Goal: Complete application form: Complete application form

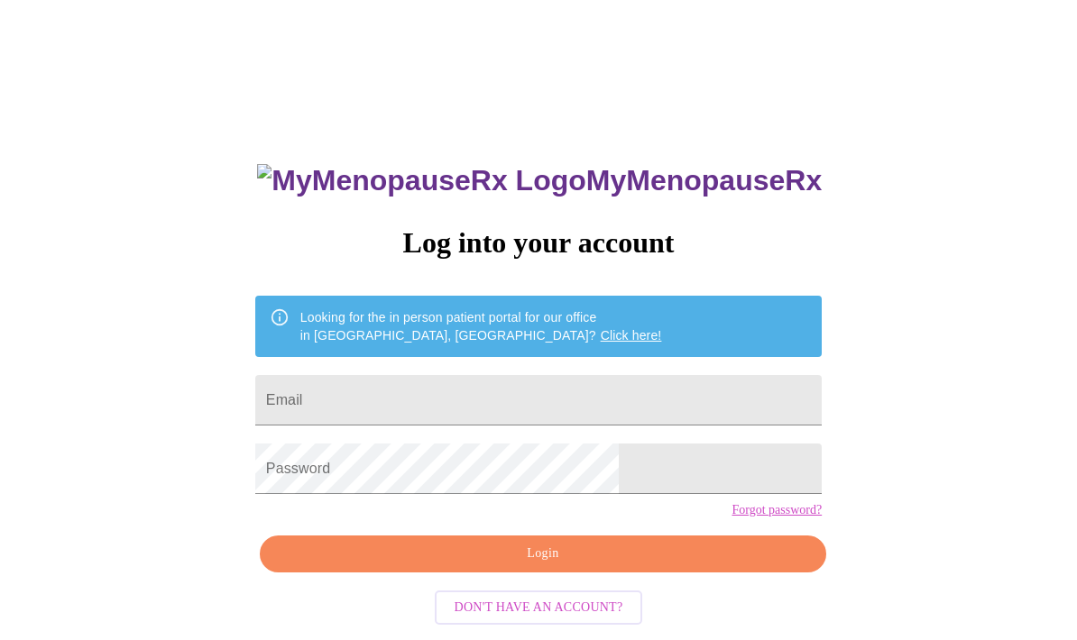
scroll to position [97, 0]
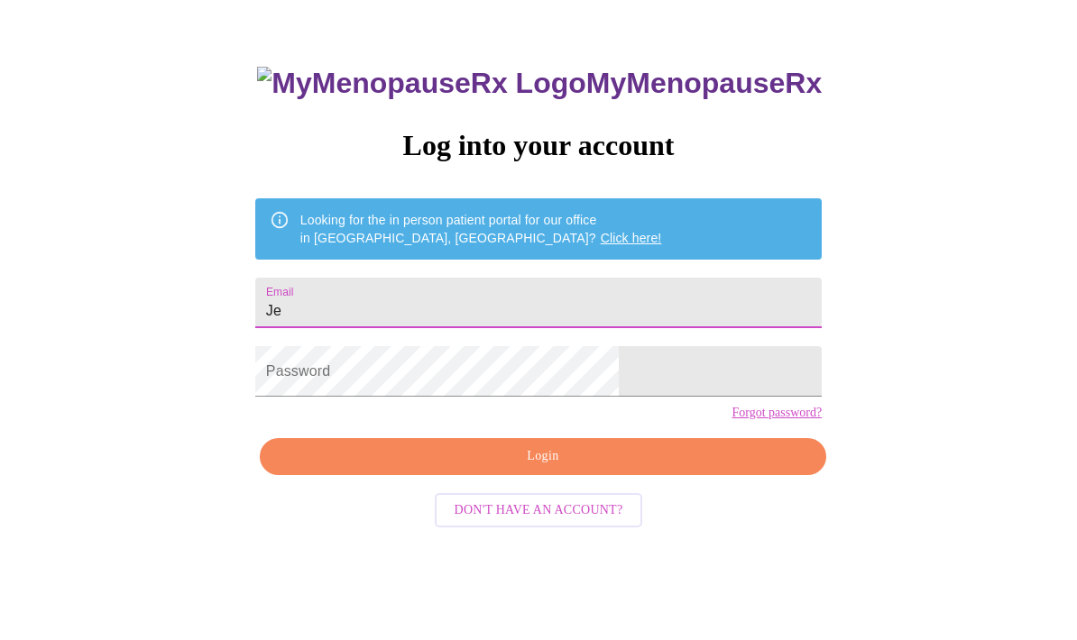
type input "J"
click at [311, 336] on div "MyMenopauseRx Log into your account Looking for the in person patient portal fo…" at bounding box center [538, 294] width 1062 height 768
click at [277, 360] on div "MyMenopauseRx Log into your account Looking for the in person patient portal fo…" at bounding box center [538, 294] width 1062 height 768
click at [299, 354] on div "MyMenopauseRx Log into your account Looking for the in person patient portal fo…" at bounding box center [538, 294] width 1062 height 768
click at [298, 354] on div "MyMenopauseRx Log into your account Looking for the in person patient portal fo…" at bounding box center [538, 294] width 1062 height 768
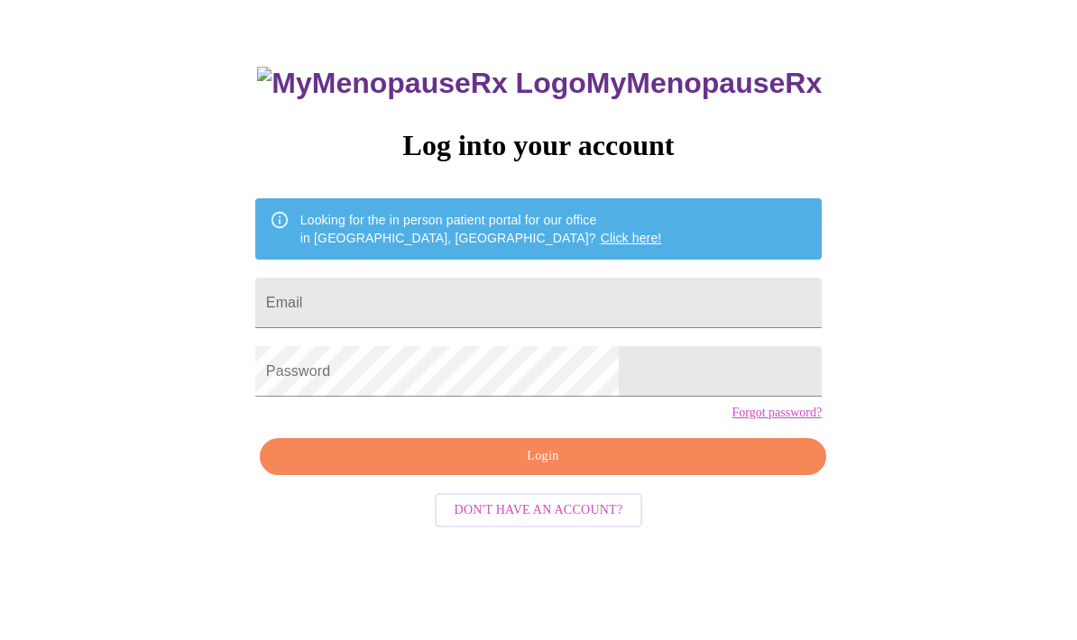
click at [781, 267] on div "MyMenopauseRx Log into your account Looking for the in person patient portal fo…" at bounding box center [538, 294] width 1062 height 768
click at [451, 327] on input "Jennifersstn" at bounding box center [538, 303] width 566 height 51
type input "J"
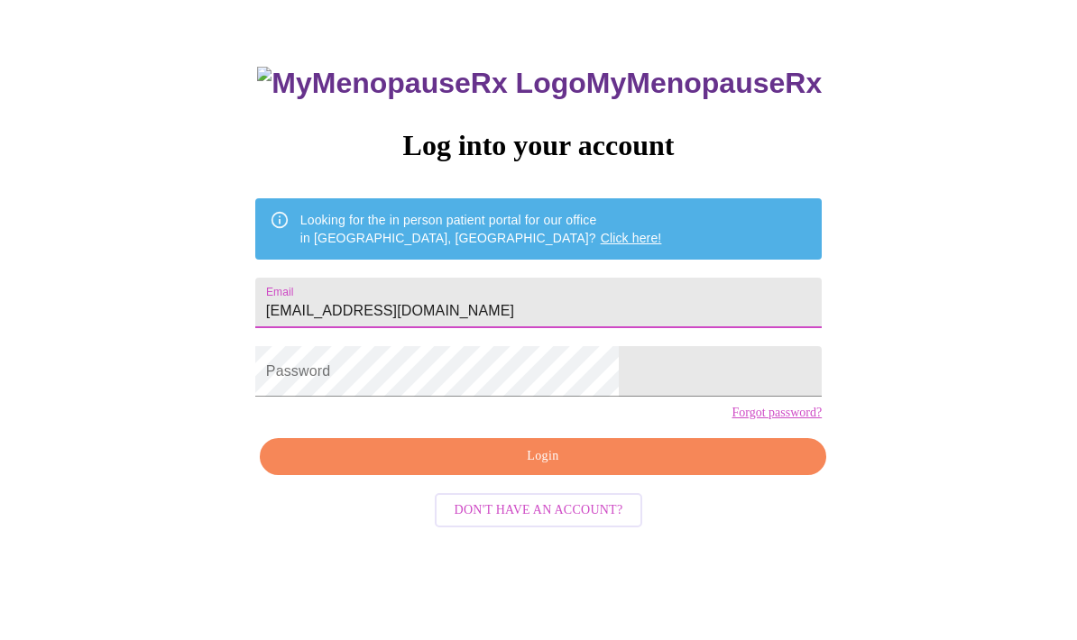
type input "[EMAIL_ADDRESS][DOMAIN_NAME]"
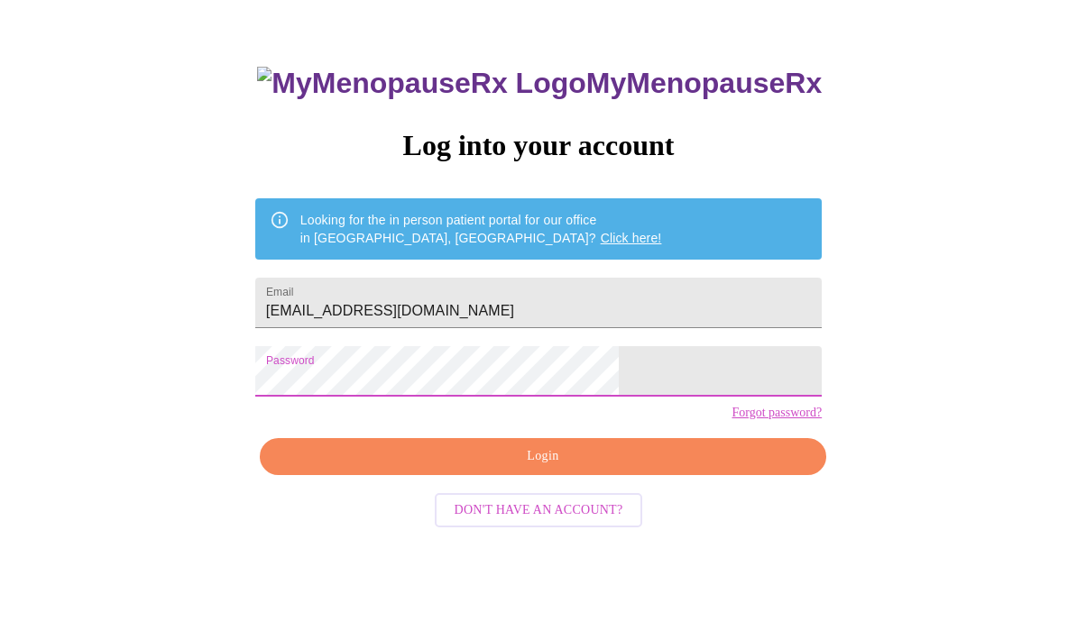
click at [545, 468] on span "Login" at bounding box center [542, 457] width 525 height 23
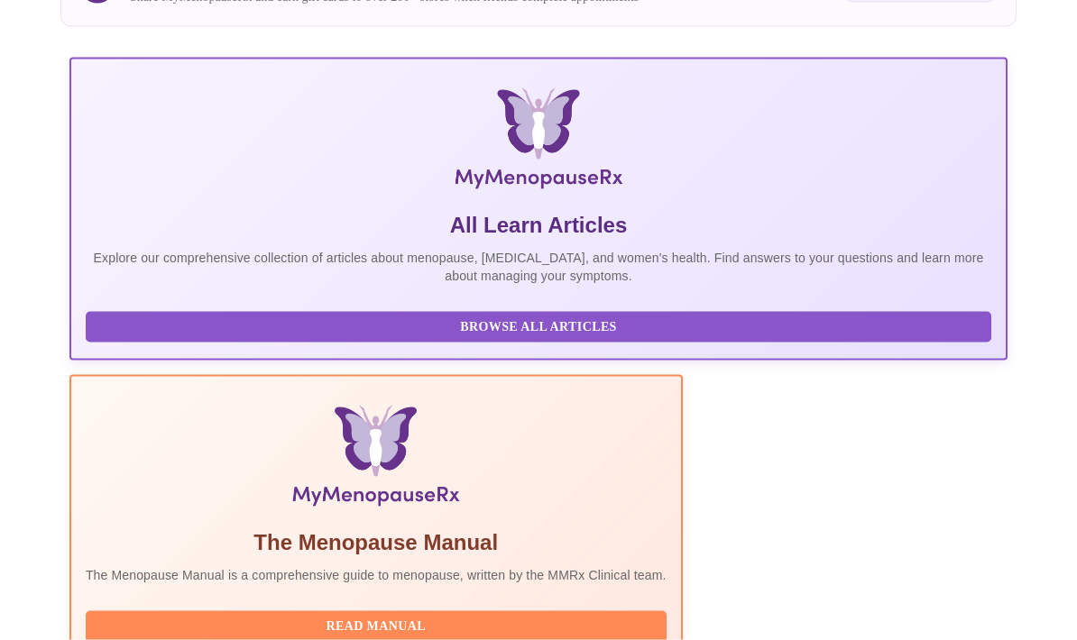
scroll to position [317, 0]
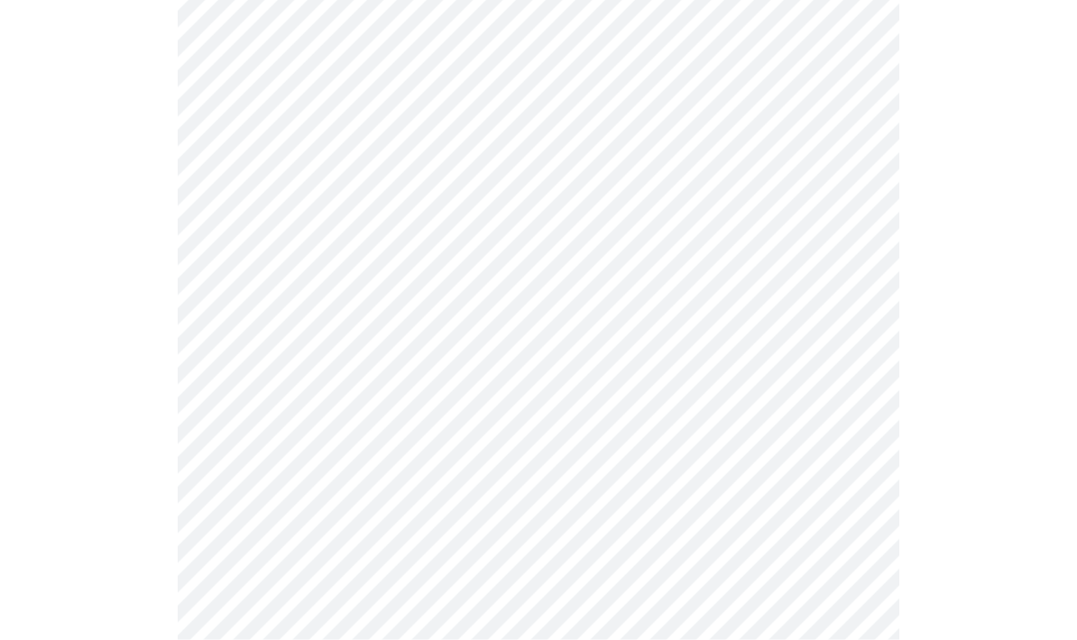
scroll to position [251, 0]
click at [855, 276] on body "MyMenopauseRx Intake Questions 1 / 13" at bounding box center [538, 578] width 1062 height 1645
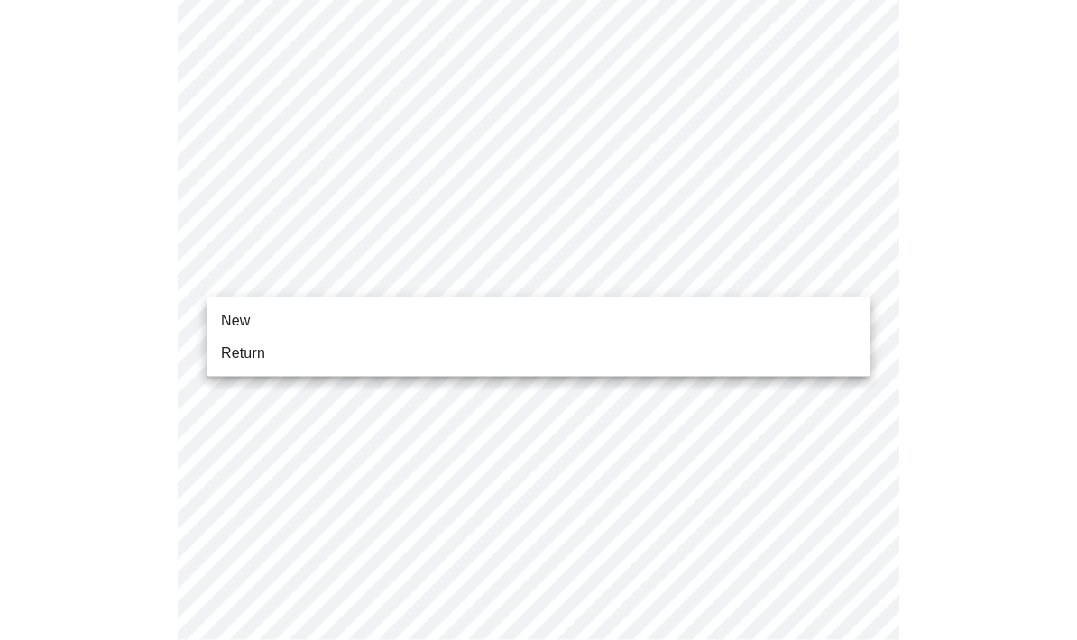
scroll to position [252, 0]
click at [263, 354] on span "Return" at bounding box center [243, 354] width 44 height 22
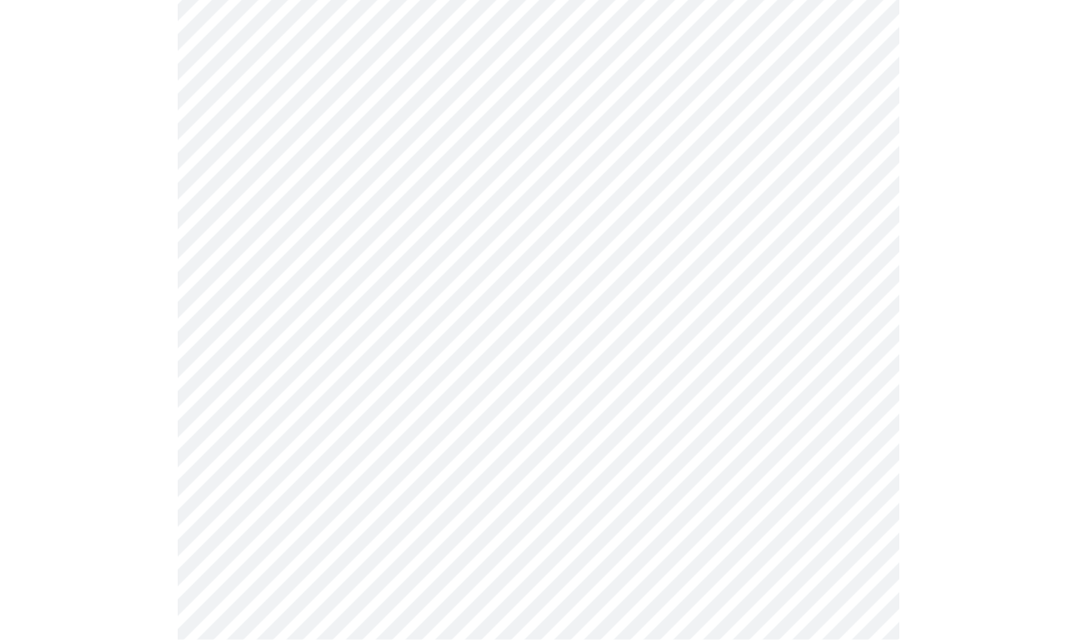
scroll to position [908, 0]
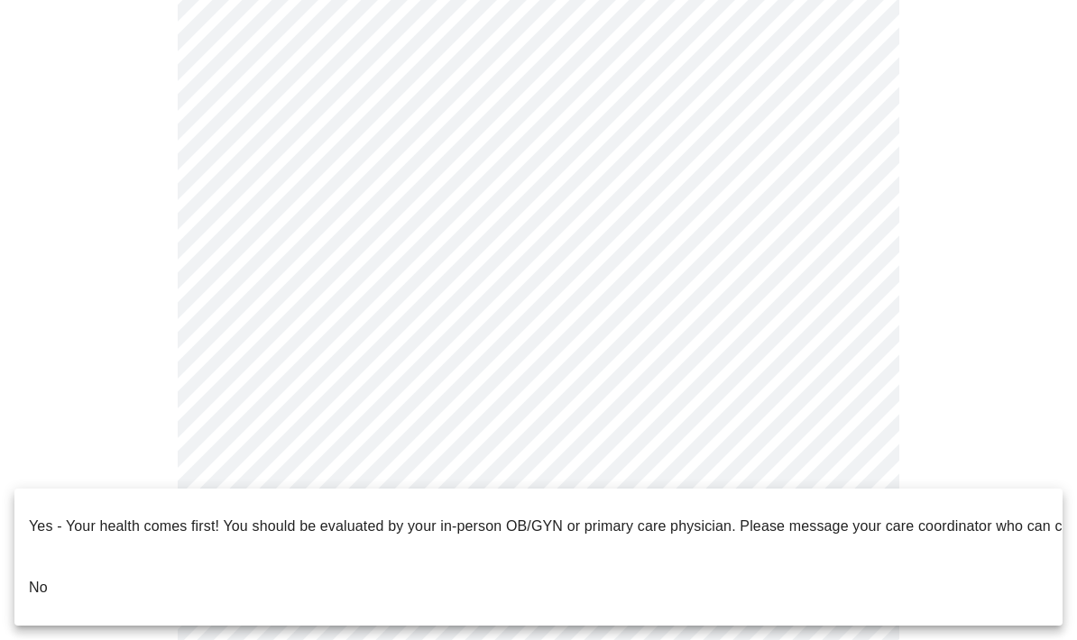
click at [45, 577] on p "No" at bounding box center [38, 588] width 19 height 22
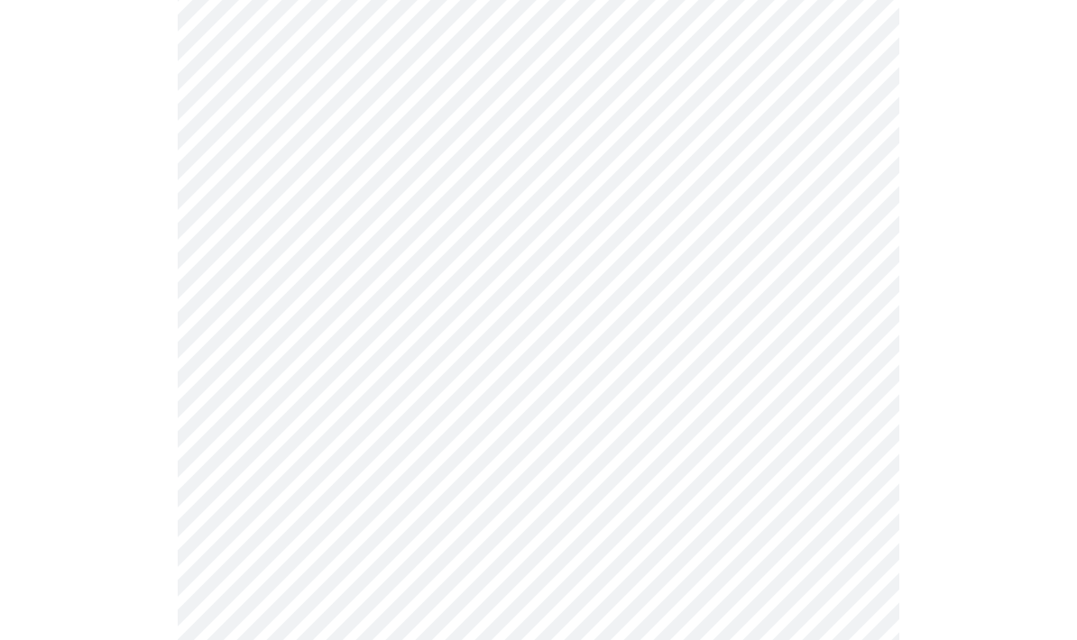
scroll to position [0, 0]
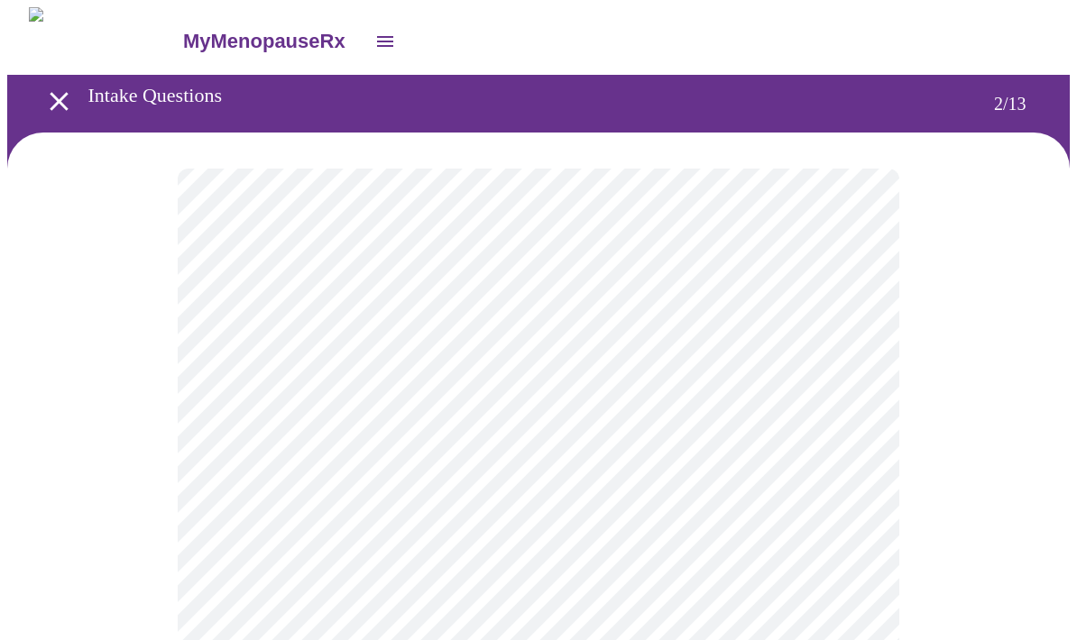
click at [850, 371] on body "MyMenopauseRx Intake Questions 2 / 13" at bounding box center [538, 547] width 1062 height 1081
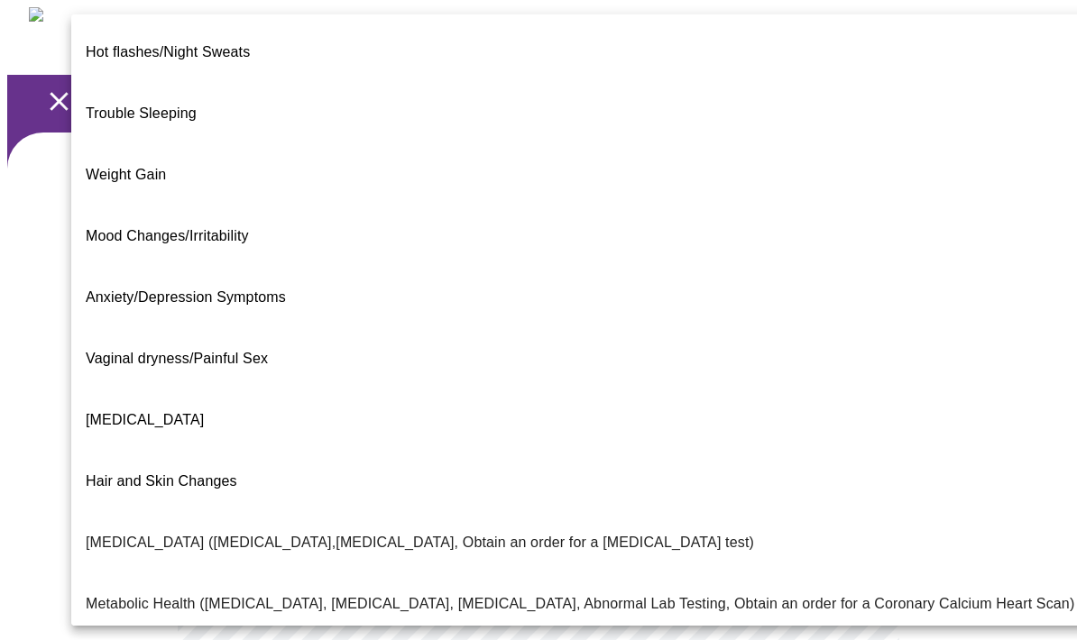
click at [254, 351] on span "Vaginal dryness/Painful Sex" at bounding box center [177, 358] width 182 height 15
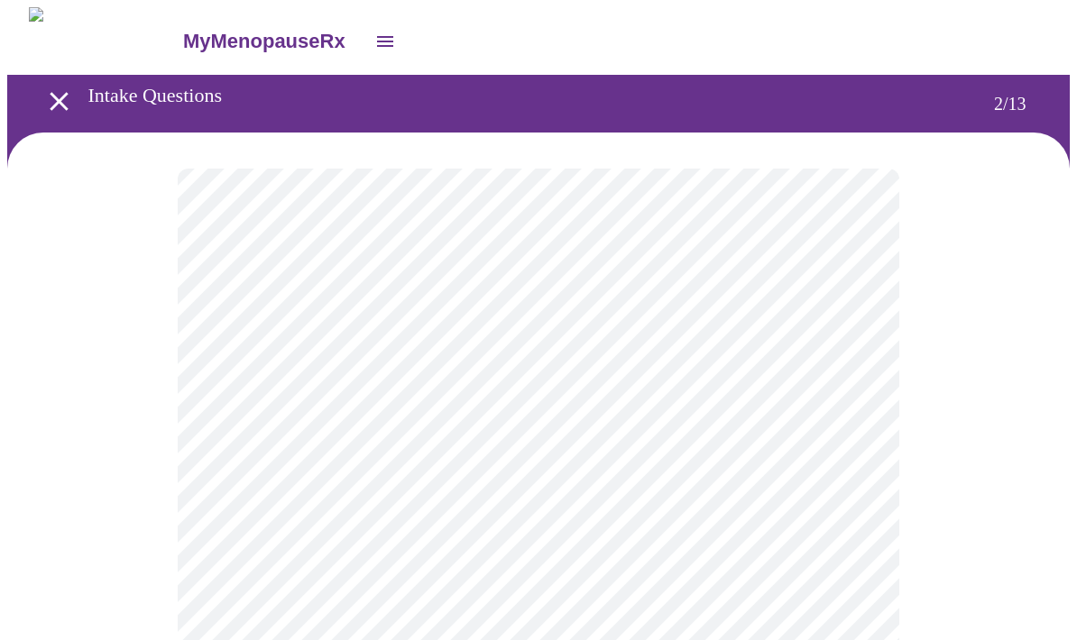
click at [855, 374] on body "MyMenopauseRx Intake Questions 2 / 13" at bounding box center [538, 542] width 1062 height 1071
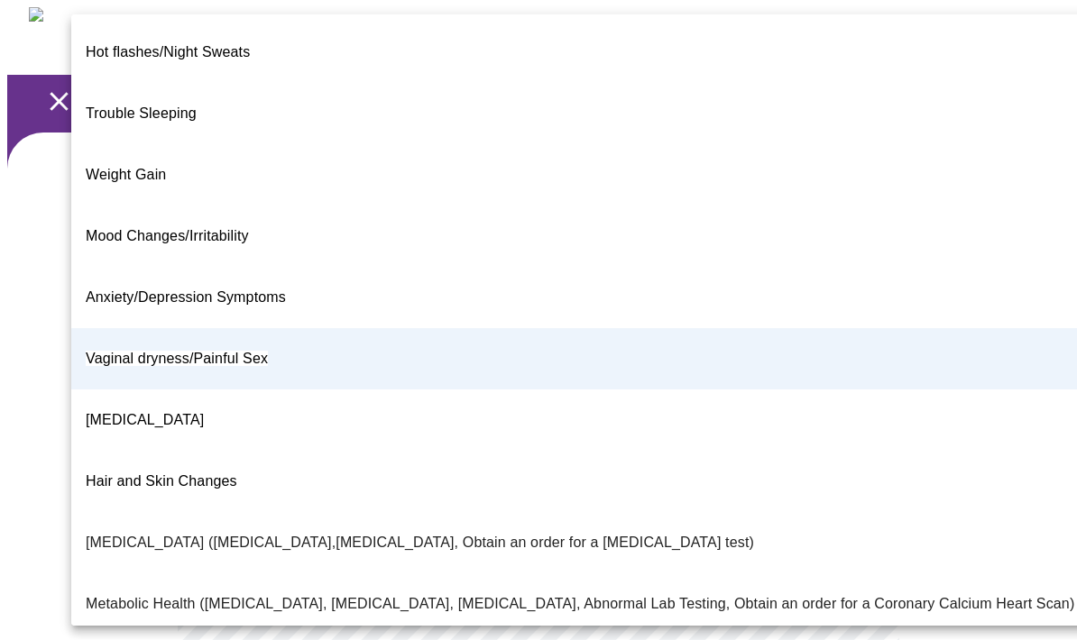
click at [253, 351] on span "Vaginal dryness/Painful Sex" at bounding box center [177, 358] width 182 height 15
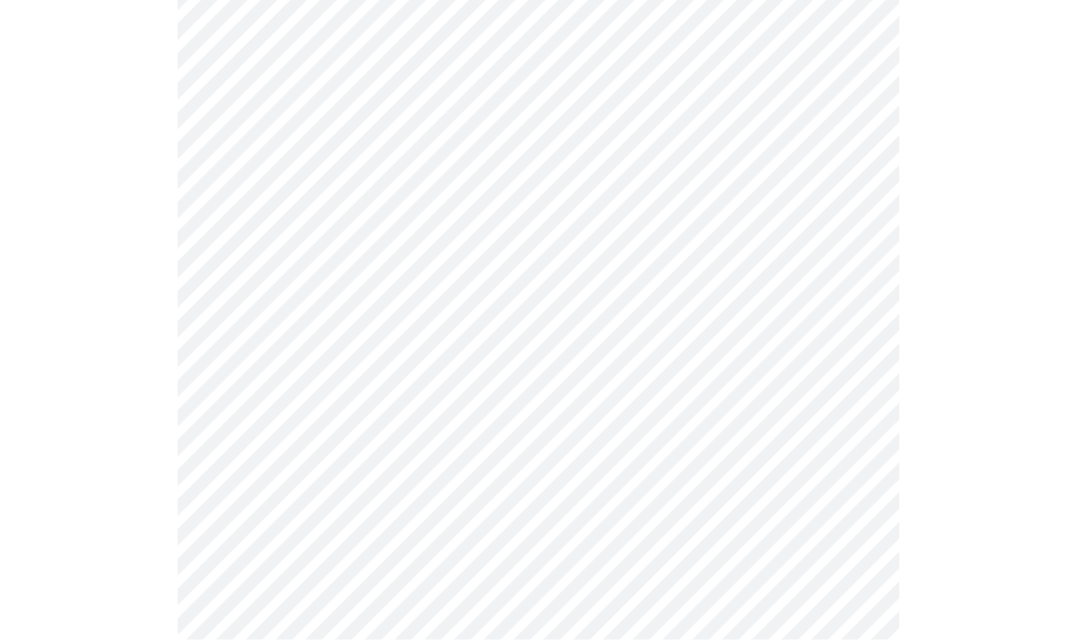
scroll to position [204, 0]
click at [852, 362] on body "MyMenopauseRx Intake Questions 2 / 13" at bounding box center [538, 338] width 1062 height 1071
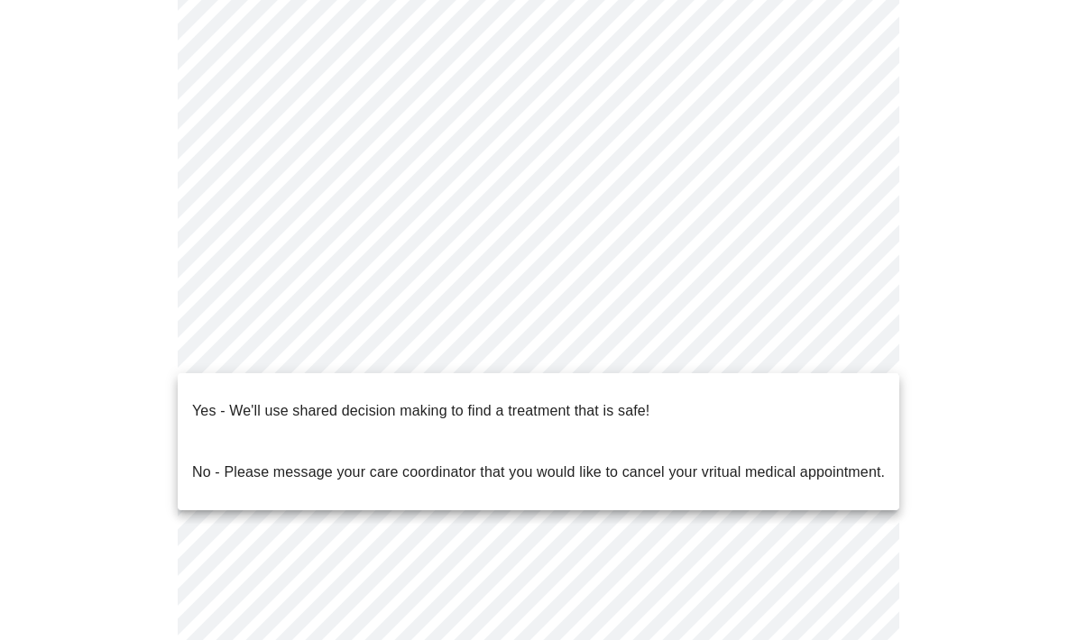
click at [202, 400] on p "Yes - We'll use shared decision making to find a treatment that is safe!" at bounding box center [420, 411] width 457 height 22
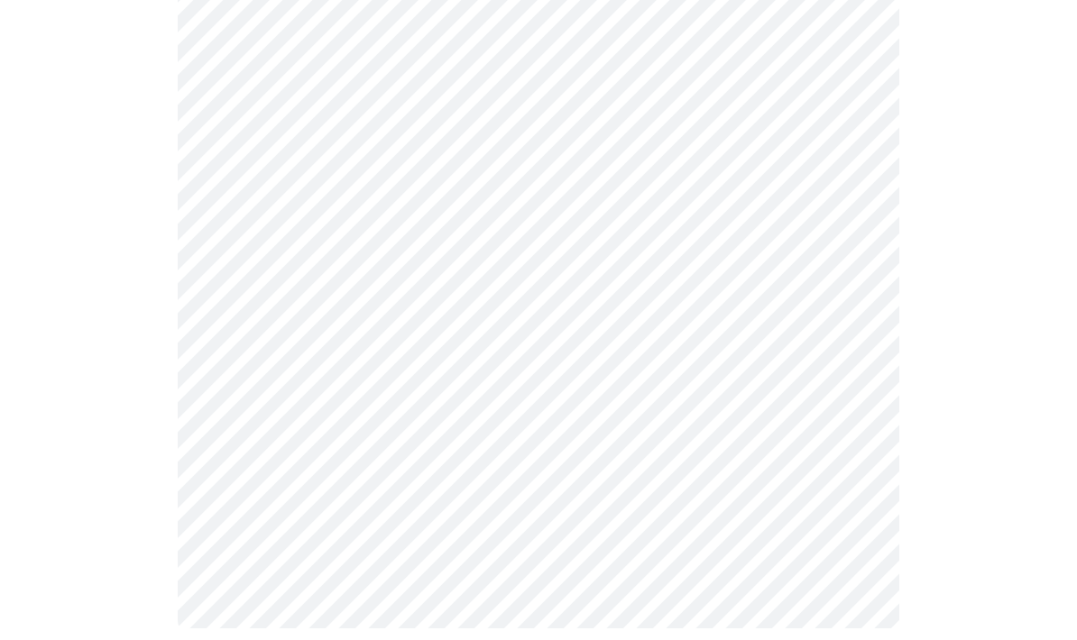
scroll to position [323, 0]
click at [1062, 396] on div at bounding box center [538, 258] width 1062 height 897
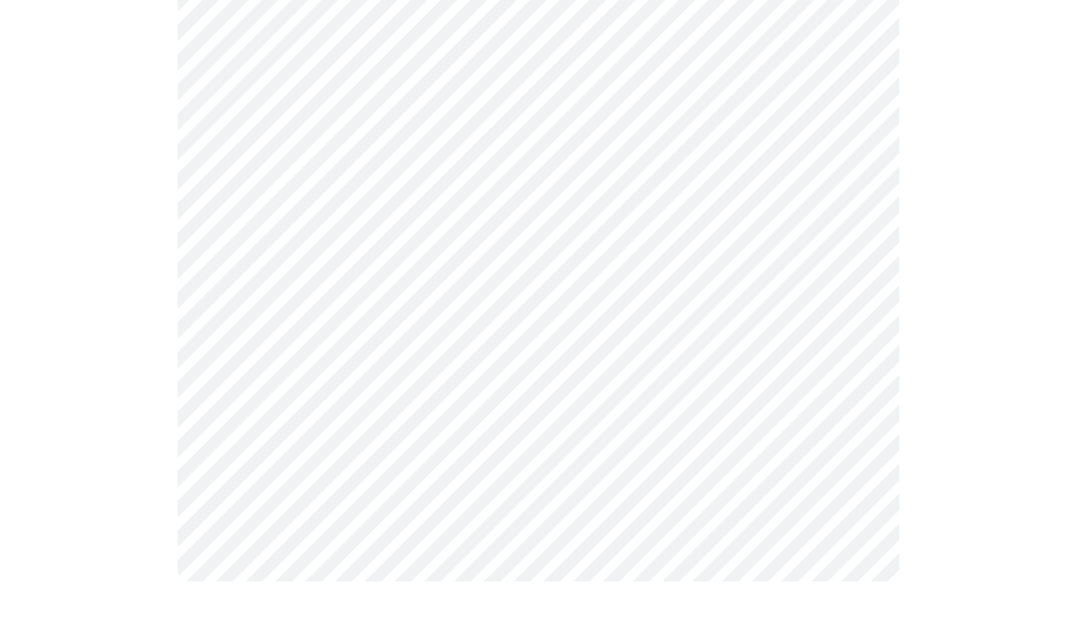
scroll to position [0, 0]
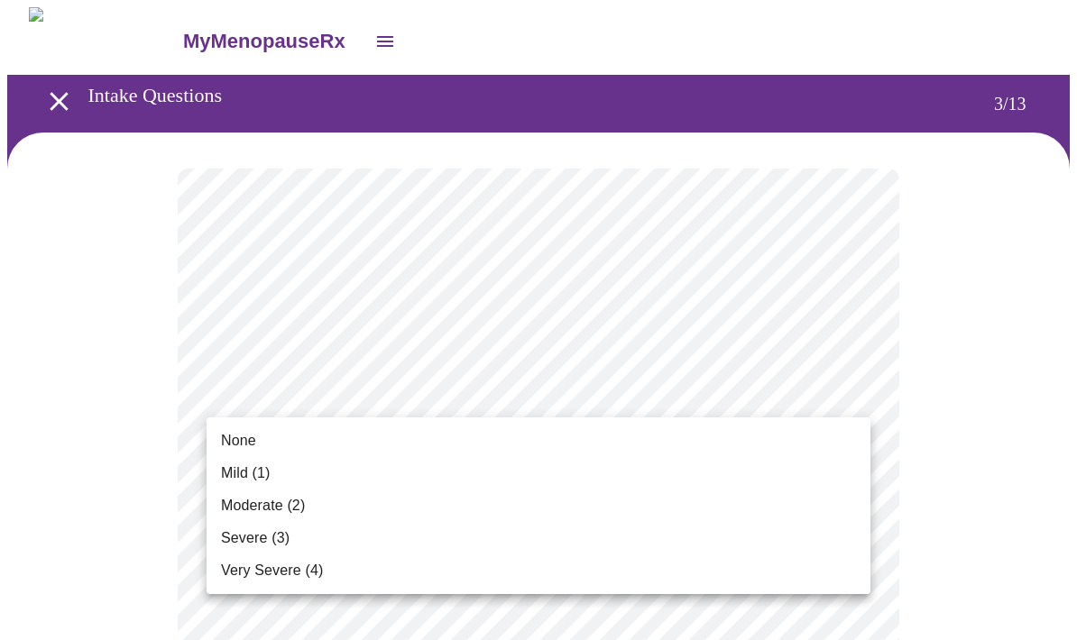
click at [260, 446] on li "None" at bounding box center [539, 441] width 664 height 32
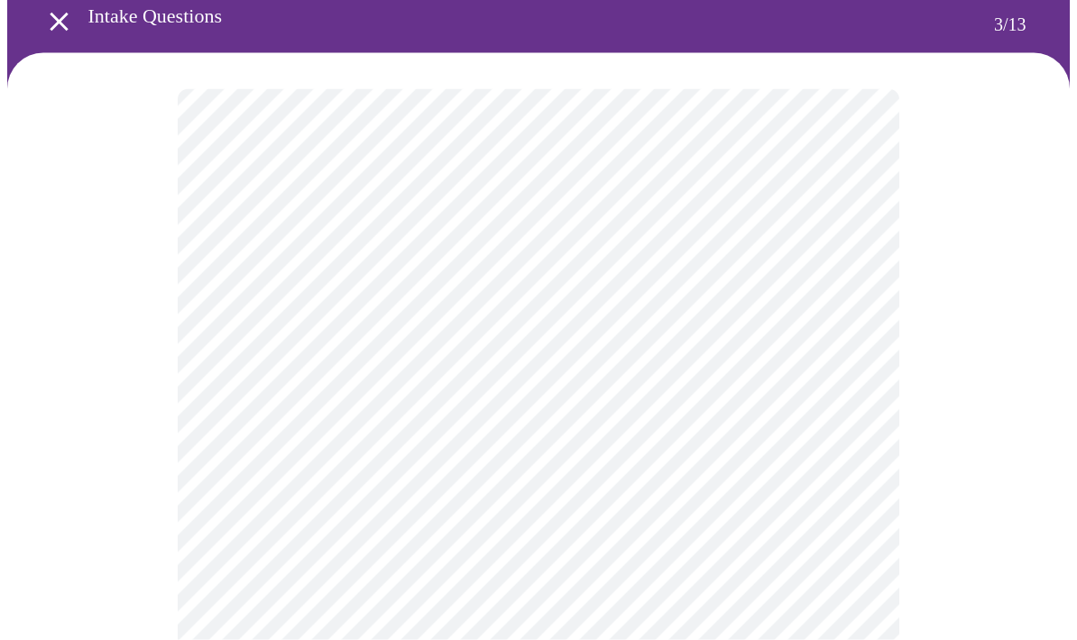
scroll to position [82, 0]
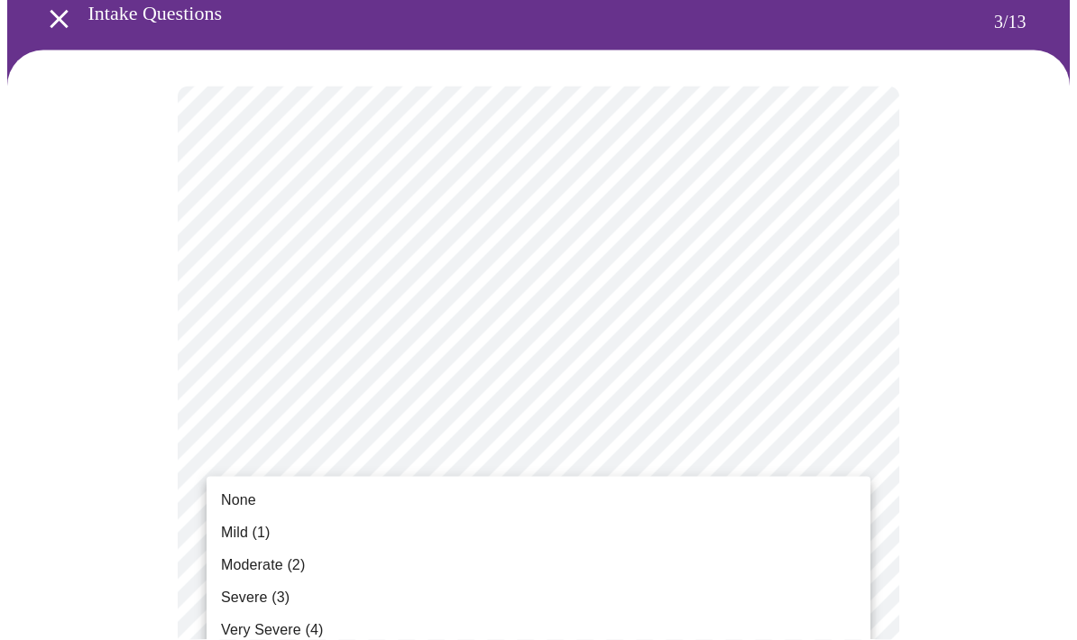
scroll to position [83, 0]
click at [264, 535] on span "Mild (1)" at bounding box center [246, 533] width 50 height 22
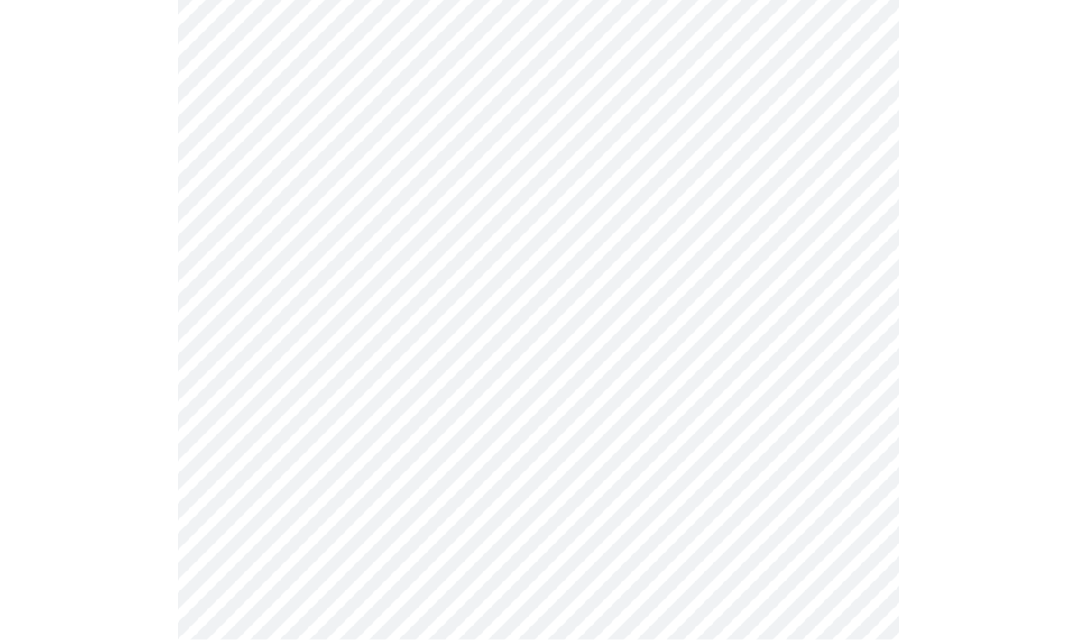
scroll to position [289, 0]
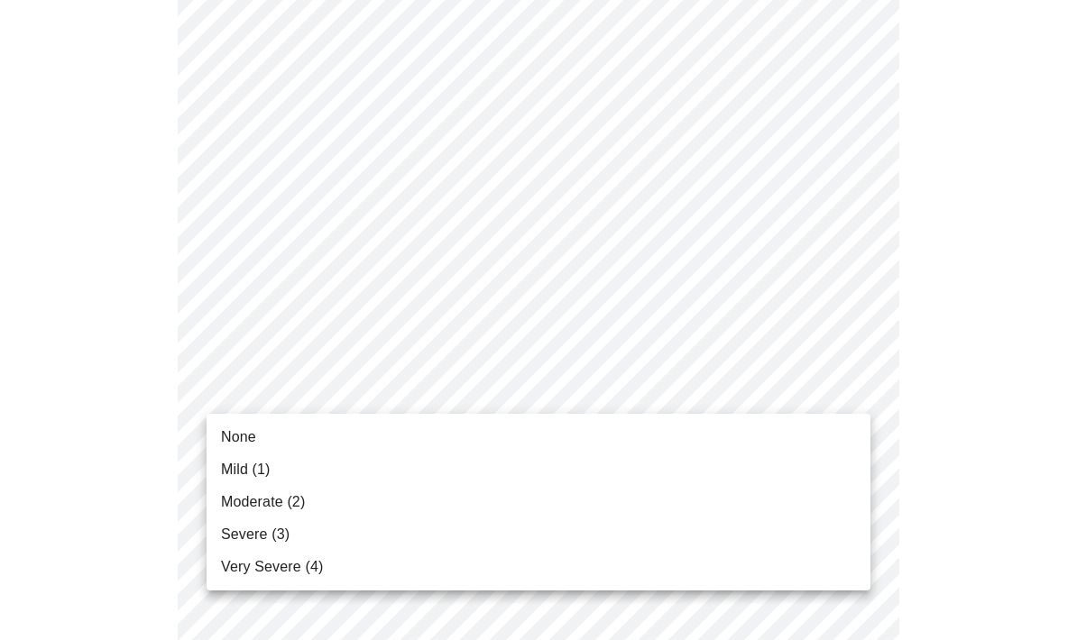
click at [258, 445] on li "None" at bounding box center [539, 437] width 664 height 32
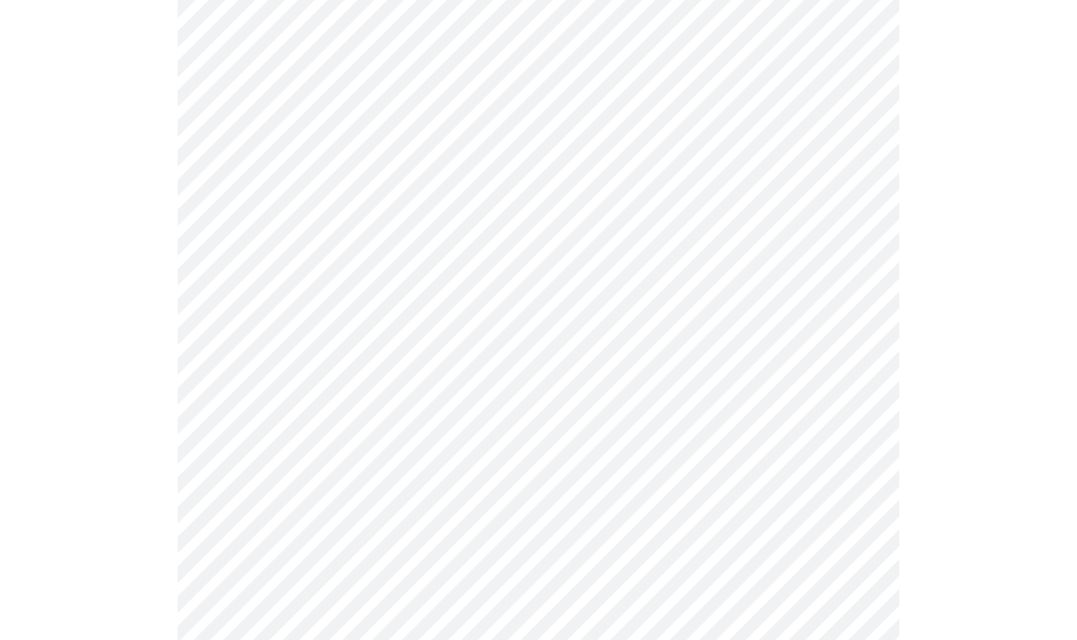
scroll to position [405, 0]
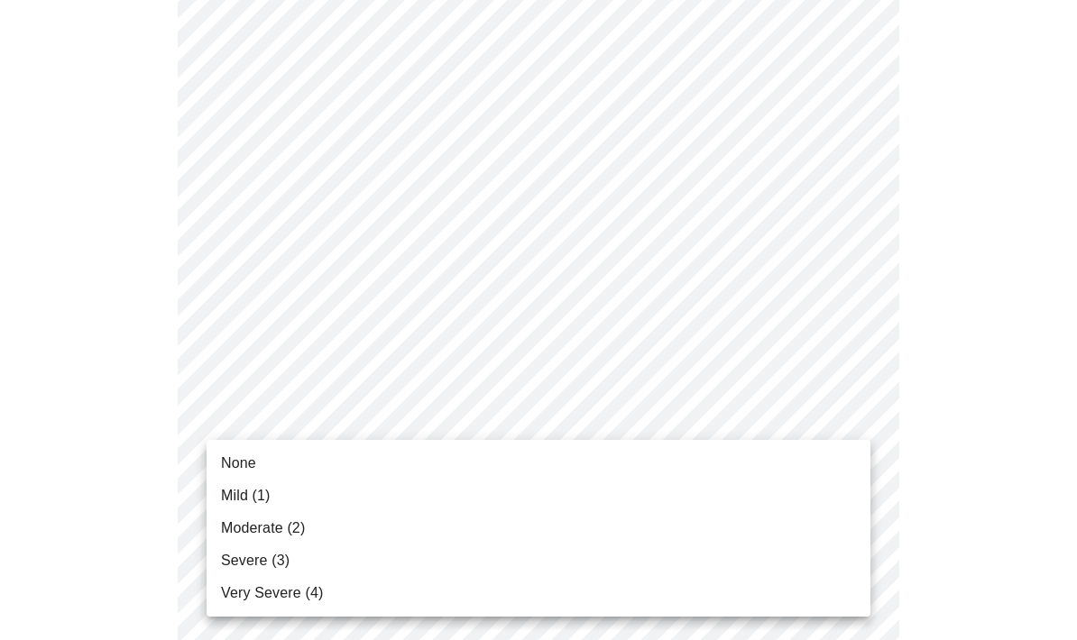
click at [257, 458] on li "None" at bounding box center [539, 463] width 664 height 32
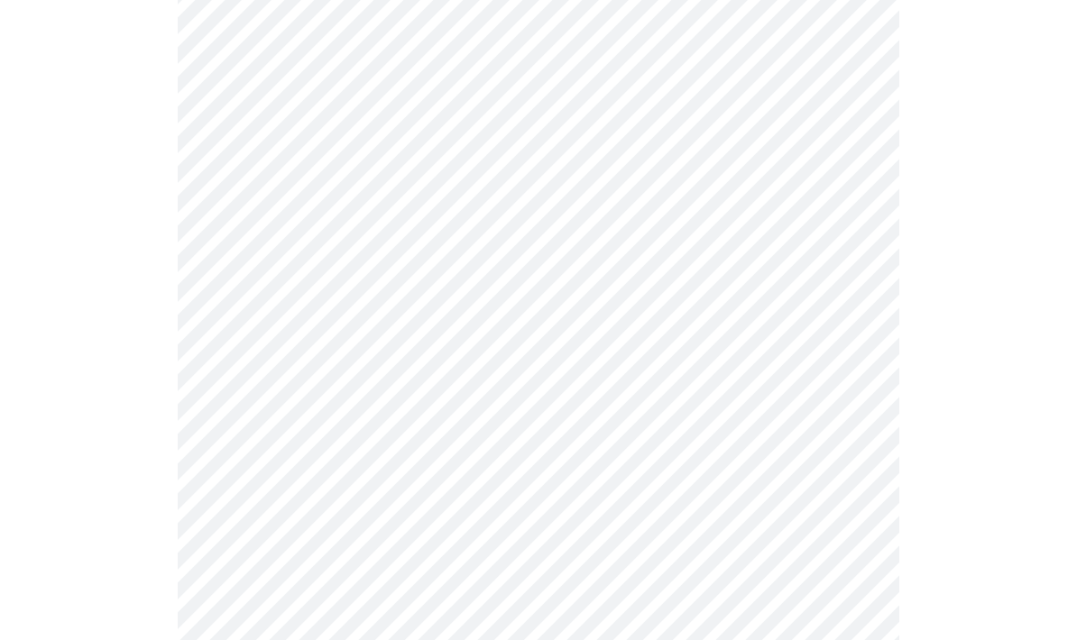
scroll to position [517, 0]
click at [854, 428] on body "MyMenopauseRx Intake Questions 3 / 13" at bounding box center [538, 636] width 1062 height 2292
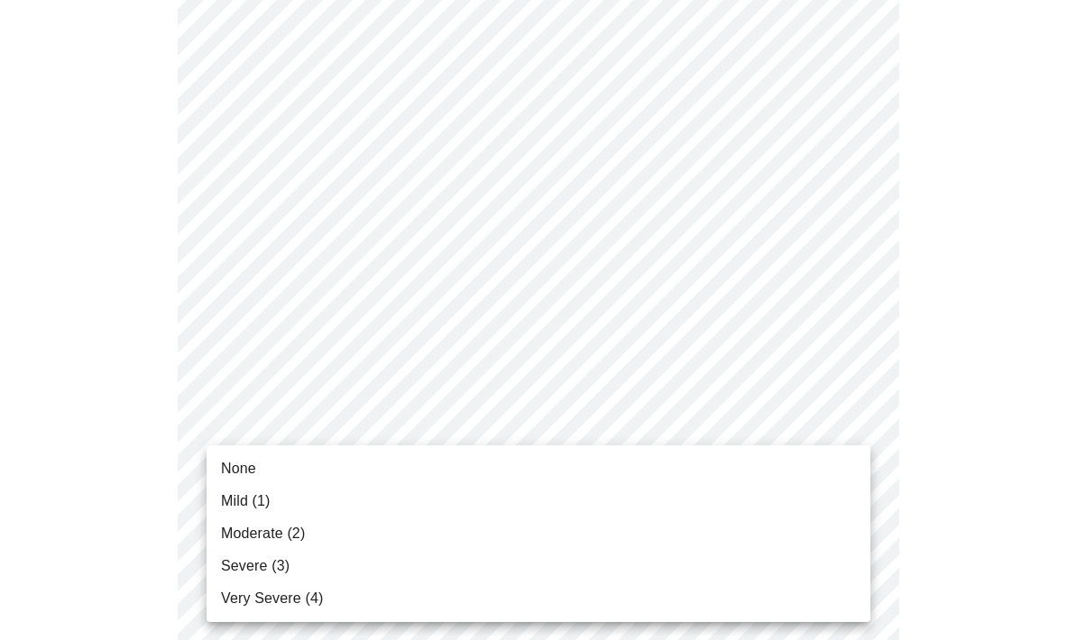
click at [266, 473] on li "None" at bounding box center [539, 469] width 664 height 32
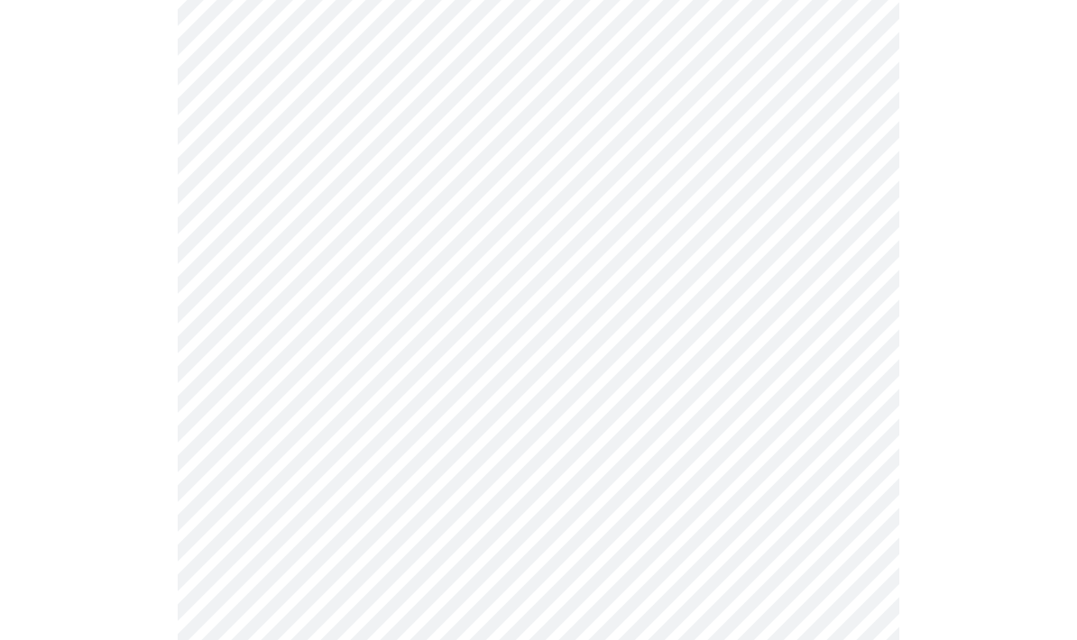
click at [837, 557] on body "MyMenopauseRx Intake Questions 3 / 13" at bounding box center [538, 623] width 1062 height 2267
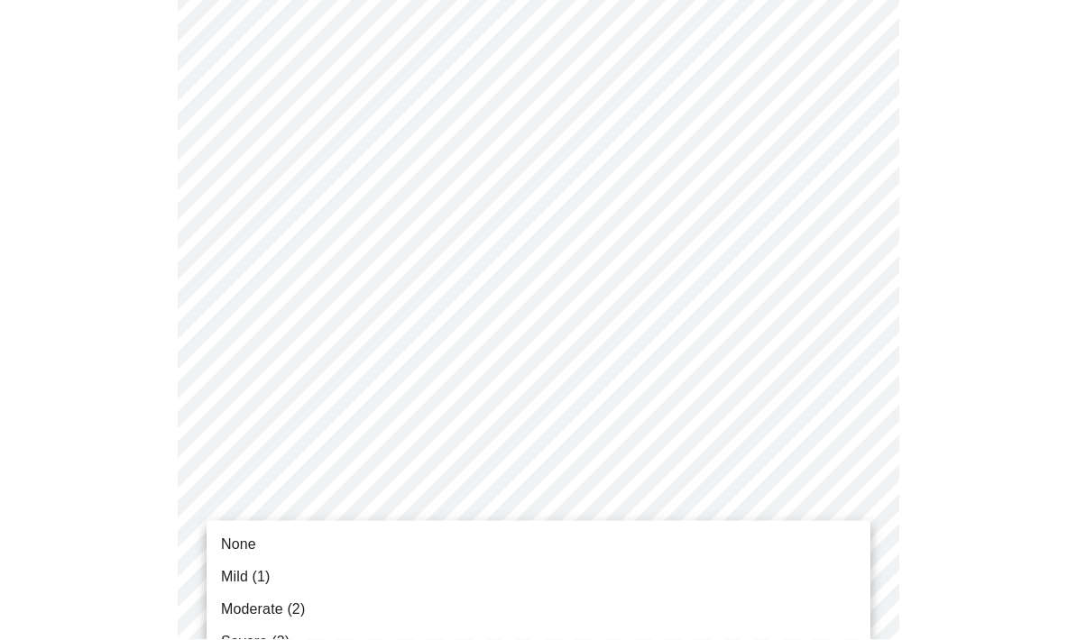
scroll to position [699, 0]
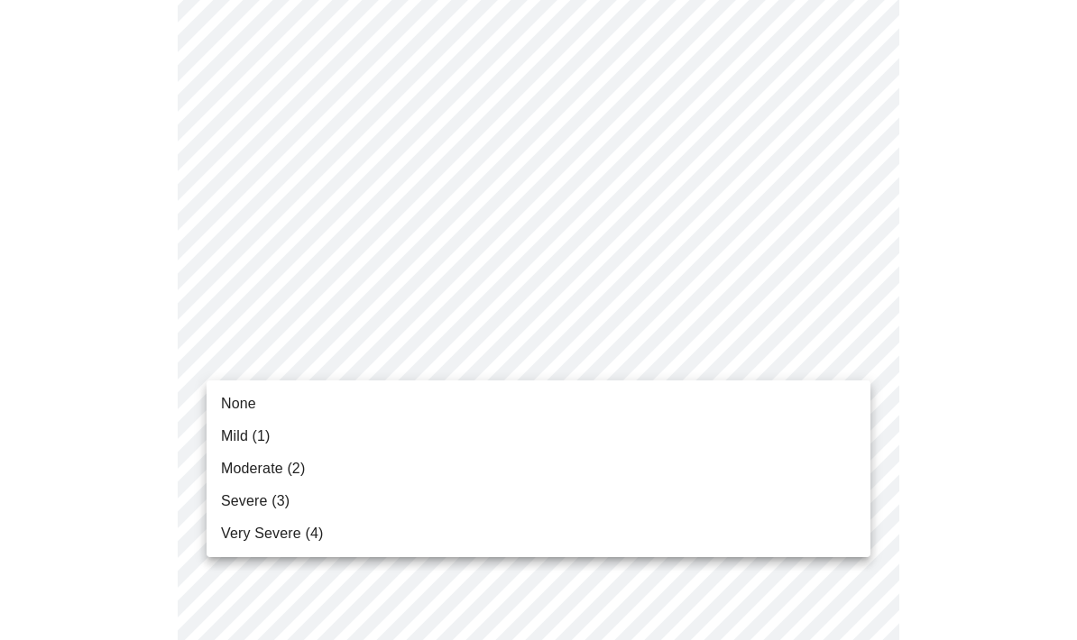
click at [273, 409] on li "None" at bounding box center [539, 404] width 664 height 32
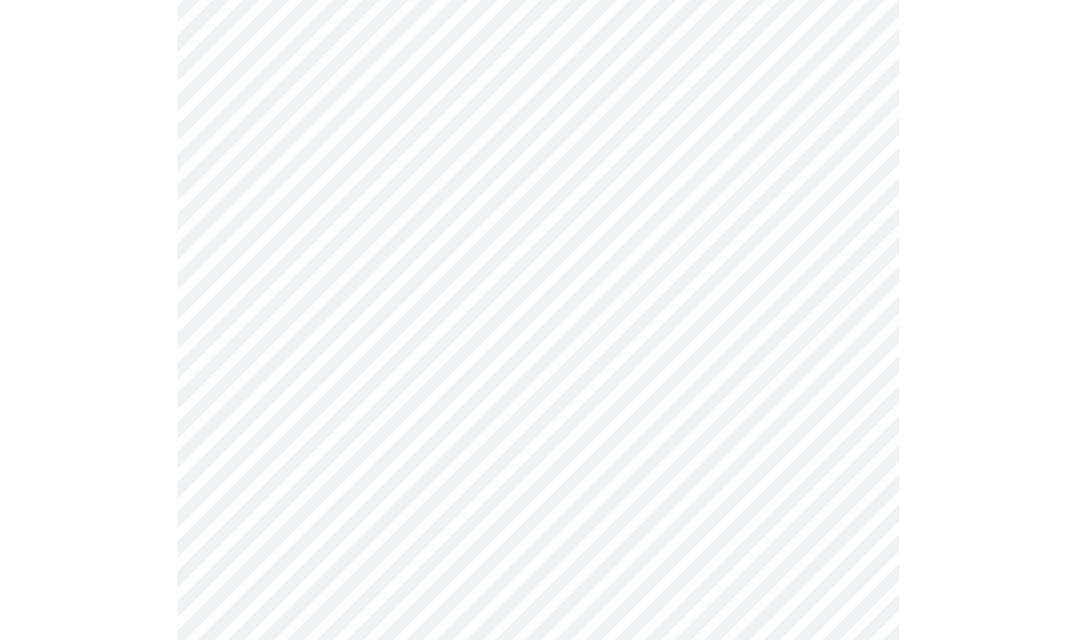
click at [852, 501] on body "MyMenopauseRx Intake Questions 3 / 13" at bounding box center [538, 429] width 1062 height 2243
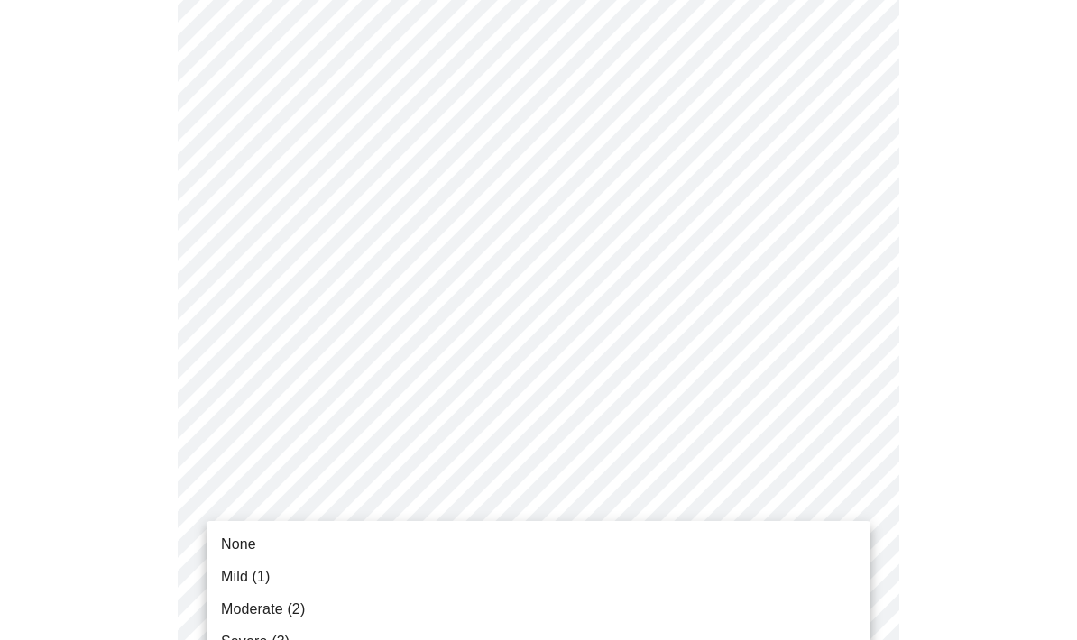
click at [244, 548] on span "None" at bounding box center [238, 545] width 35 height 22
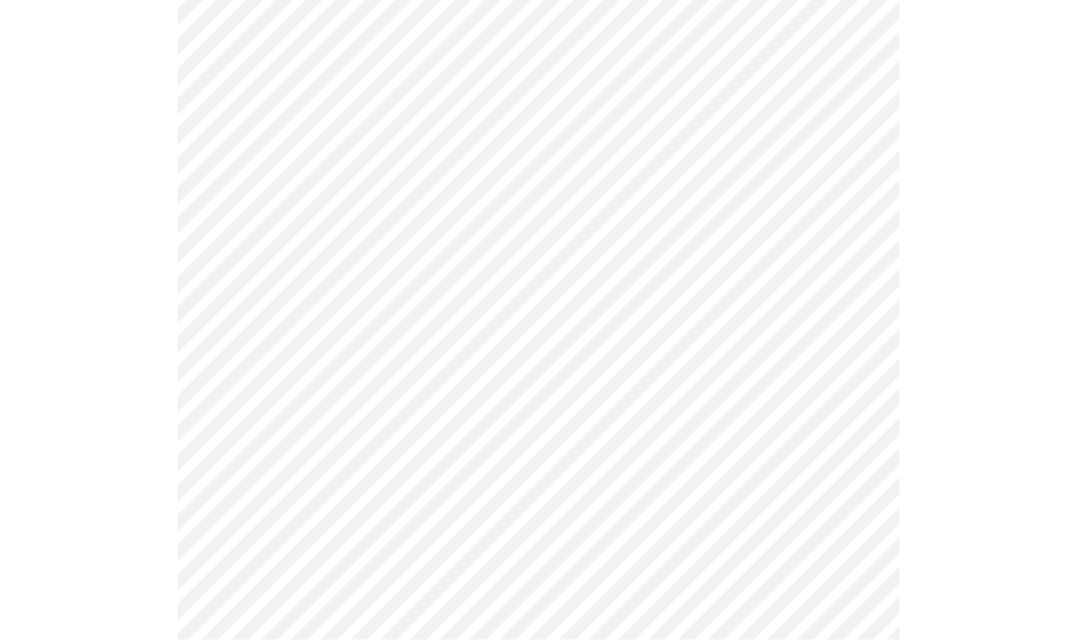
scroll to position [813, 0]
click at [850, 530] on body "MyMenopauseRx Intake Questions 3 / 13" at bounding box center [538, 304] width 1062 height 2219
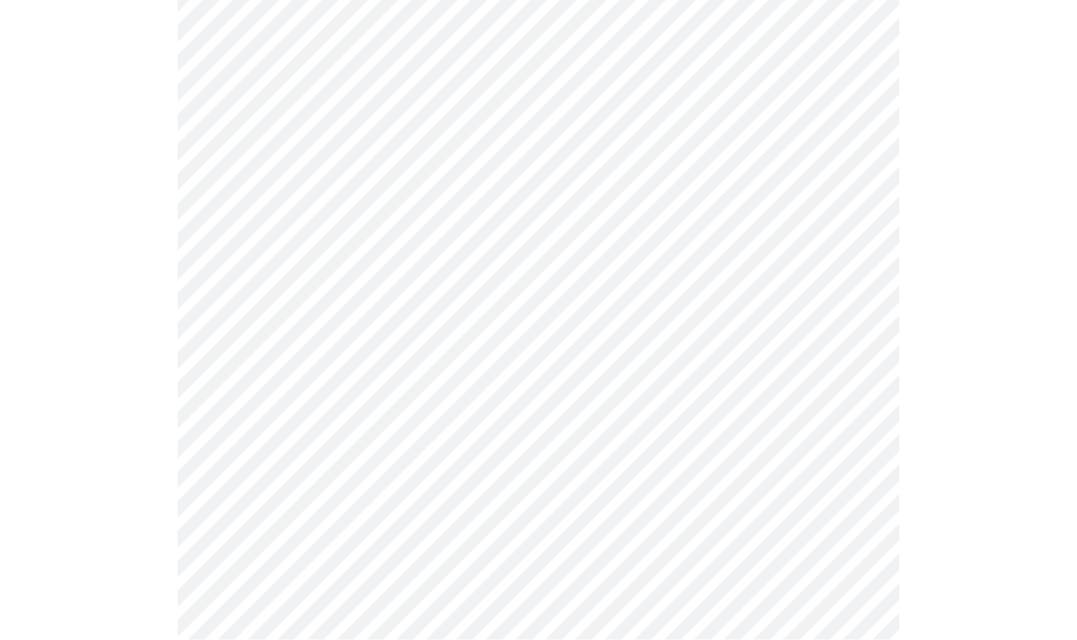
scroll to position [944, 0]
click at [852, 538] on body "MyMenopauseRx Intake Questions 3 / 13" at bounding box center [538, 160] width 1062 height 2194
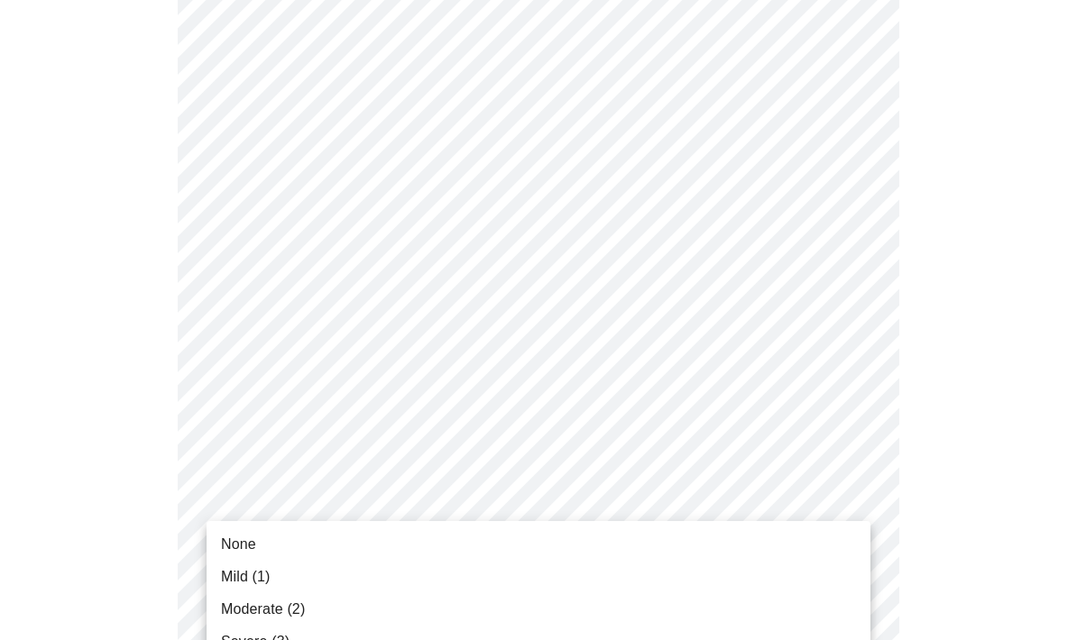
click at [269, 547] on li "None" at bounding box center [539, 545] width 664 height 32
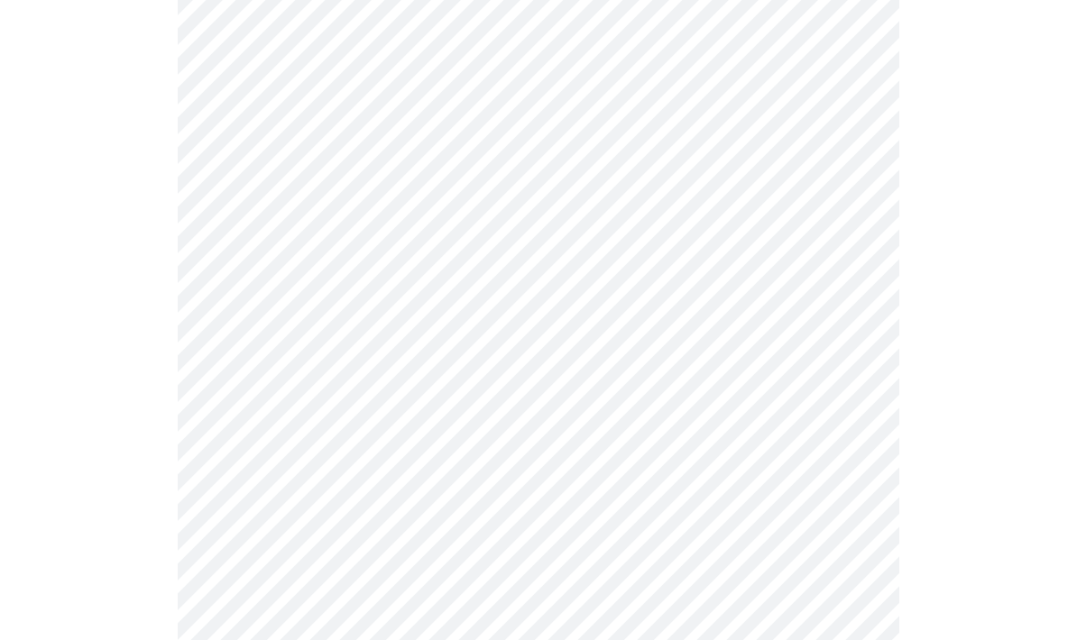
click at [846, 547] on body "MyMenopauseRx Intake Questions 3 / 13" at bounding box center [538, 148] width 1062 height 2170
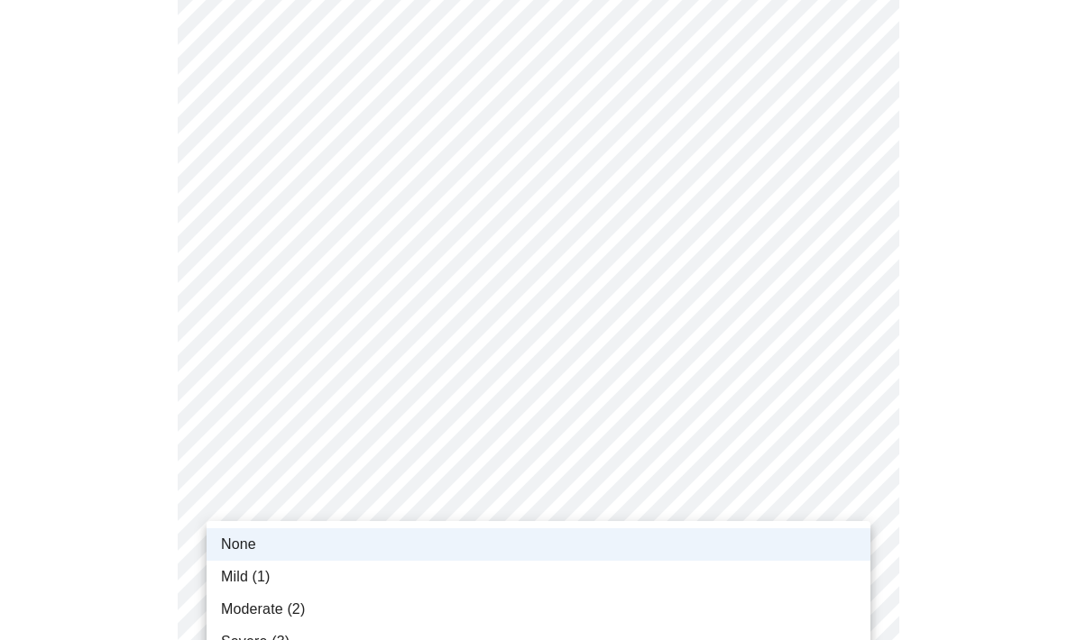
click at [264, 578] on span "Mild (1)" at bounding box center [246, 577] width 50 height 22
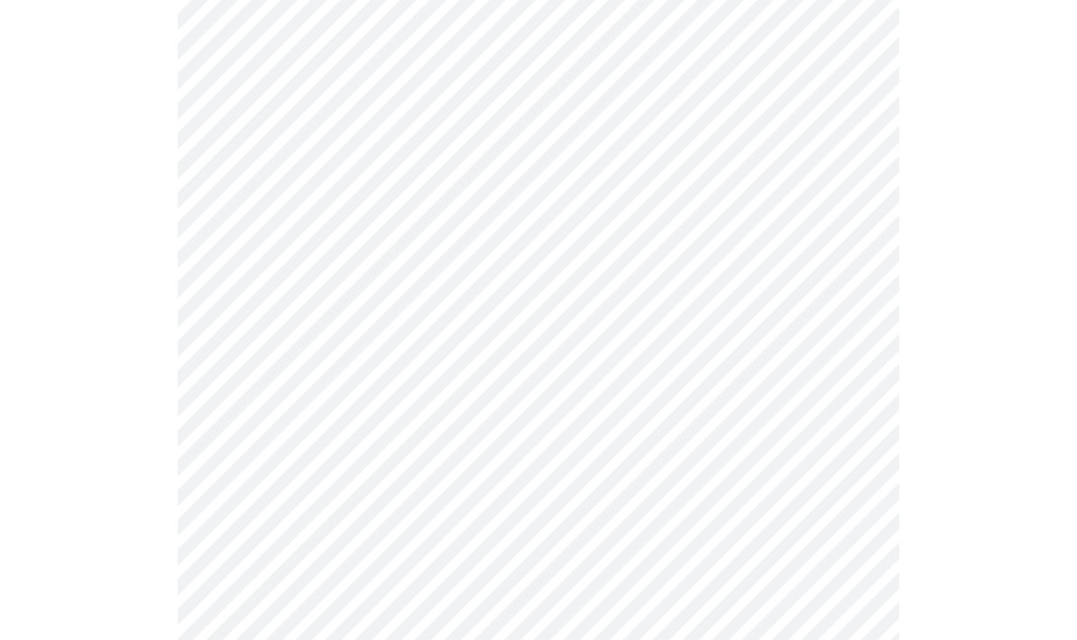
scroll to position [1132, 0]
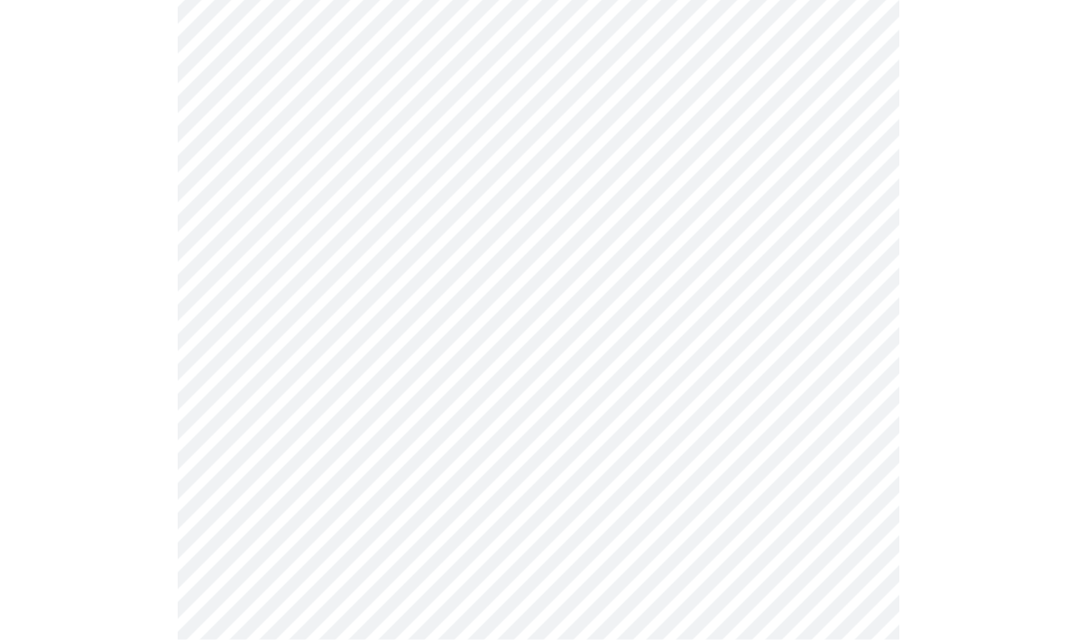
scroll to position [1280, 0]
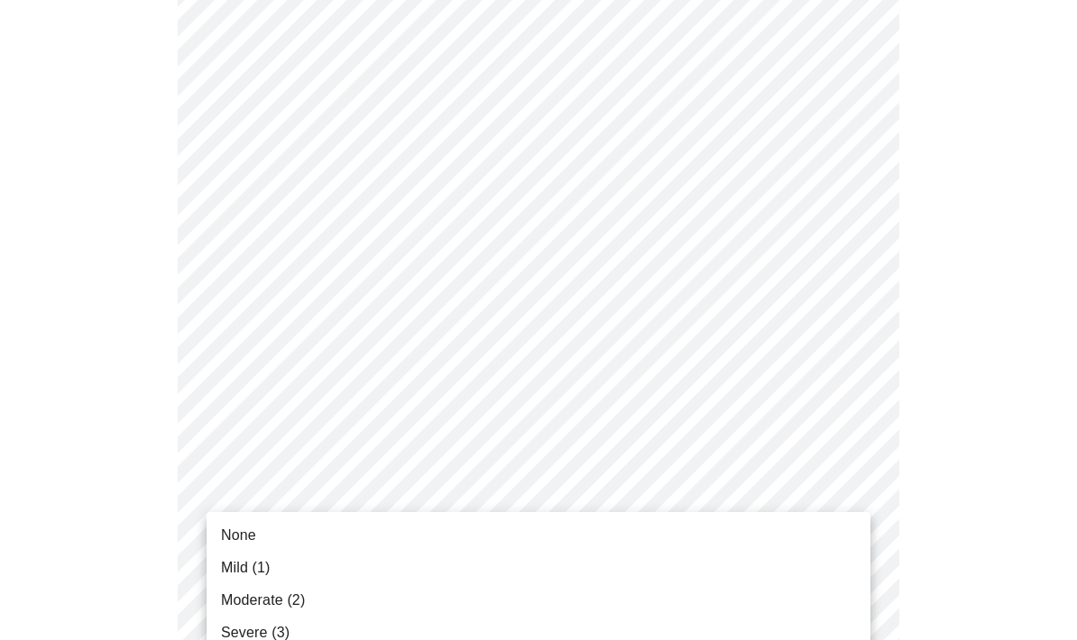
click at [272, 637] on span "Severe (3)" at bounding box center [255, 633] width 69 height 22
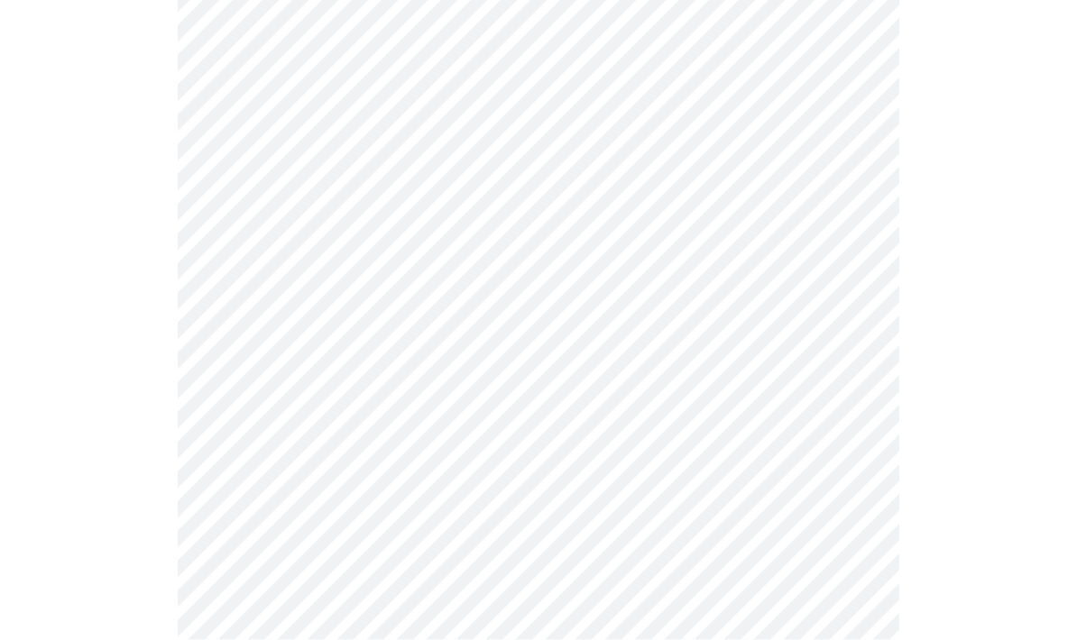
scroll to position [594, 0]
click at [854, 467] on body "MyMenopauseRx Intake Questions 3 / 13" at bounding box center [538, 473] width 1062 height 2121
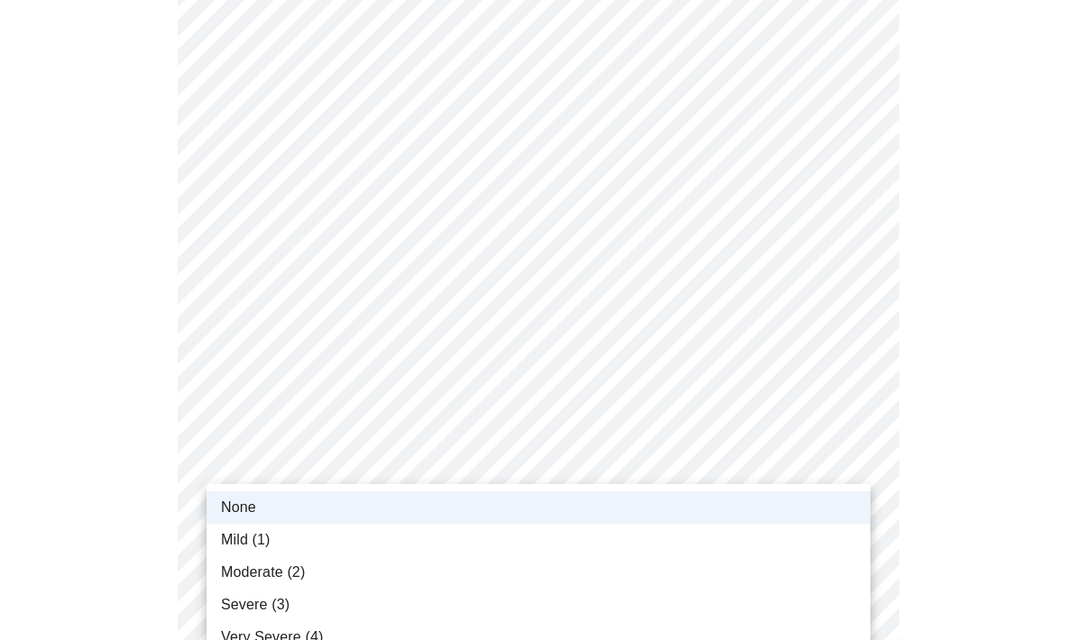
click at [840, 466] on div at bounding box center [538, 320] width 1077 height 640
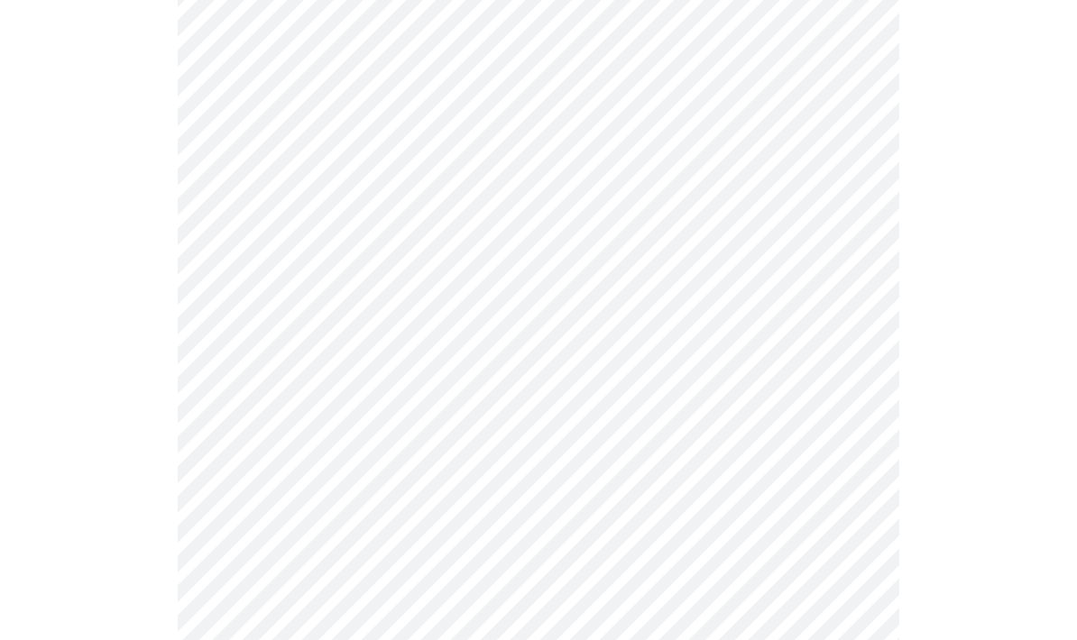
click at [844, 464] on body "MyMenopauseRx Intake Questions 3 / 13" at bounding box center [538, 472] width 1062 height 2121
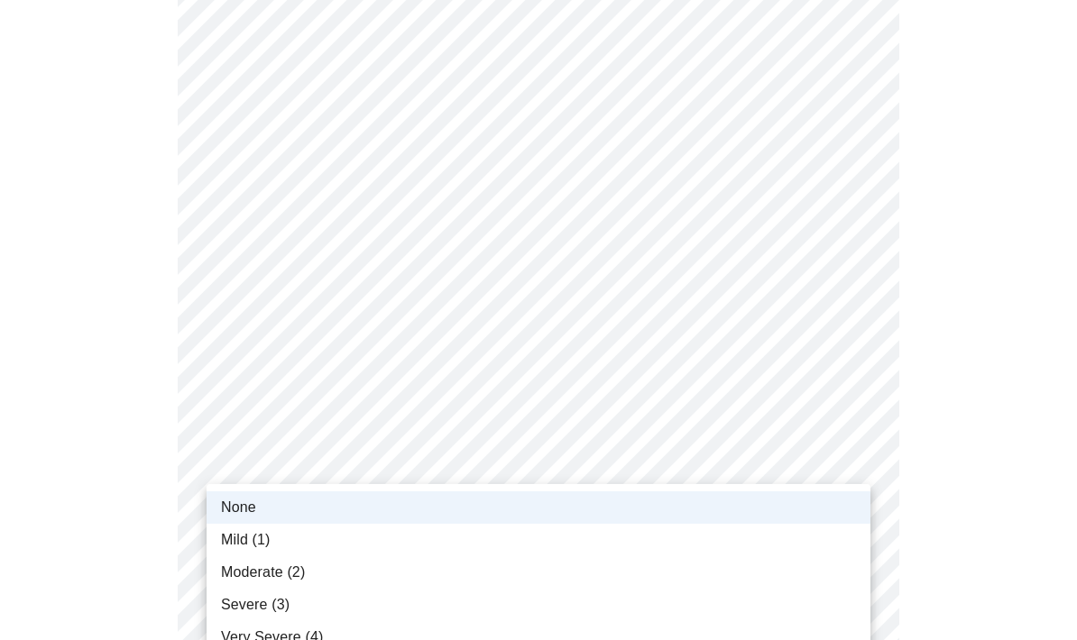
click at [896, 458] on div at bounding box center [538, 320] width 1077 height 640
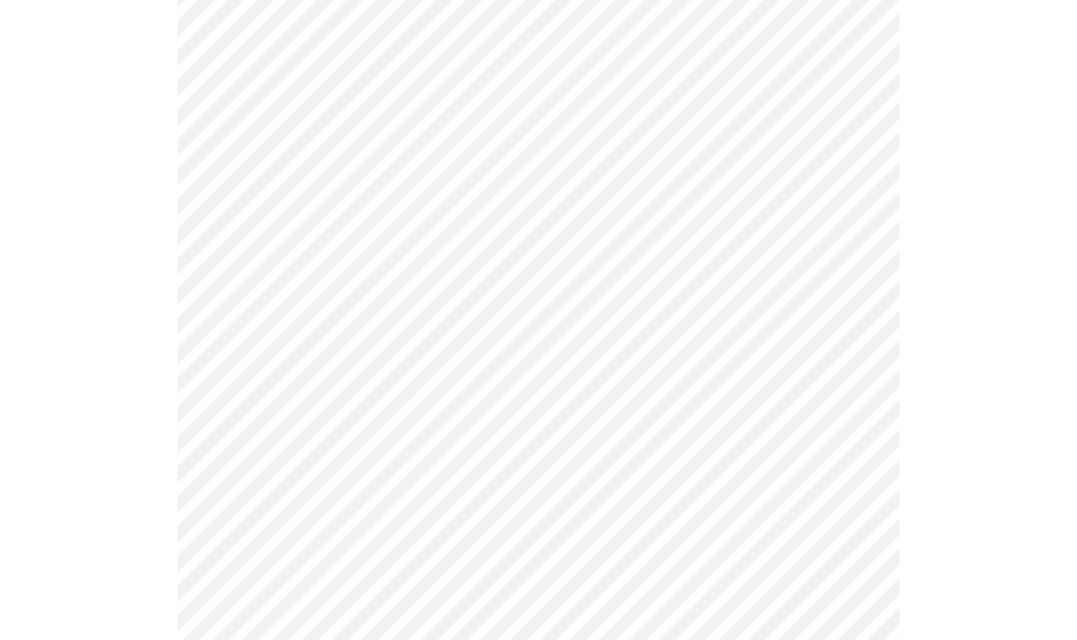
click at [852, 468] on body "MyMenopauseRx Intake Questions 3 / 13" at bounding box center [538, 472] width 1062 height 2121
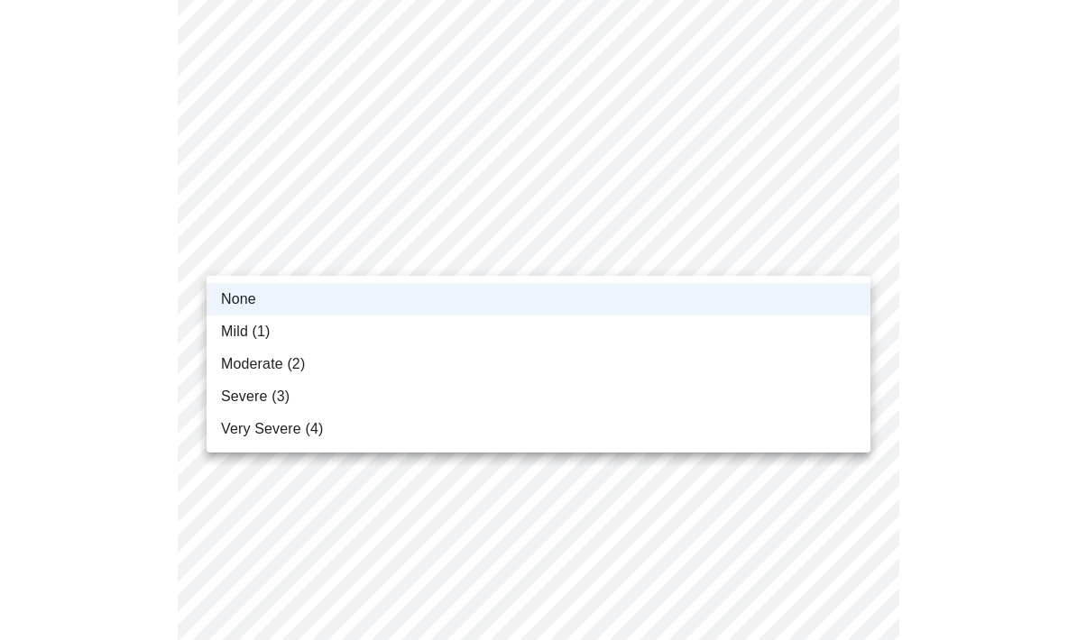
scroll to position [732, 0]
click at [933, 405] on div at bounding box center [538, 320] width 1077 height 640
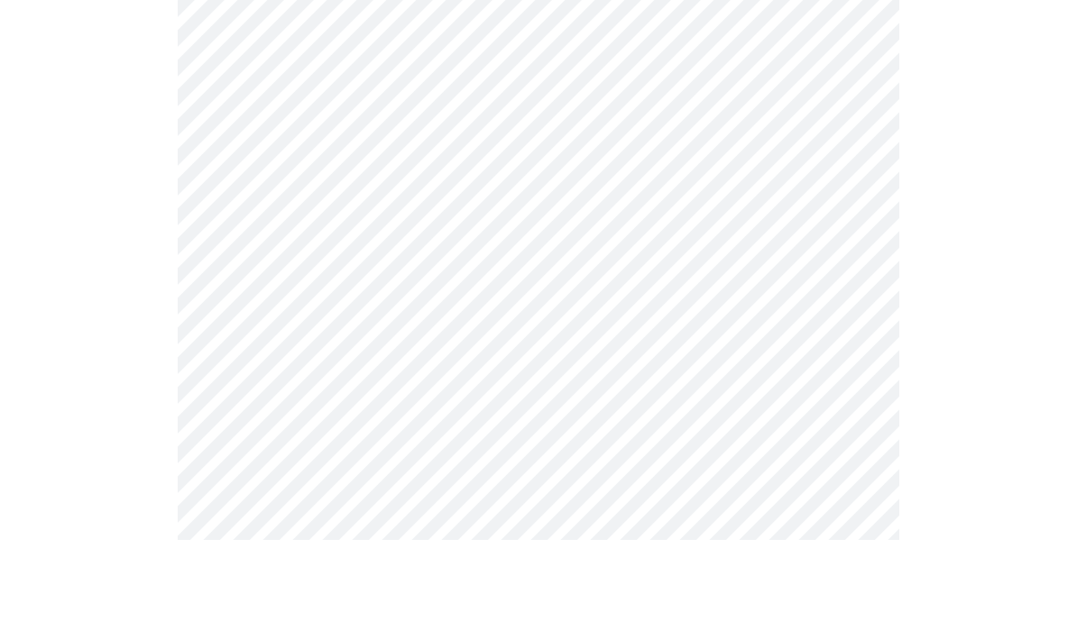
scroll to position [556, 0]
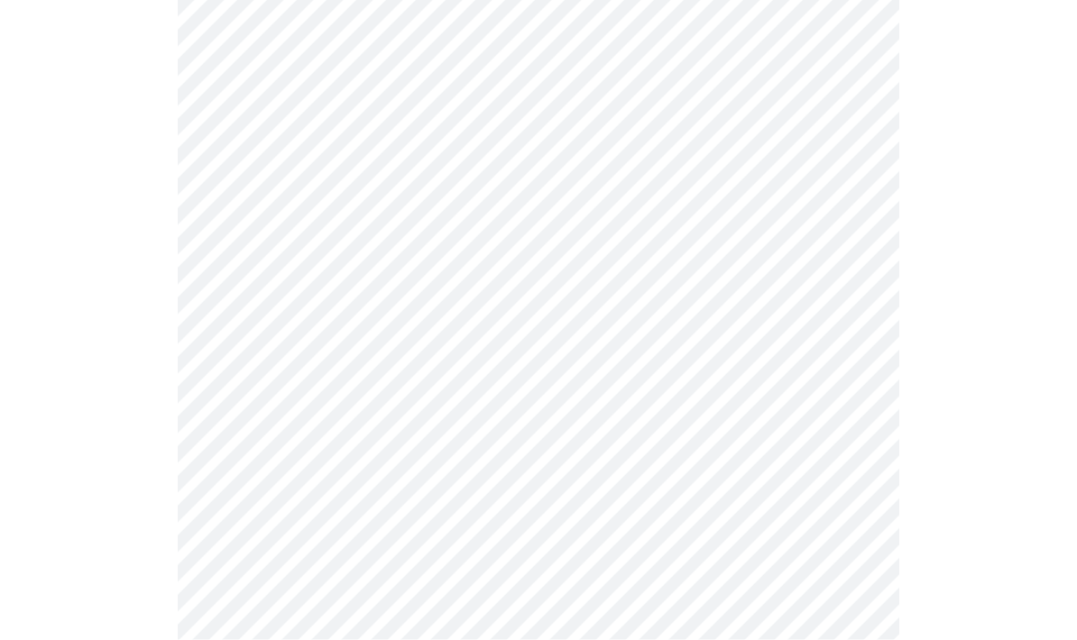
click at [848, 466] on body "MyMenopauseRx Intake Questions 4 / 13" at bounding box center [538, 303] width 1062 height 1703
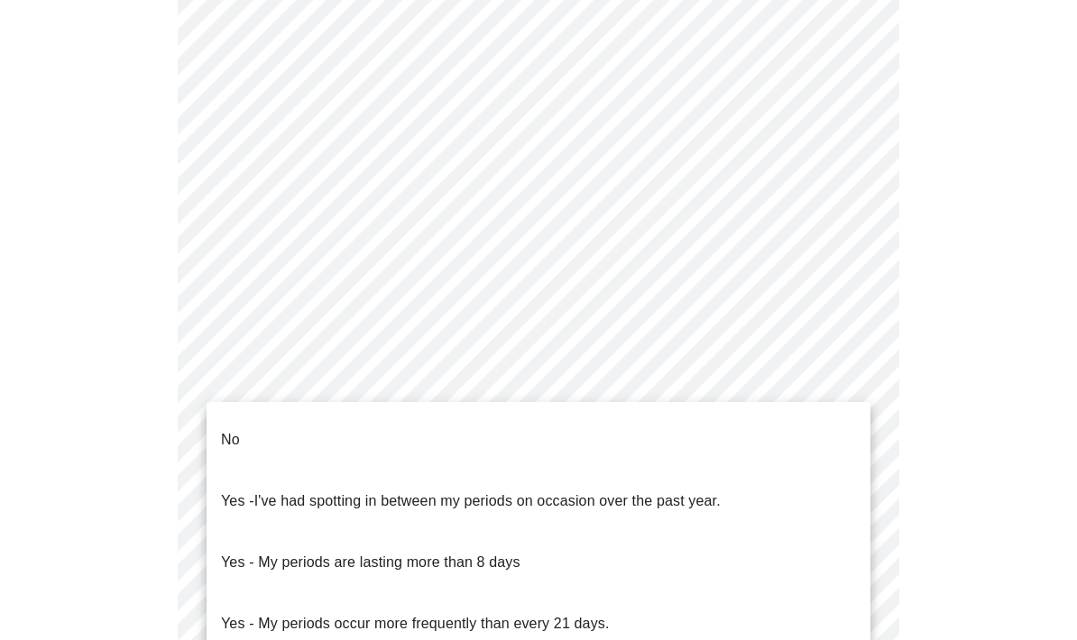
click at [244, 418] on li "No" at bounding box center [539, 439] width 664 height 61
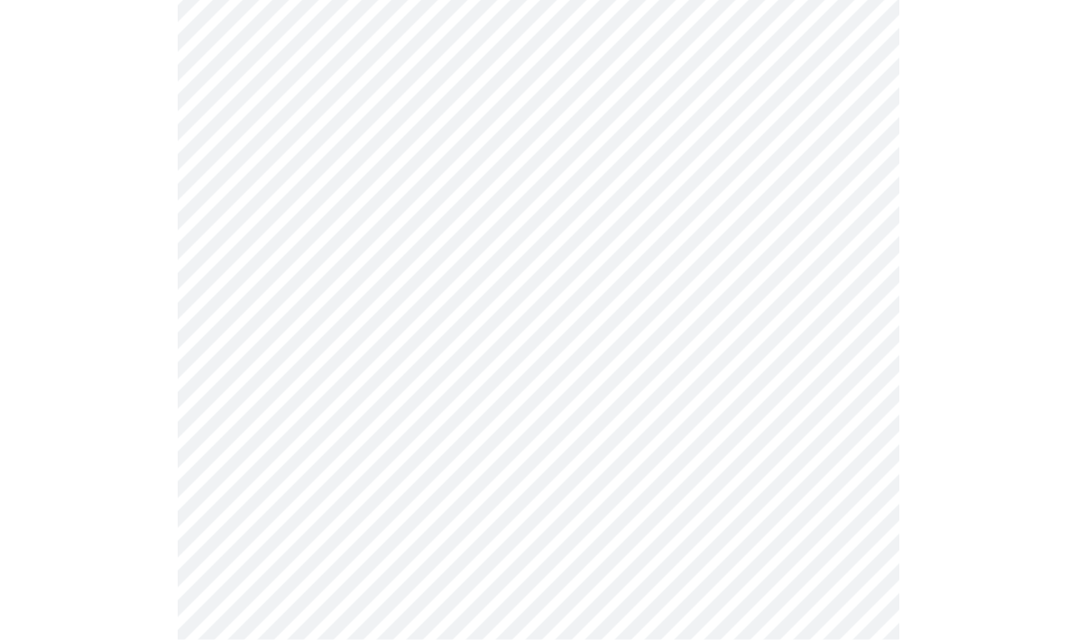
scroll to position [845, 0]
click at [845, 318] on body "MyMenopauseRx Intake Questions 4 / 13" at bounding box center [538, 8] width 1062 height 1693
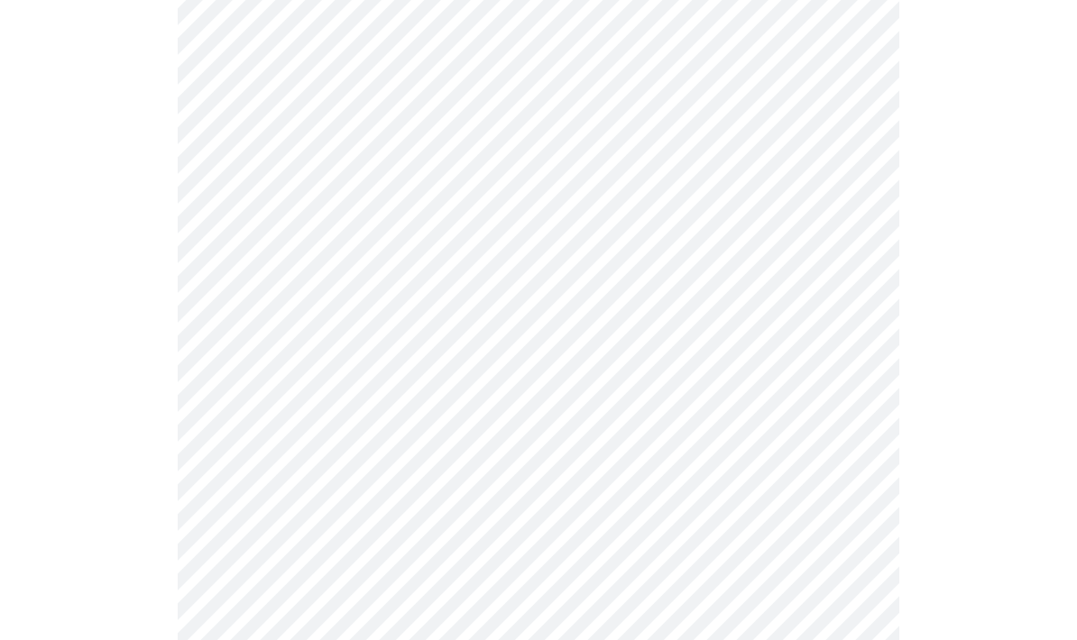
click at [851, 440] on body "MyMenopauseRx Intake Questions 4 / 13" at bounding box center [538, 3] width 1062 height 1683
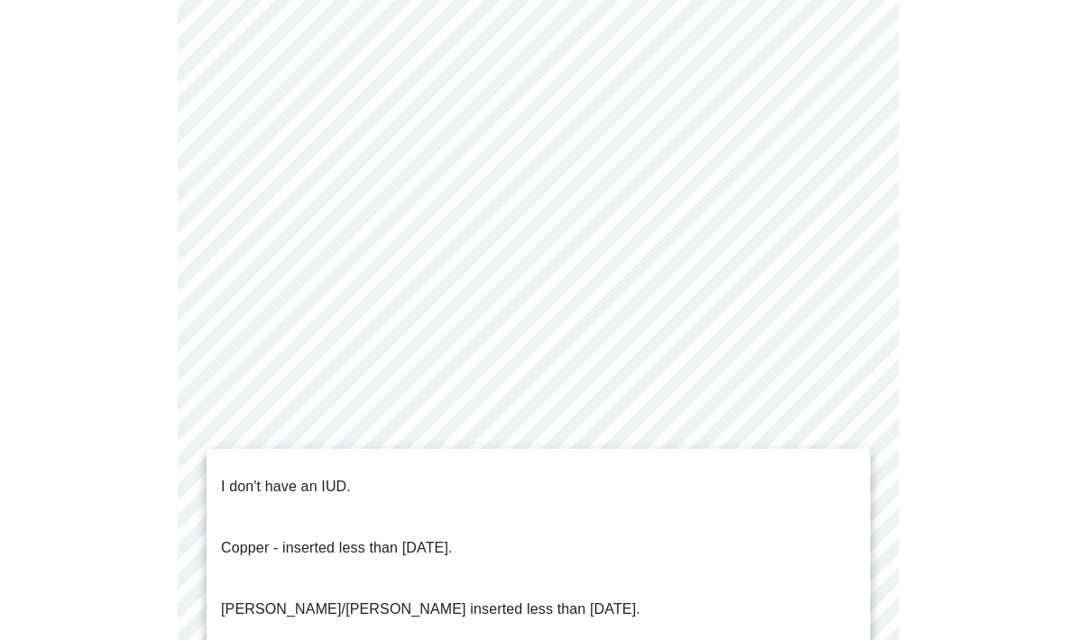
click at [319, 476] on p "I don't have an IUD." at bounding box center [286, 487] width 130 height 22
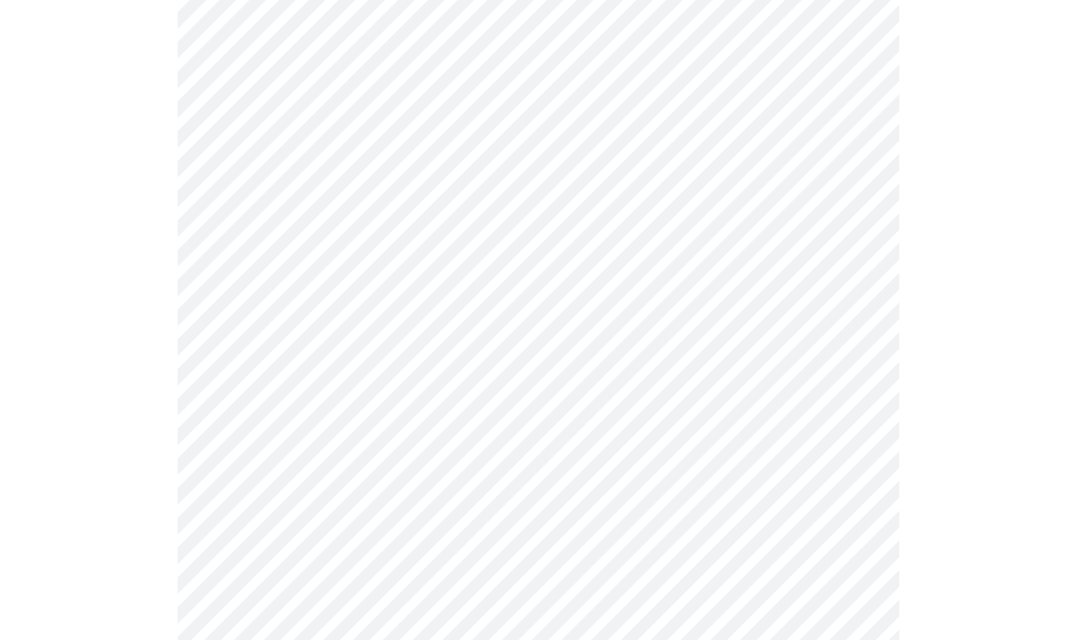
scroll to position [961, 0]
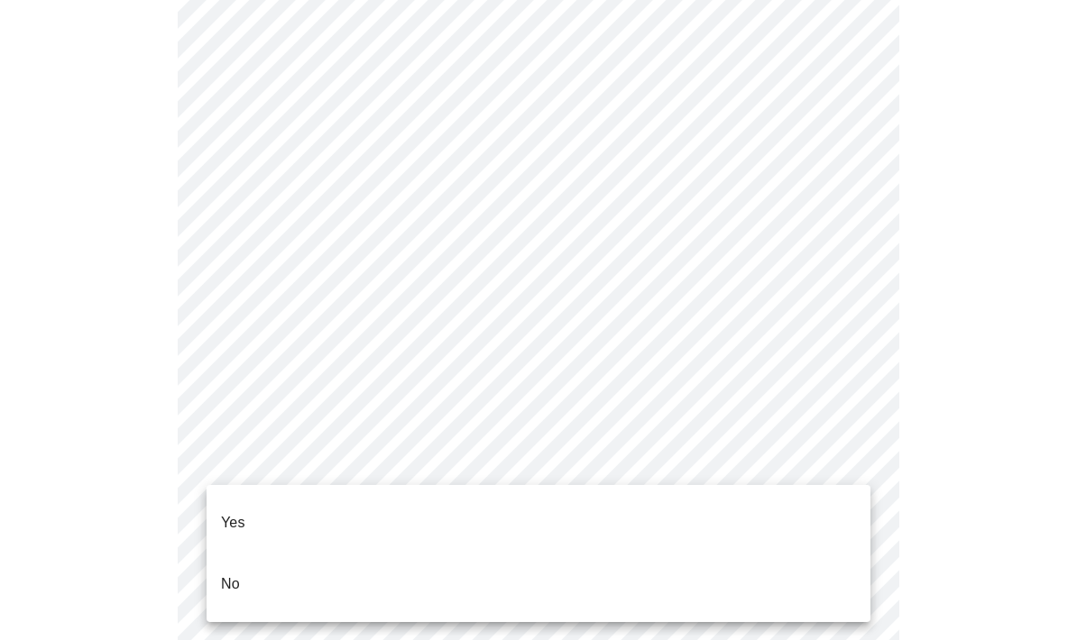
click at [823, 519] on li "Yes" at bounding box center [539, 522] width 664 height 61
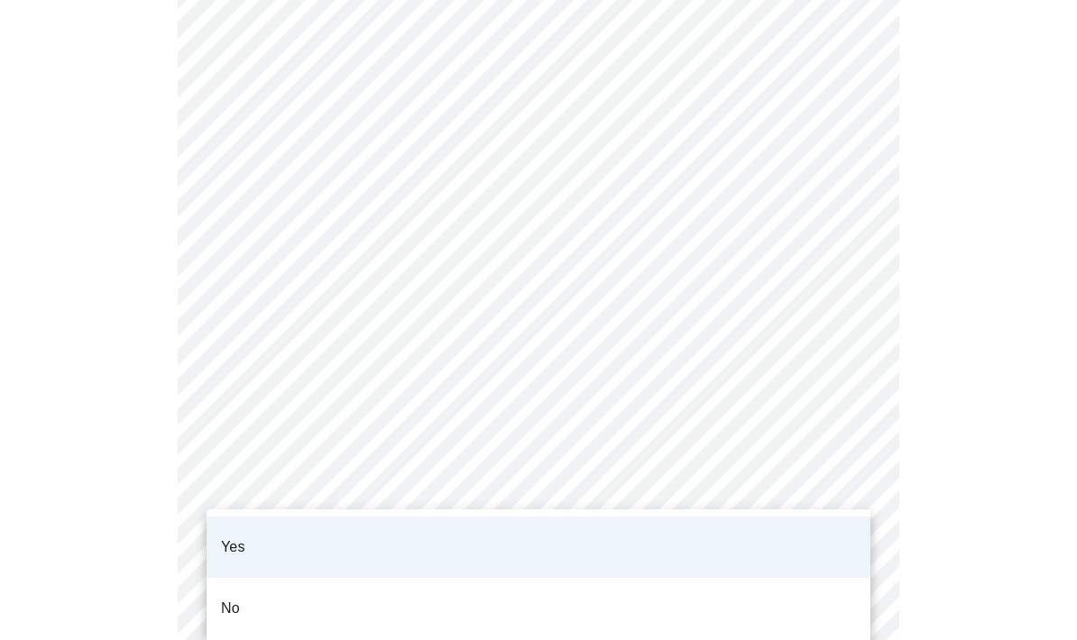
click at [826, 586] on li "No" at bounding box center [539, 608] width 664 height 61
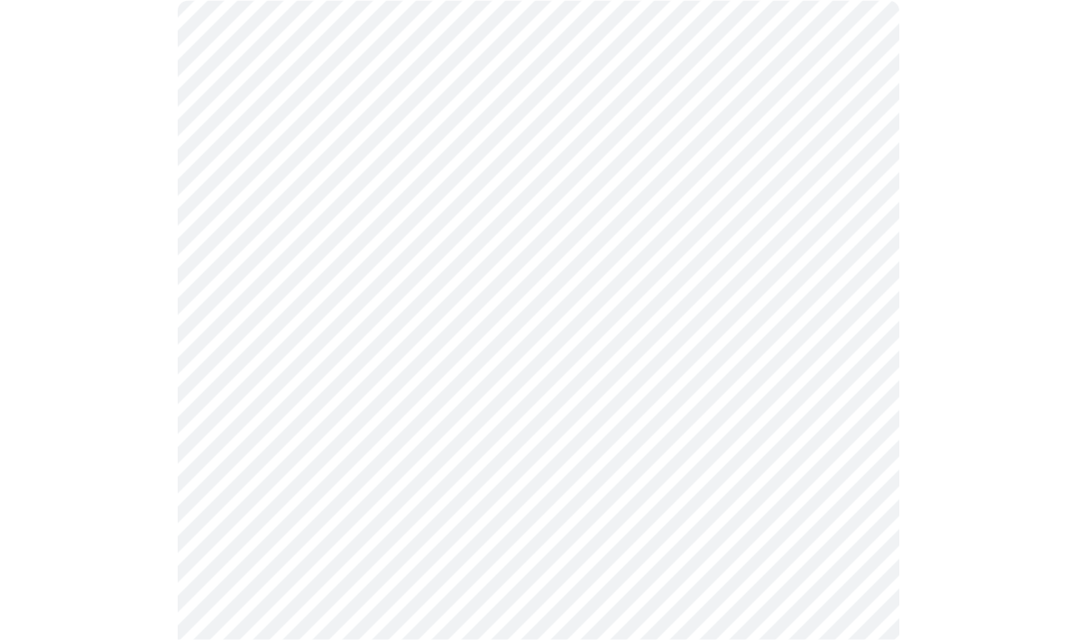
scroll to position [169, 0]
click at [849, 304] on body "MyMenopauseRx Intake Questions 5 / 13" at bounding box center [538, 485] width 1062 height 1292
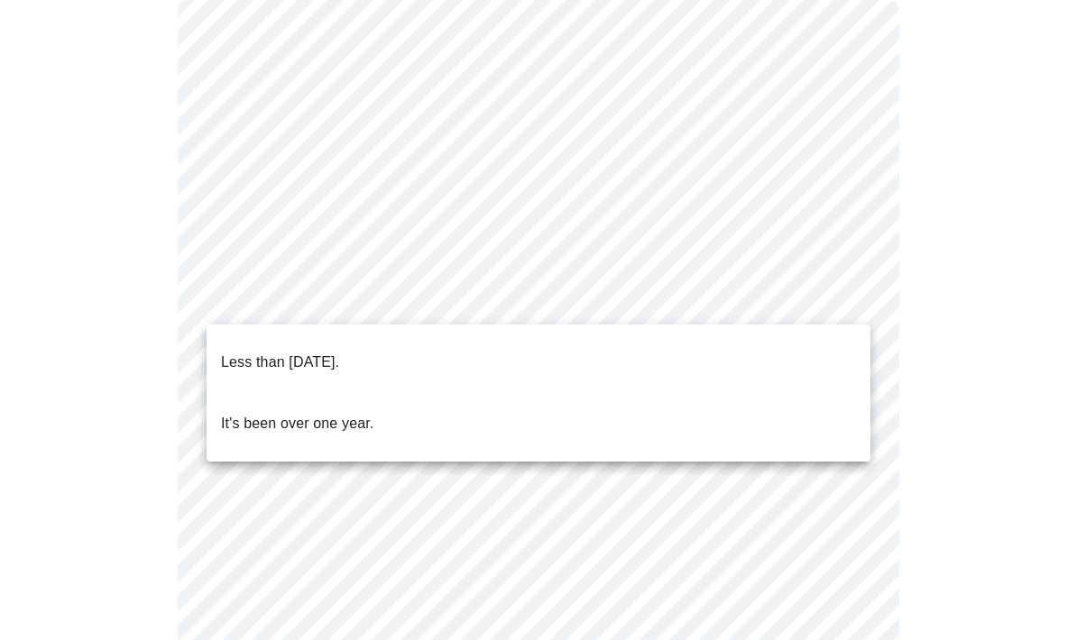
click at [339, 352] on p "Less than [DATE]." at bounding box center [280, 363] width 118 height 22
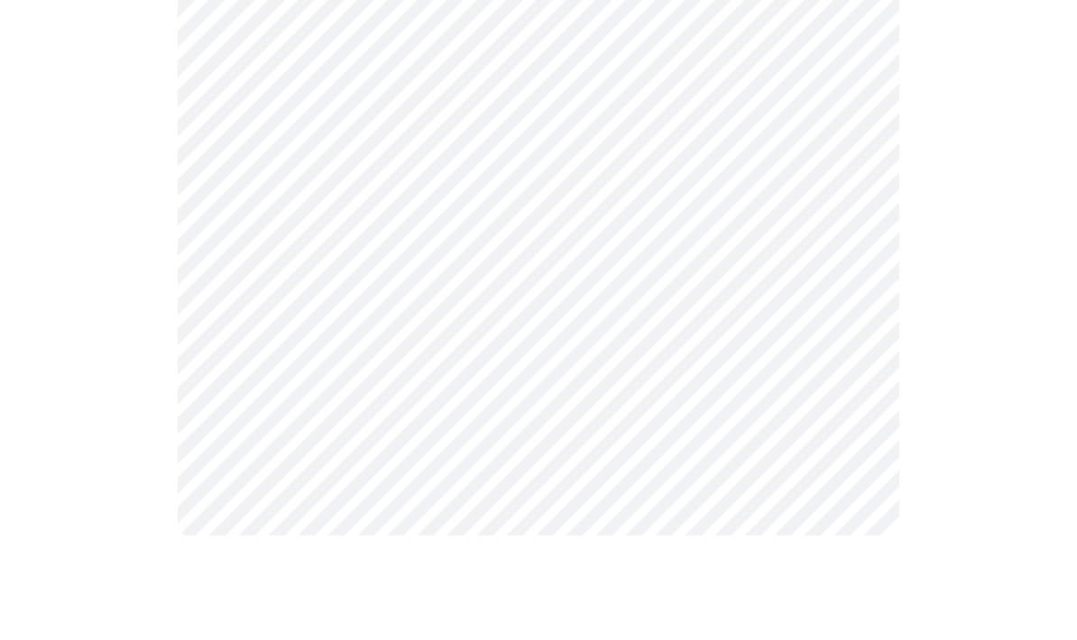
scroll to position [0, 0]
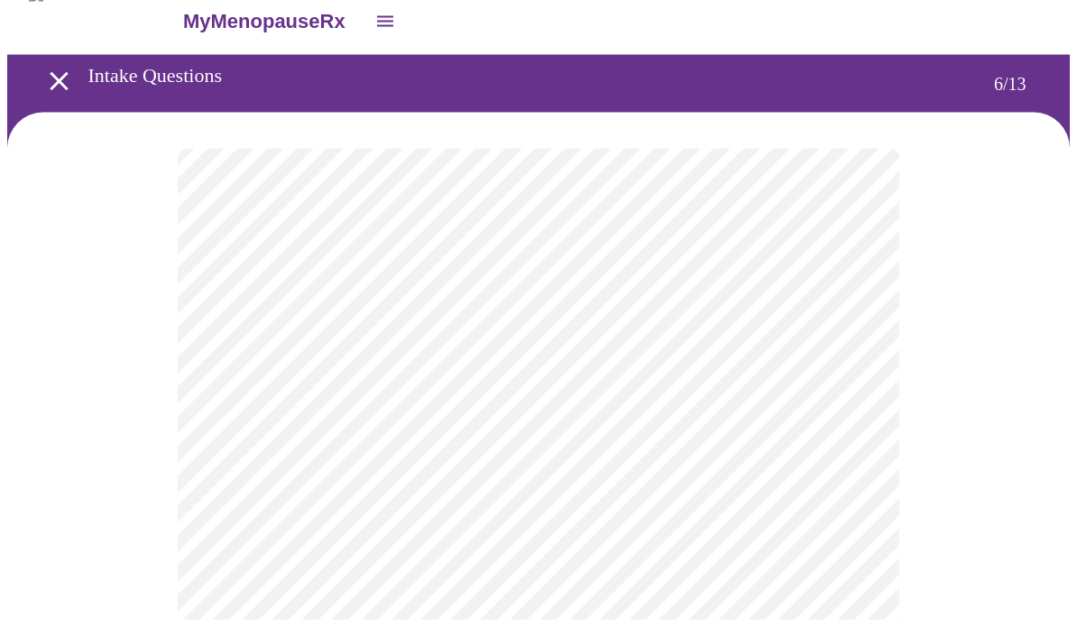
click at [851, 499] on body "MyMenopauseRx Intake Questions 6 / 13" at bounding box center [538, 487] width 1062 height 961
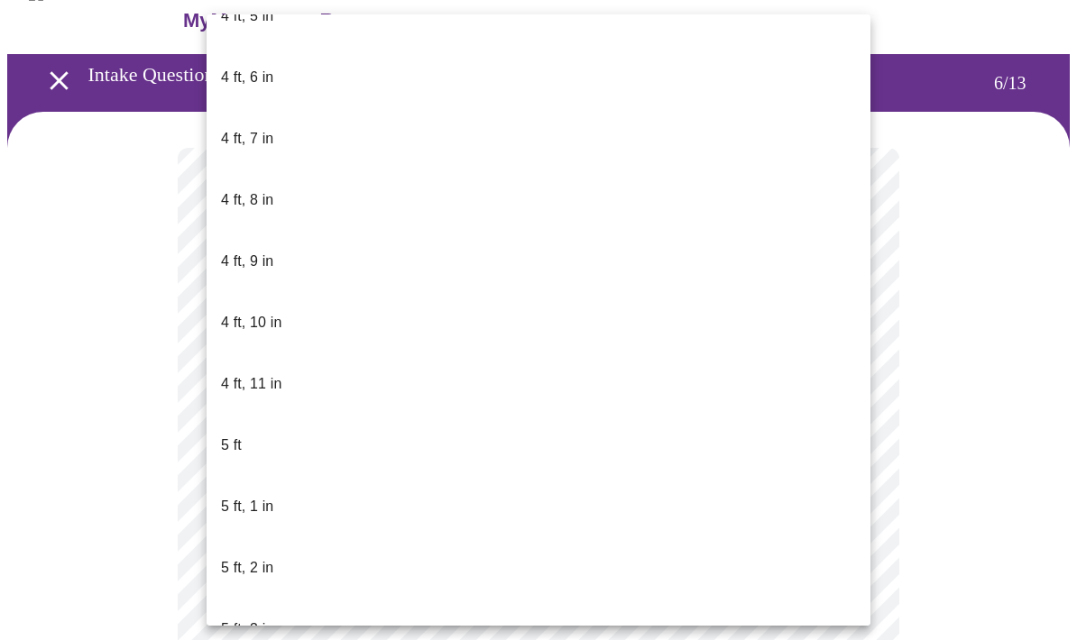
scroll to position [1029, 0]
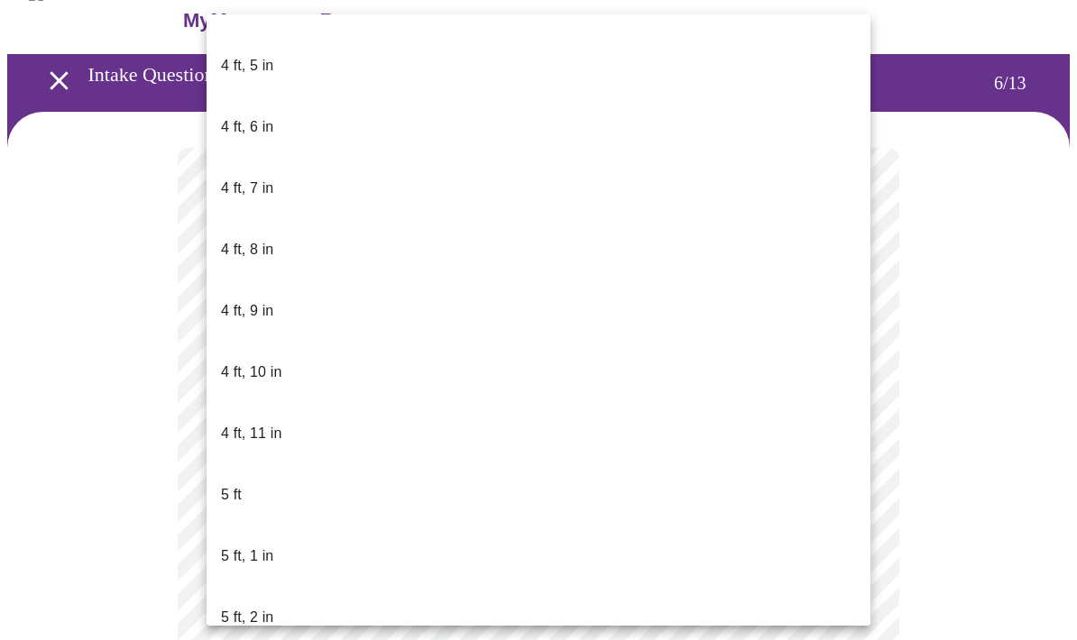
click at [267, 607] on p "5 ft, 2 in" at bounding box center [247, 618] width 52 height 22
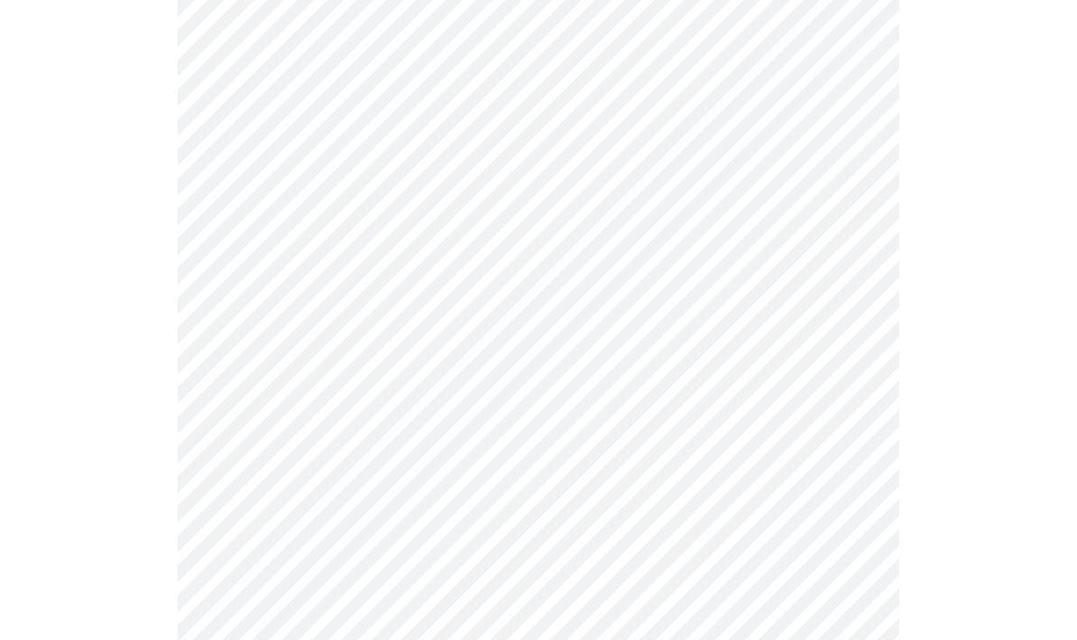
scroll to position [200, 0]
click at [29, 498] on div at bounding box center [538, 325] width 1062 height 787
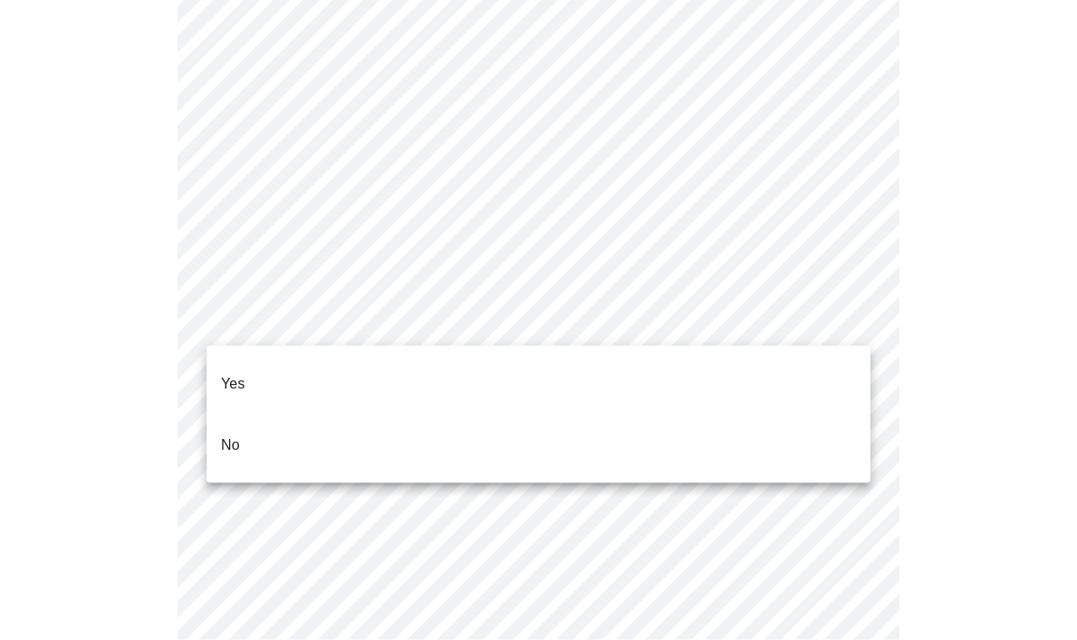
scroll to position [4687, 0]
click at [291, 430] on li "No" at bounding box center [539, 445] width 664 height 61
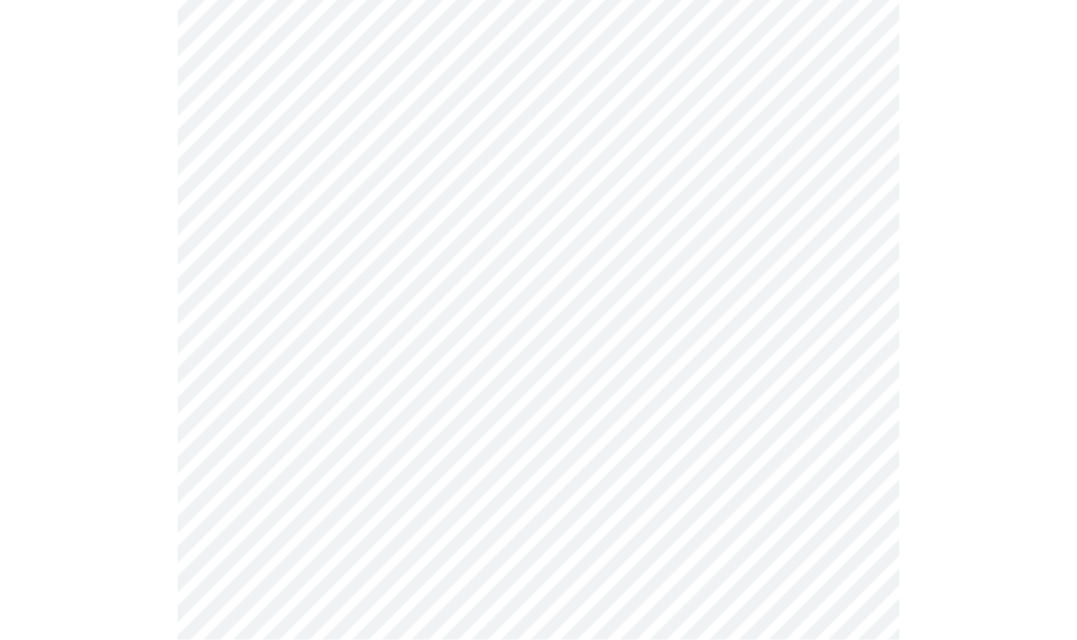
scroll to position [992, 0]
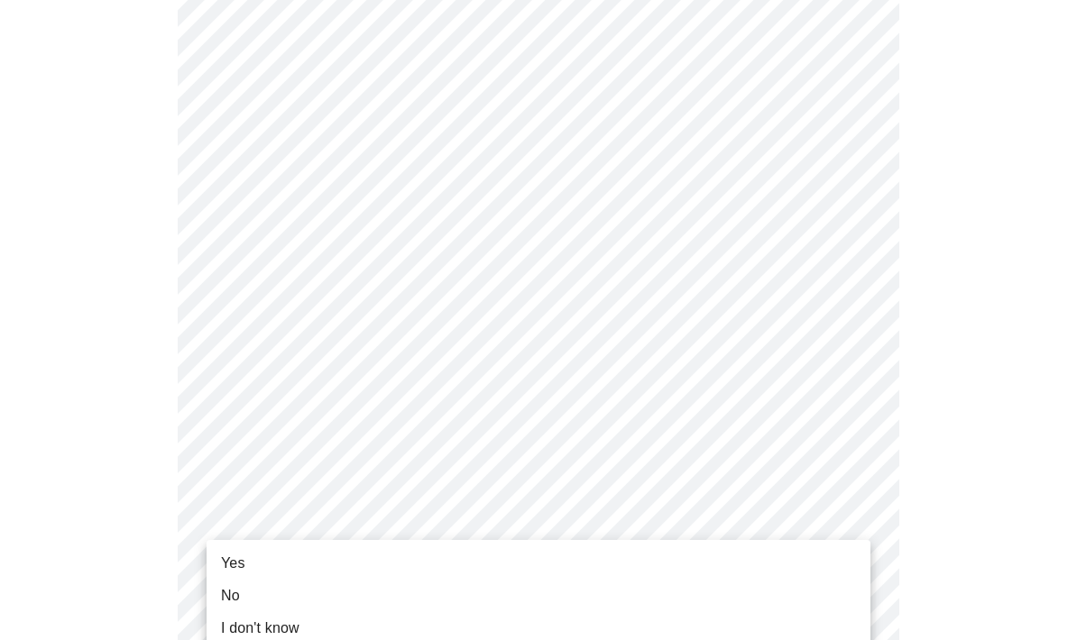
click at [243, 563] on span "Yes" at bounding box center [233, 564] width 24 height 22
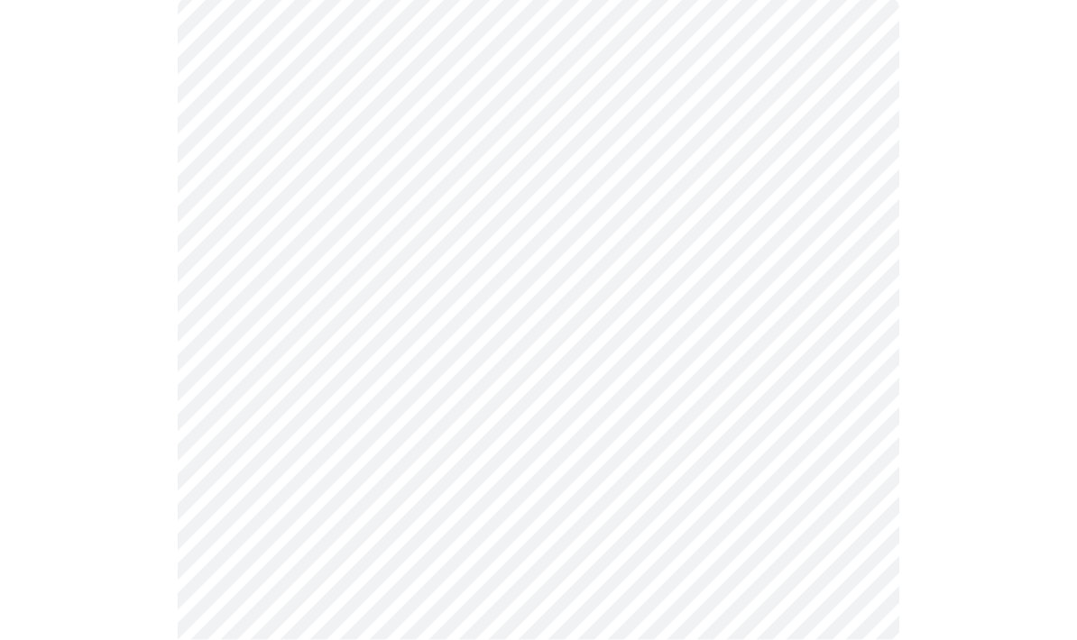
scroll to position [172, 0]
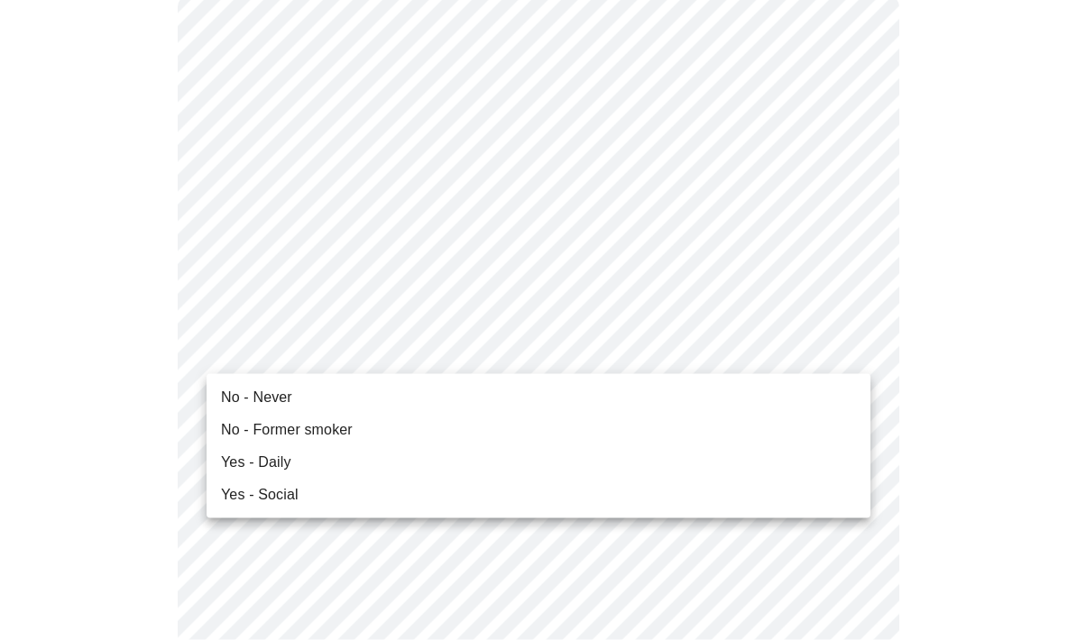
click at [296, 394] on li "No - Never" at bounding box center [539, 398] width 664 height 32
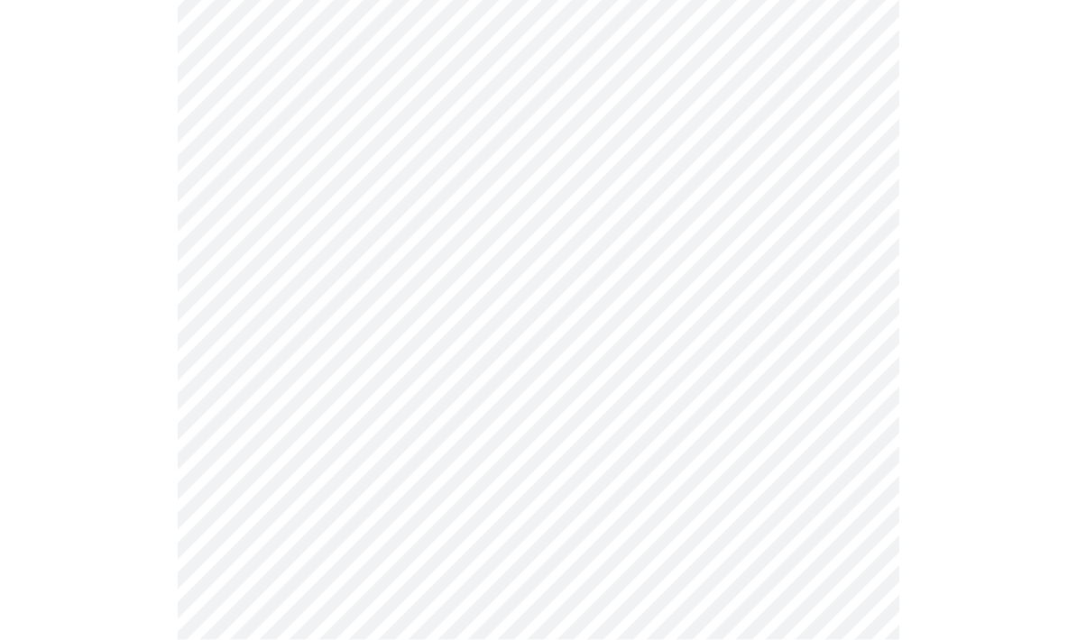
scroll to position [1604, 0]
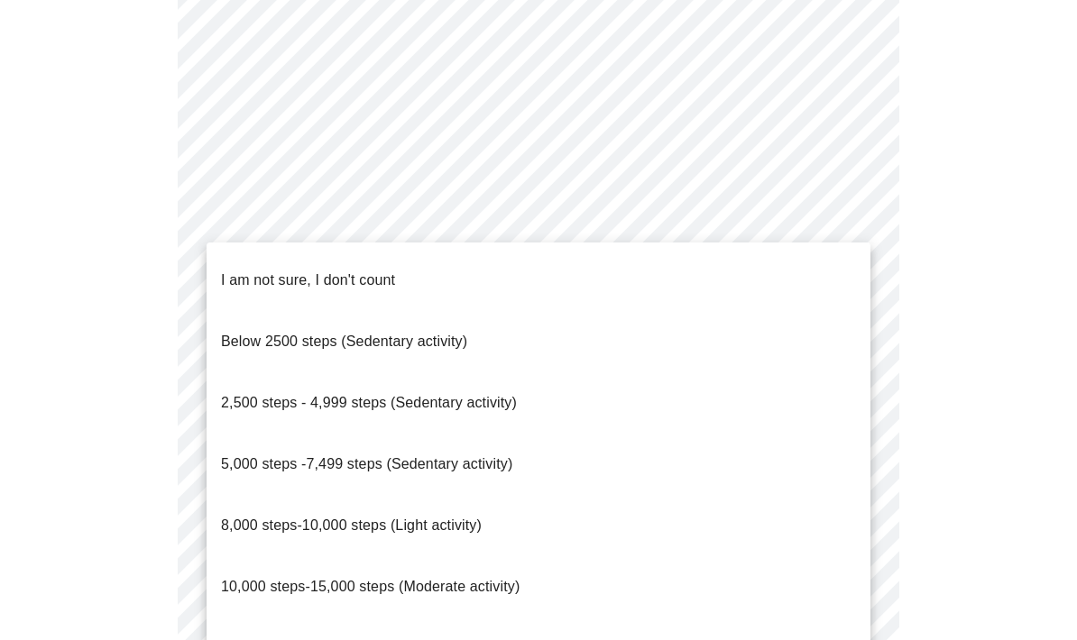
click at [460, 518] on span "8,000 steps-10,000 steps (Light activity)" at bounding box center [351, 525] width 261 height 15
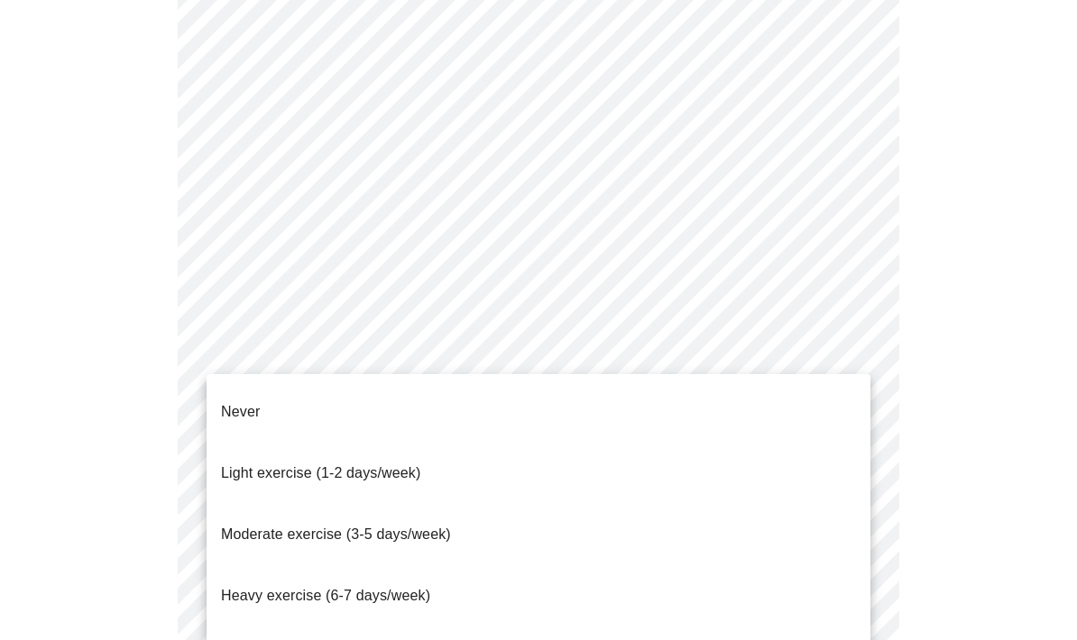
click at [428, 527] on span "Moderate exercise (3-5 days/week)" at bounding box center [336, 534] width 230 height 15
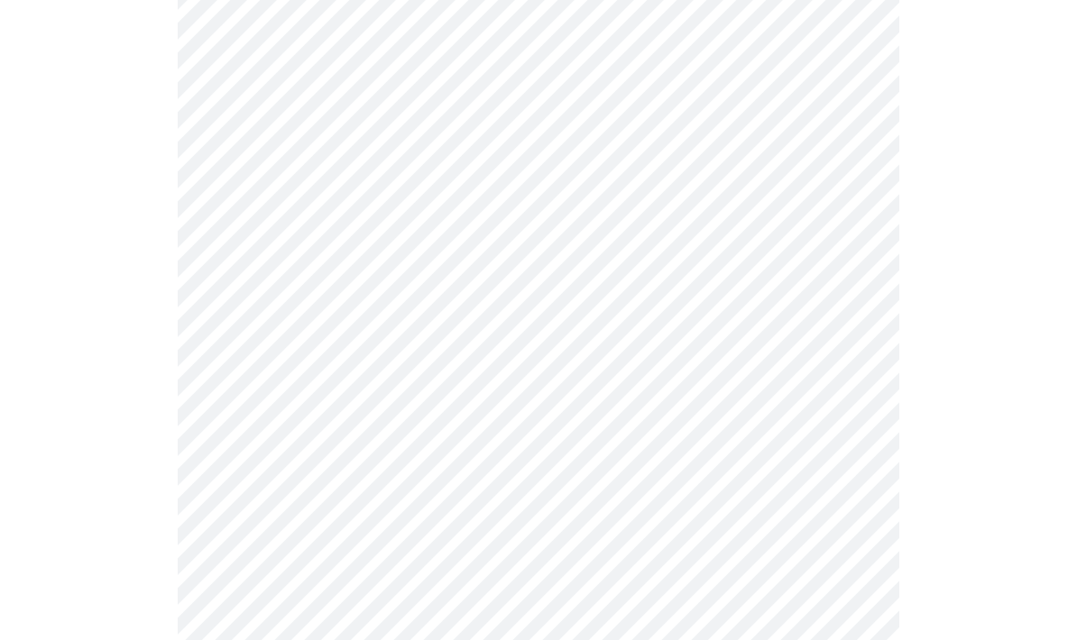
scroll to position [0, 0]
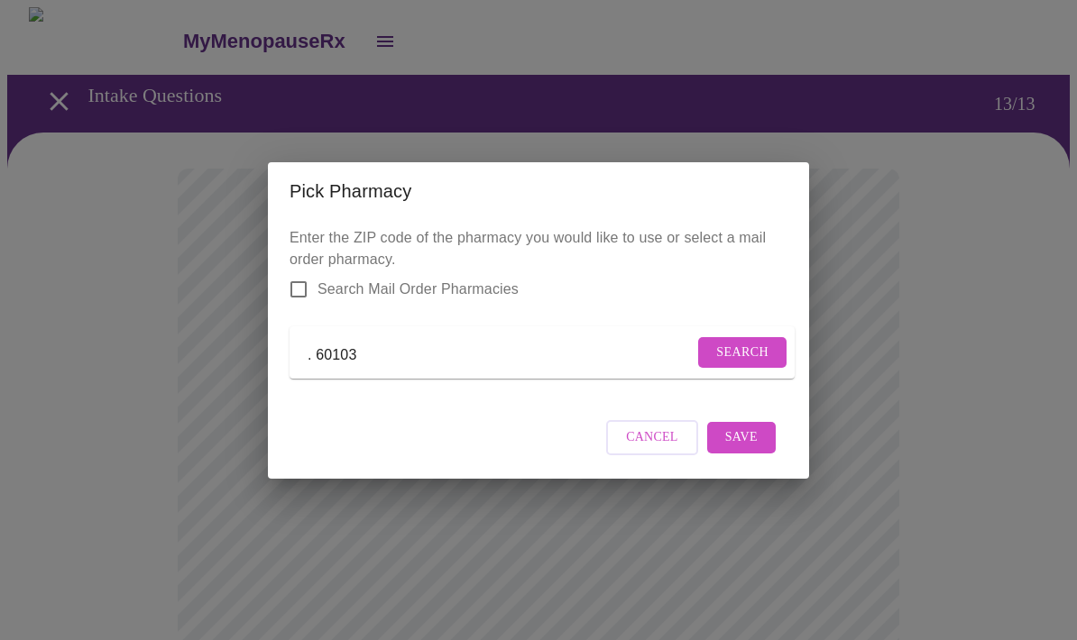
click at [749, 346] on span "Search" at bounding box center [742, 353] width 52 height 23
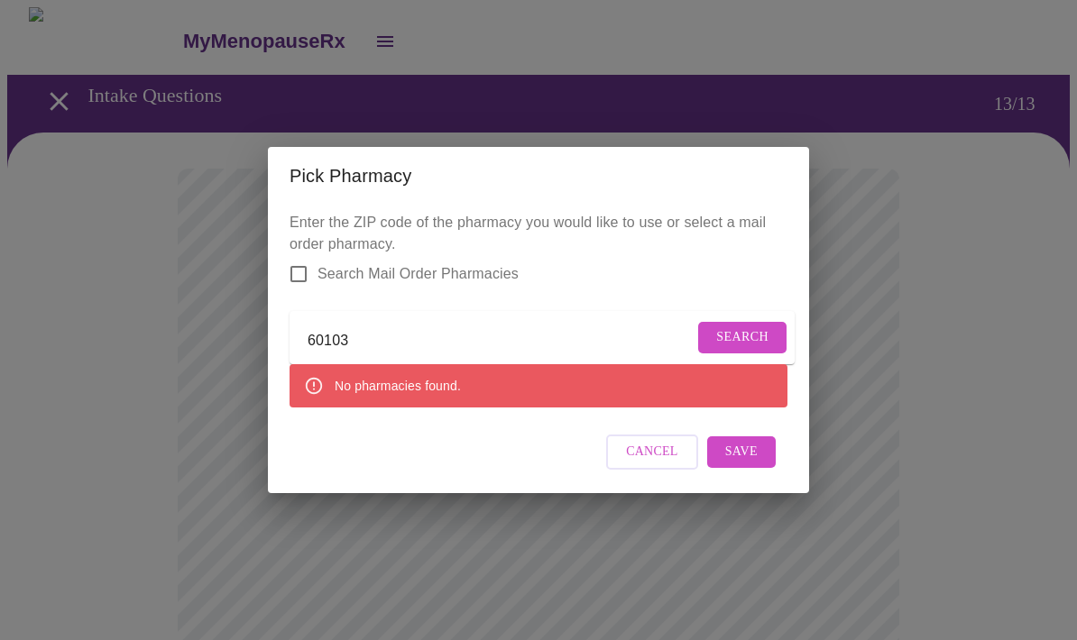
type input "60103"
click at [727, 330] on span "Search" at bounding box center [742, 337] width 52 height 23
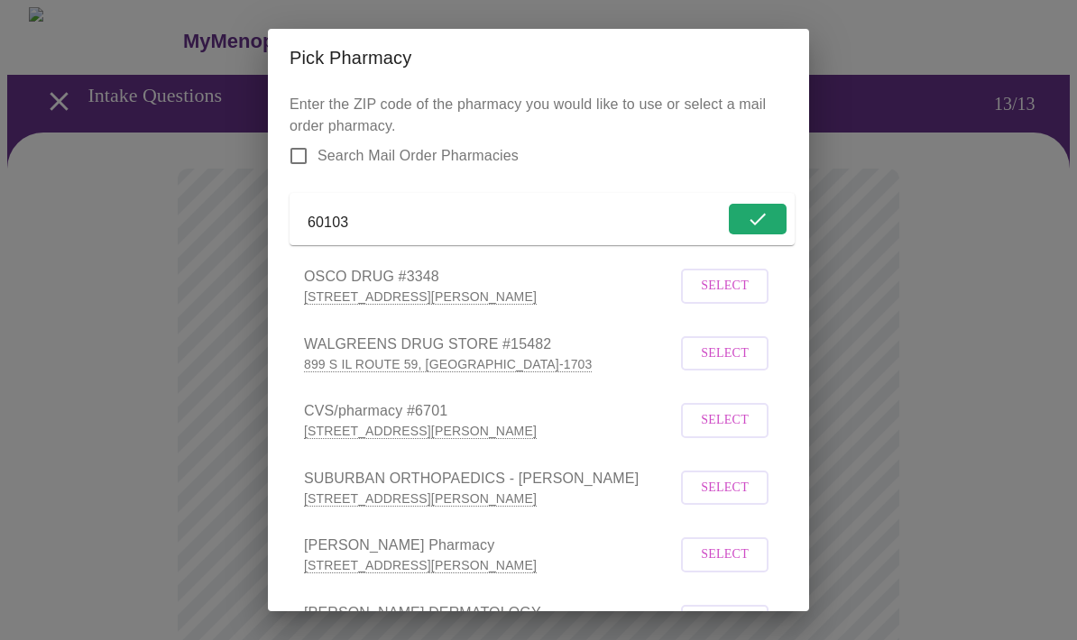
click at [722, 298] on span "Select" at bounding box center [725, 286] width 48 height 23
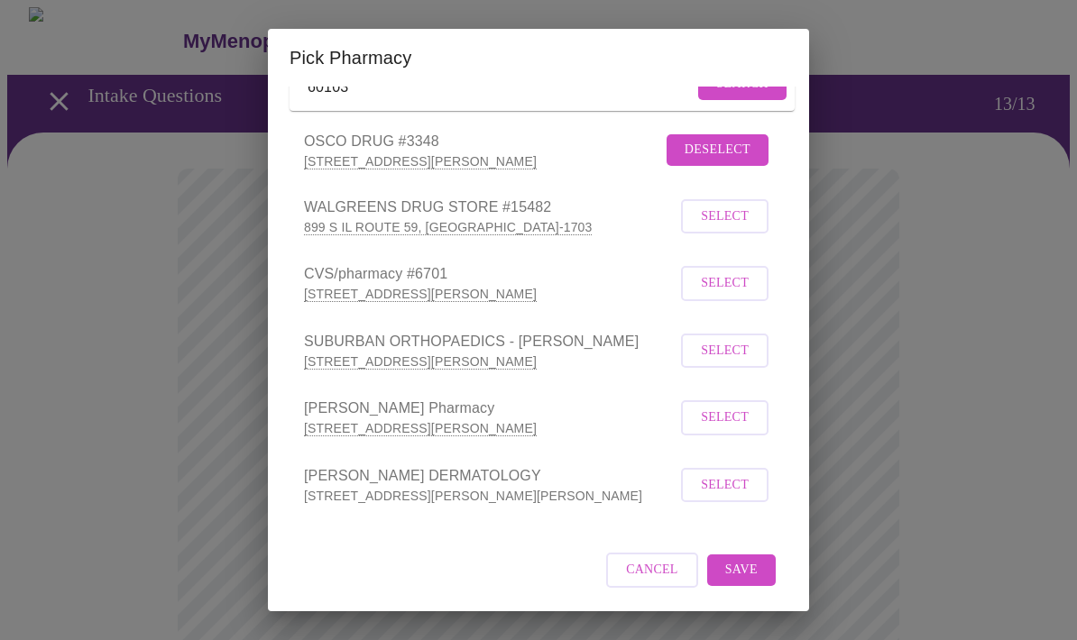
scroll to position [157, 0]
click at [745, 565] on span "Save" at bounding box center [741, 570] width 32 height 23
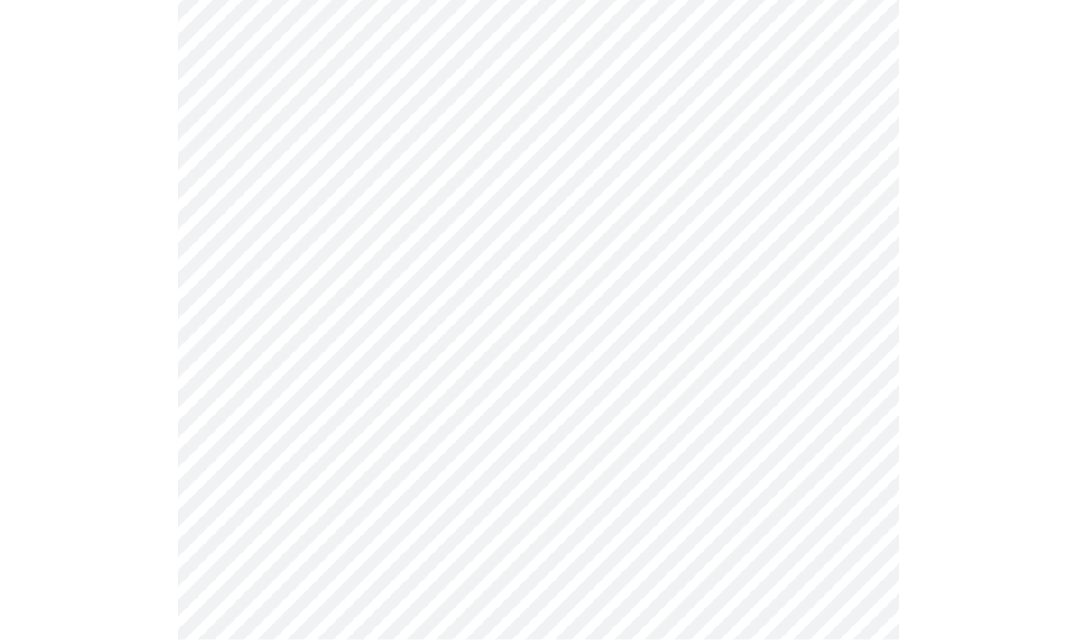
scroll to position [343, 0]
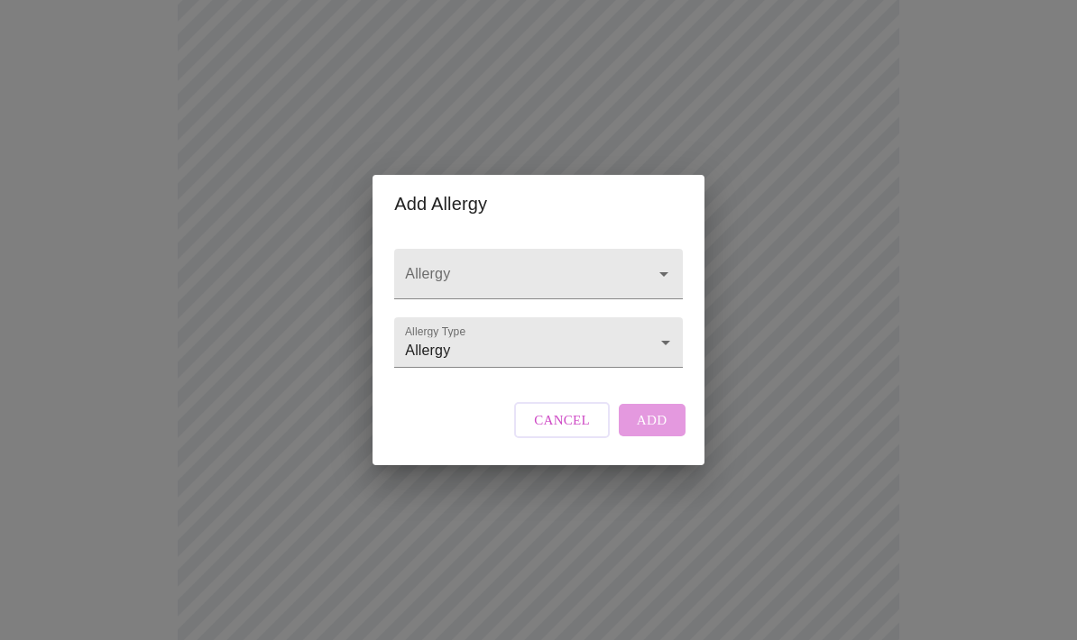
click at [658, 377] on body "MyMenopauseRx Intake Questions 13 / 13 Add Allergy Allergy Allergy Type Allergy…" at bounding box center [538, 339] width 1062 height 1351
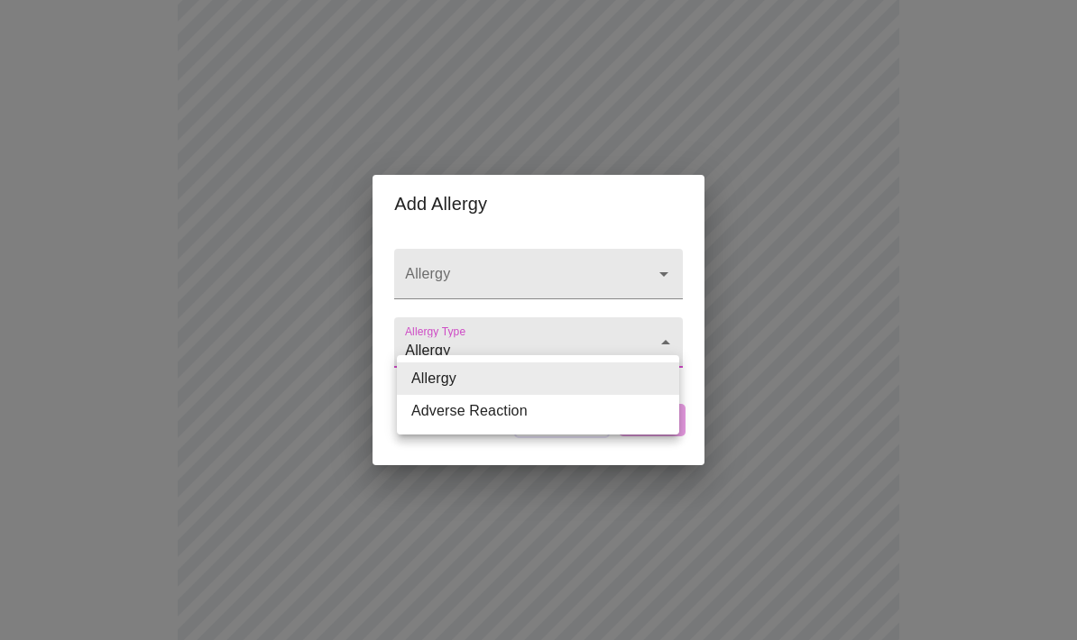
click at [565, 422] on li "Adverse Reaction" at bounding box center [538, 411] width 282 height 32
type input "Adverse Reaction"
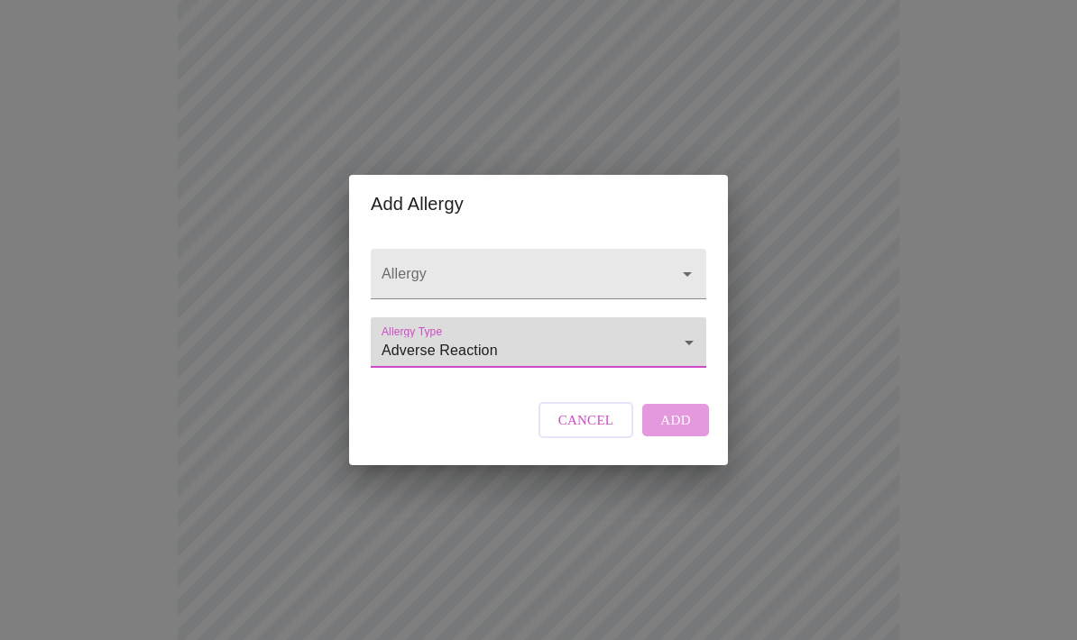
click at [685, 285] on icon "Open" at bounding box center [687, 274] width 22 height 22
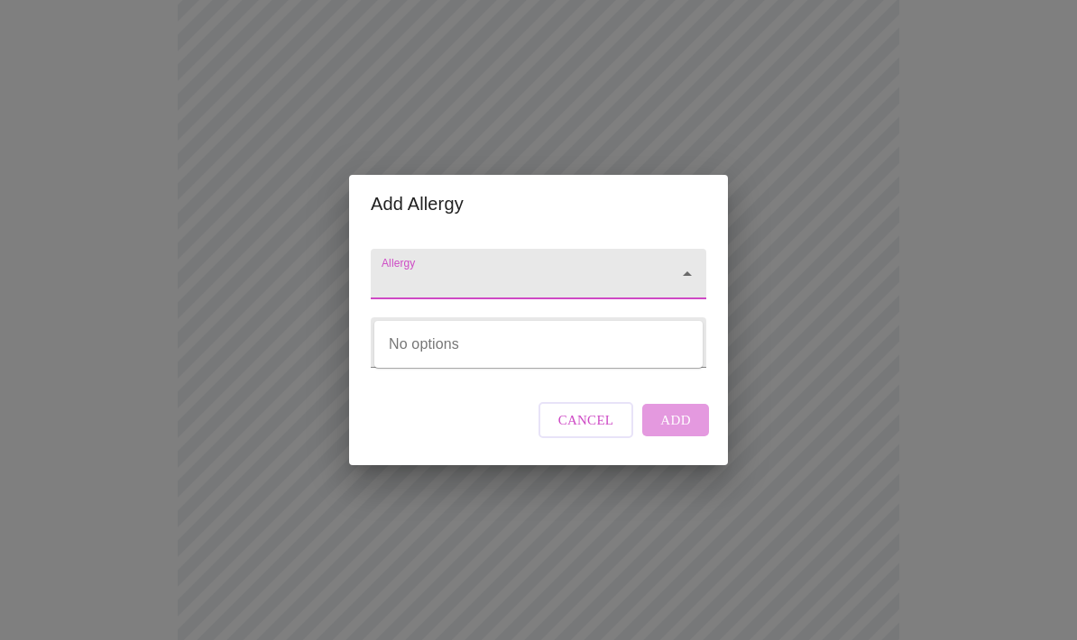
click at [685, 276] on icon "Close" at bounding box center [687, 273] width 9 height 5
type input "[MEDICAL_DATA]"
click at [673, 447] on div "Cancel Add" at bounding box center [623, 420] width 179 height 54
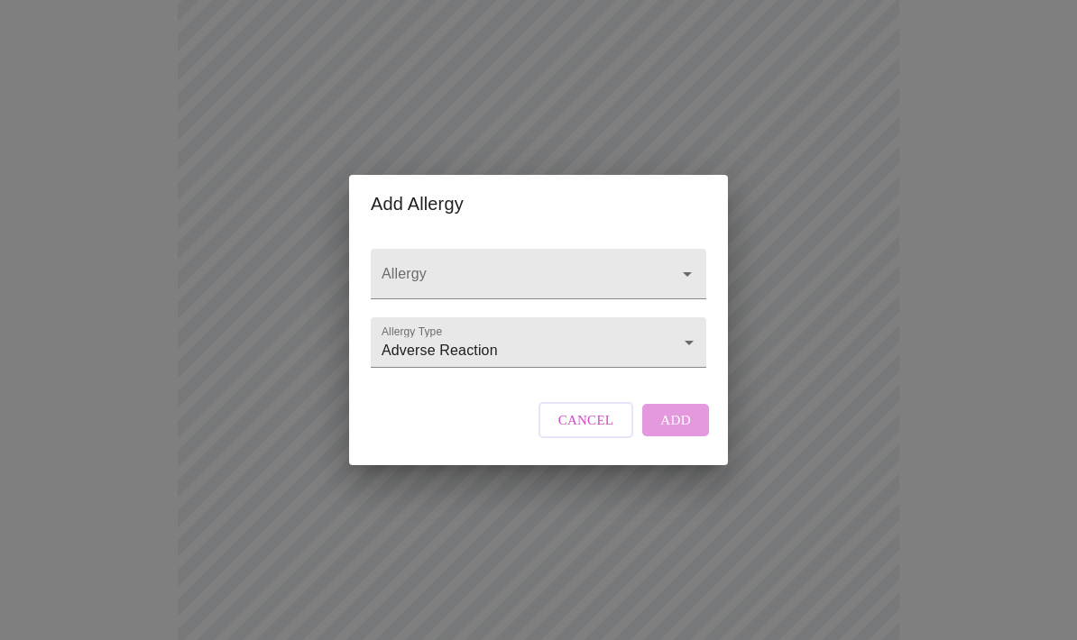
click at [677, 447] on div "Cancel Add" at bounding box center [623, 420] width 179 height 54
click at [670, 447] on div "Cancel Add" at bounding box center [623, 420] width 179 height 54
click at [676, 285] on icon "Open" at bounding box center [687, 274] width 22 height 22
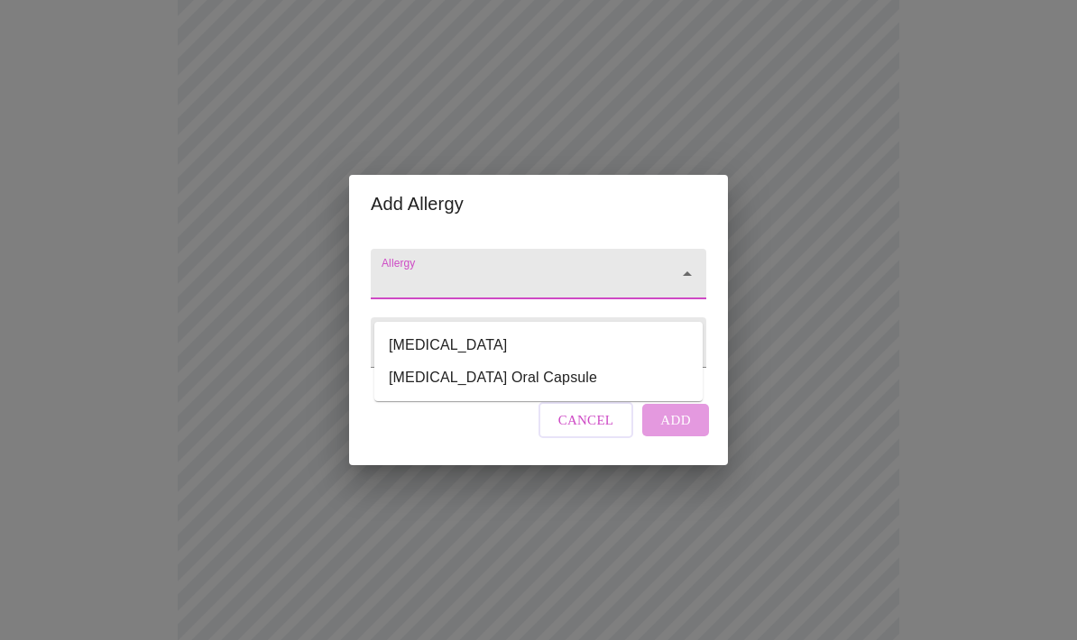
click at [482, 378] on li "[MEDICAL_DATA] Oral Capsule" at bounding box center [538, 378] width 328 height 32
type input "[MEDICAL_DATA] Oral Capsule"
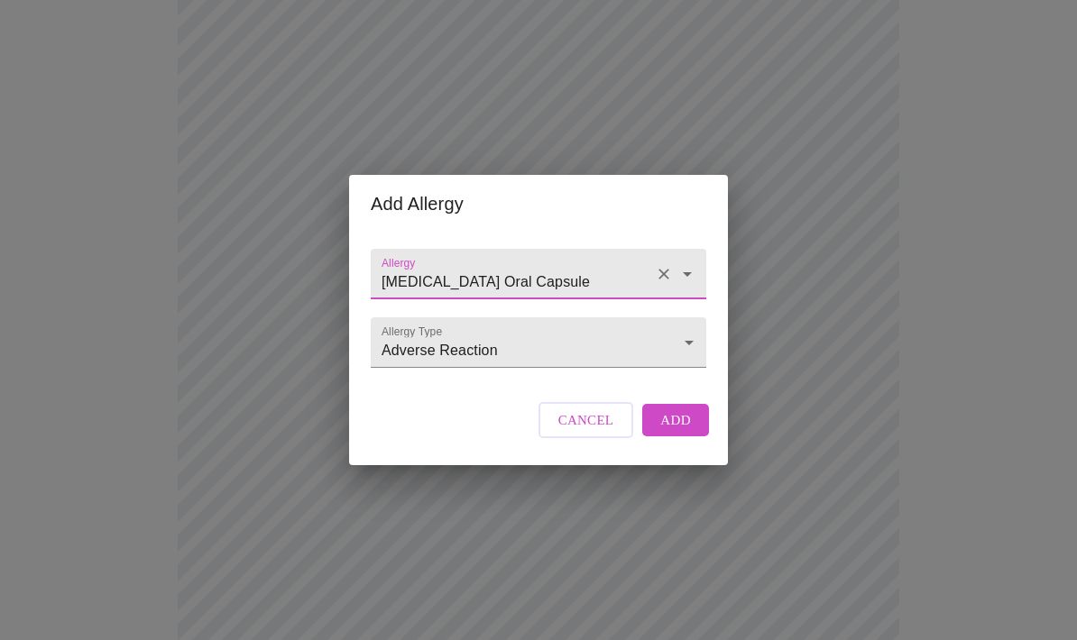
click at [666, 432] on span "Add" at bounding box center [675, 420] width 31 height 23
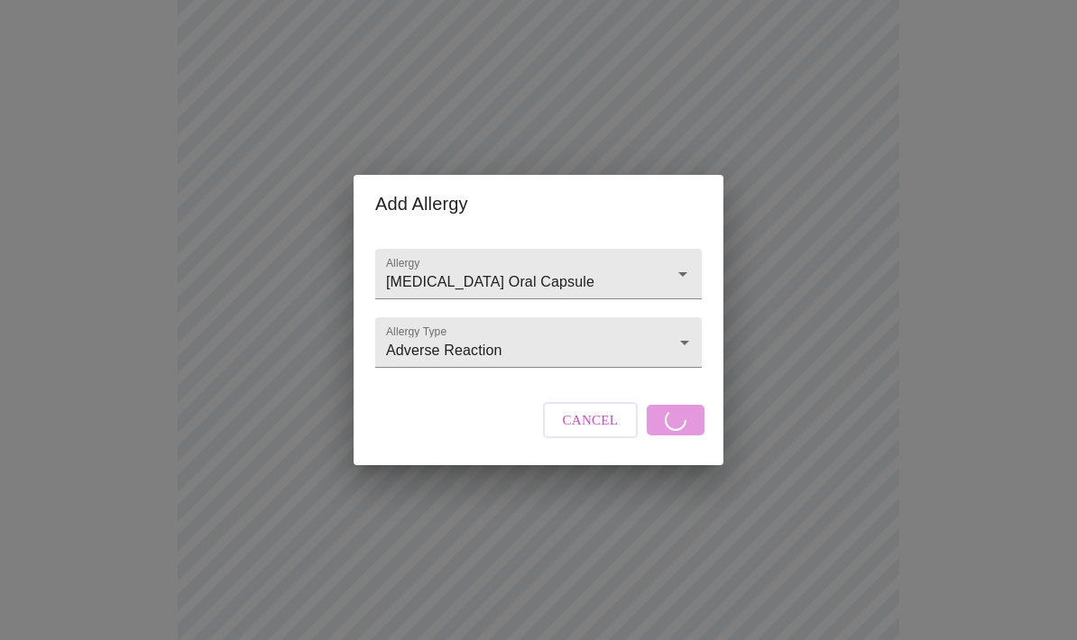
scroll to position [349, 0]
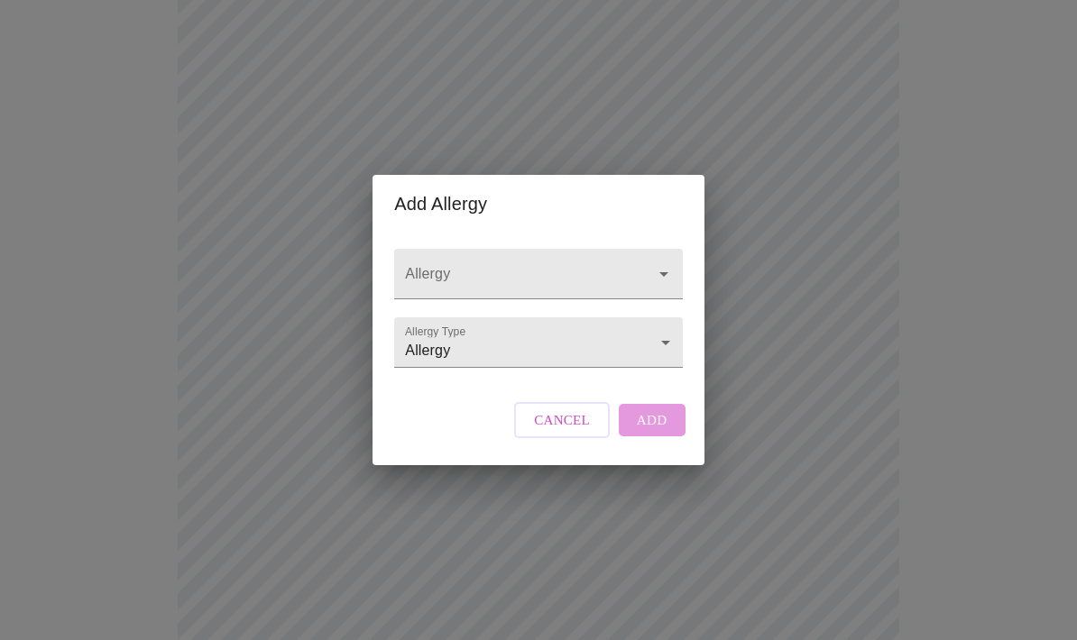
click at [651, 287] on div at bounding box center [651, 274] width 47 height 25
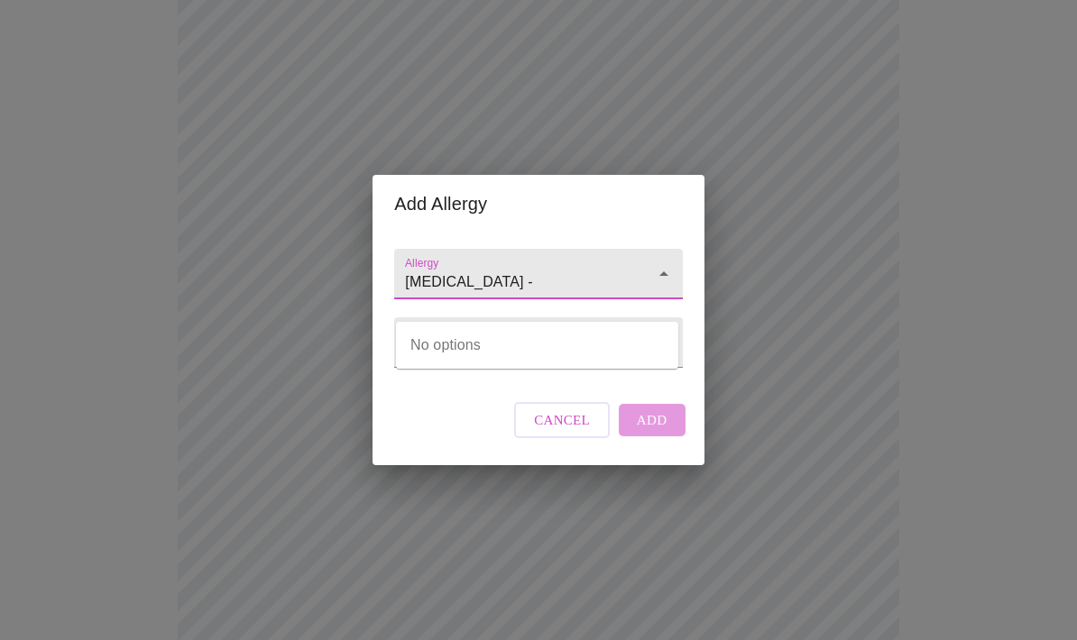
type input "[MEDICAL_DATA] -"
click at [663, 385] on body "MyMenopauseRx Intake Questions 13 / 13 Add Allergy Allergy [MEDICAL_DATA] - All…" at bounding box center [538, 316] width 1062 height 1315
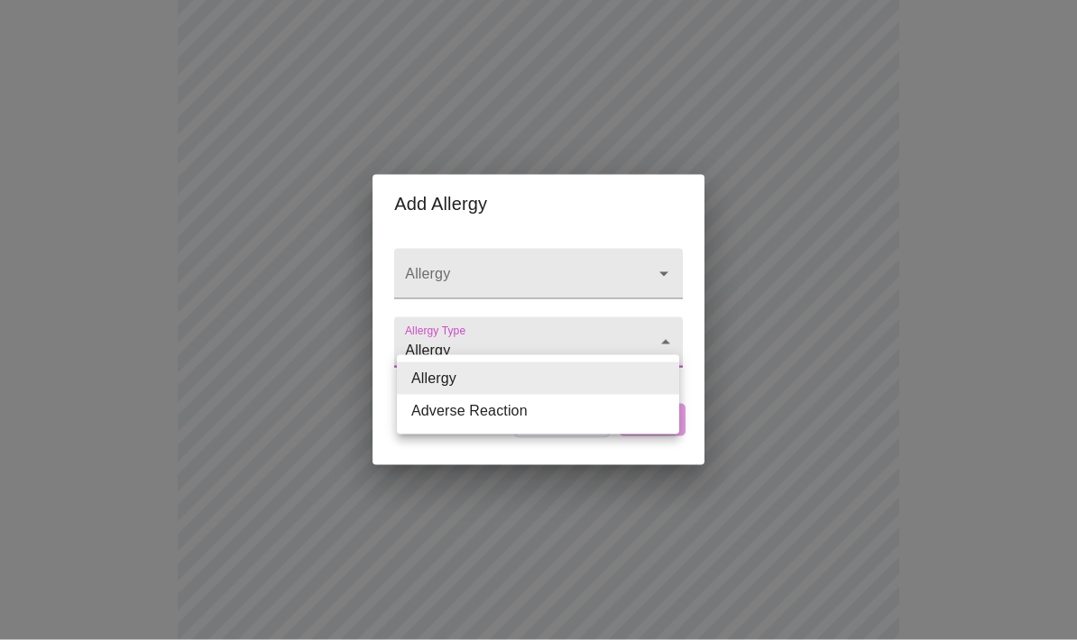
click at [514, 418] on li "Adverse Reaction" at bounding box center [538, 411] width 282 height 32
type input "Adverse Reaction"
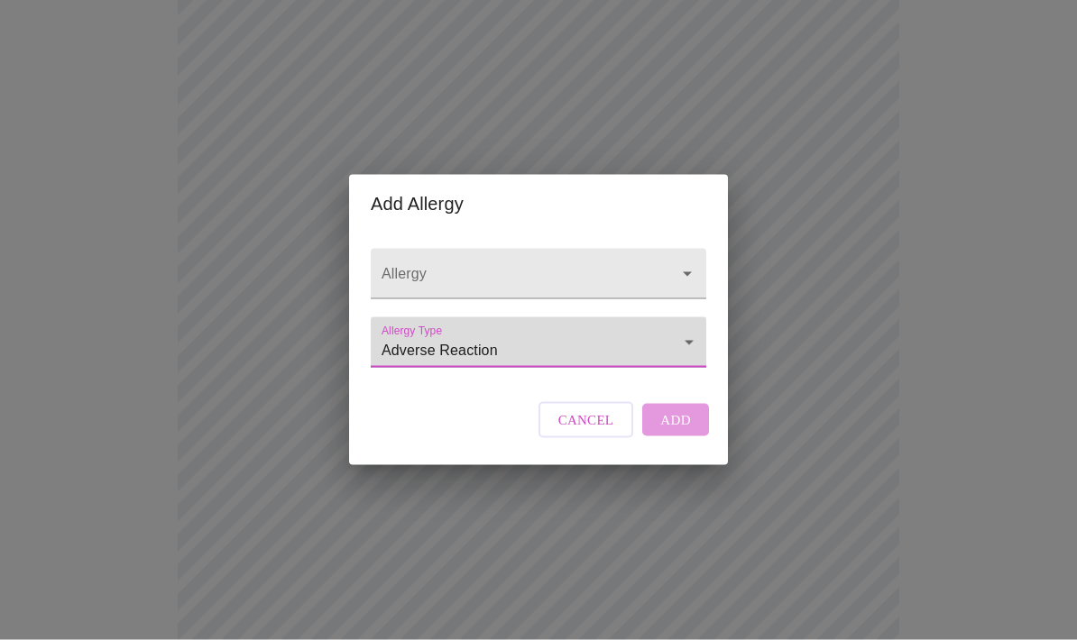
scroll to position [349, 0]
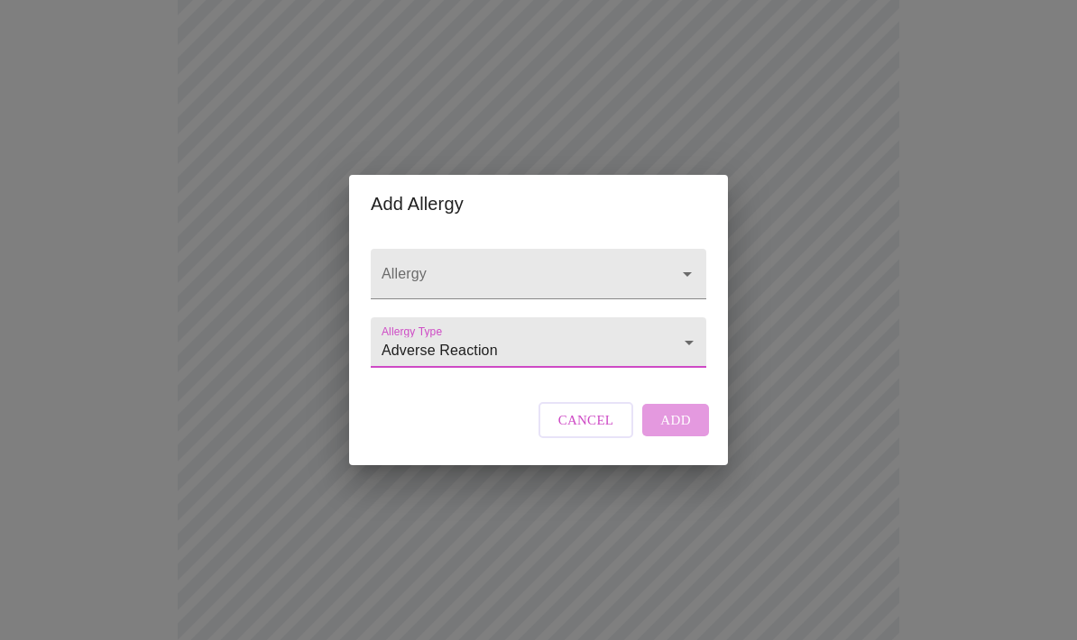
click at [676, 447] on div "Cancel Add" at bounding box center [623, 420] width 179 height 54
click at [679, 447] on div "Cancel Add" at bounding box center [623, 420] width 179 height 54
click at [678, 447] on div "Cancel Add" at bounding box center [623, 420] width 179 height 54
click at [676, 285] on icon "Open" at bounding box center [687, 274] width 22 height 22
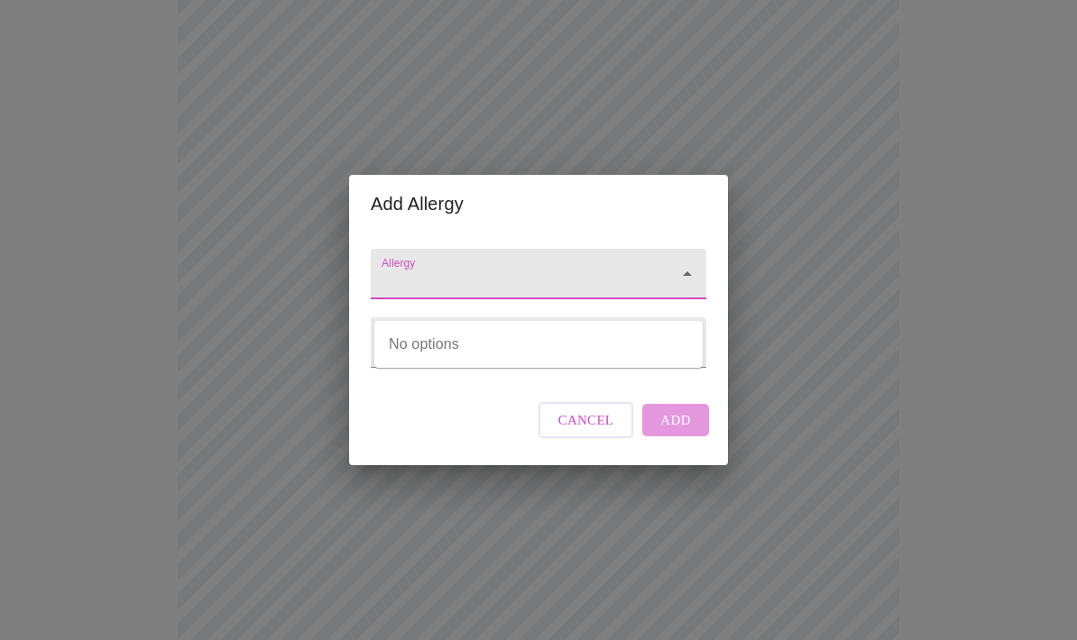
scroll to position [348, 0]
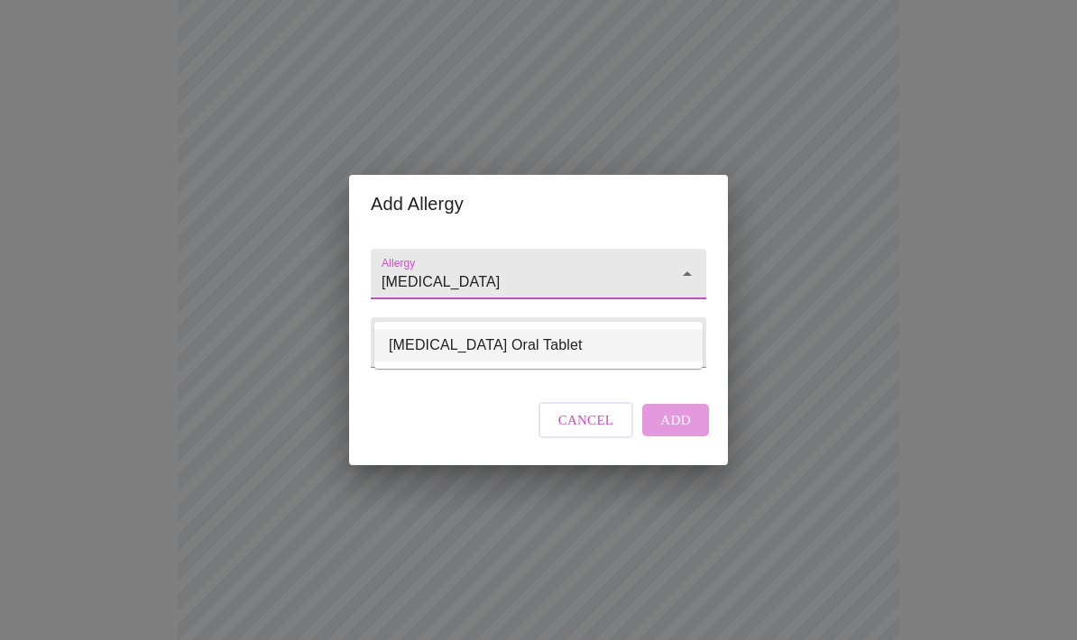
click at [492, 351] on li "[MEDICAL_DATA] Oral Tablet" at bounding box center [538, 345] width 328 height 32
type input "[MEDICAL_DATA] Oral Tablet"
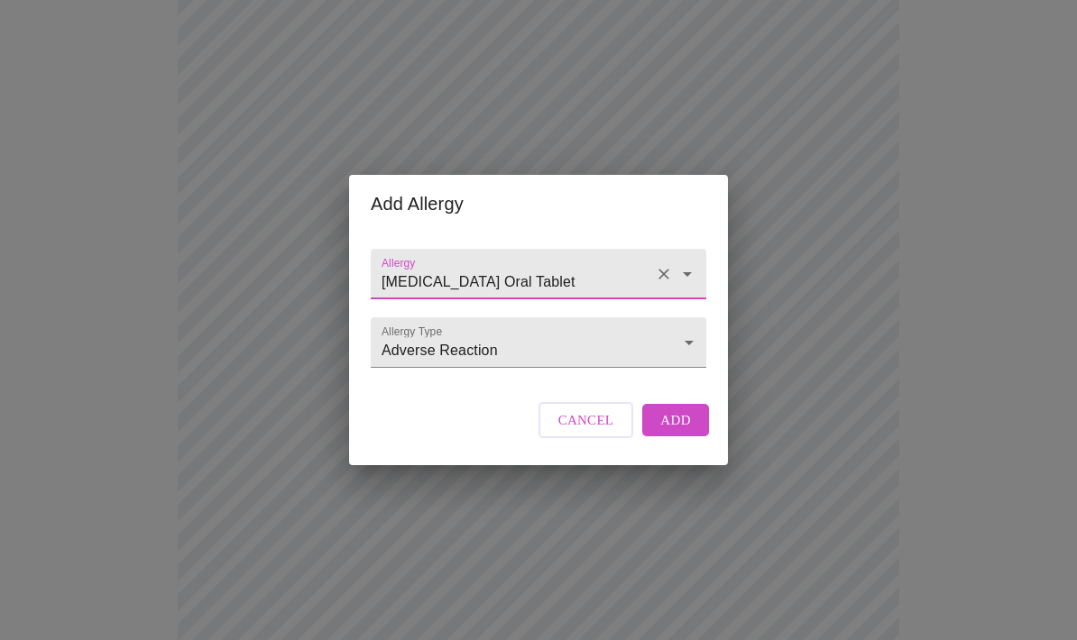
click at [686, 375] on body "MyMenopauseRx Intake Questions 13 / 13 Add Allergy Allergy [MEDICAL_DATA] Oral …" at bounding box center [538, 316] width 1062 height 1315
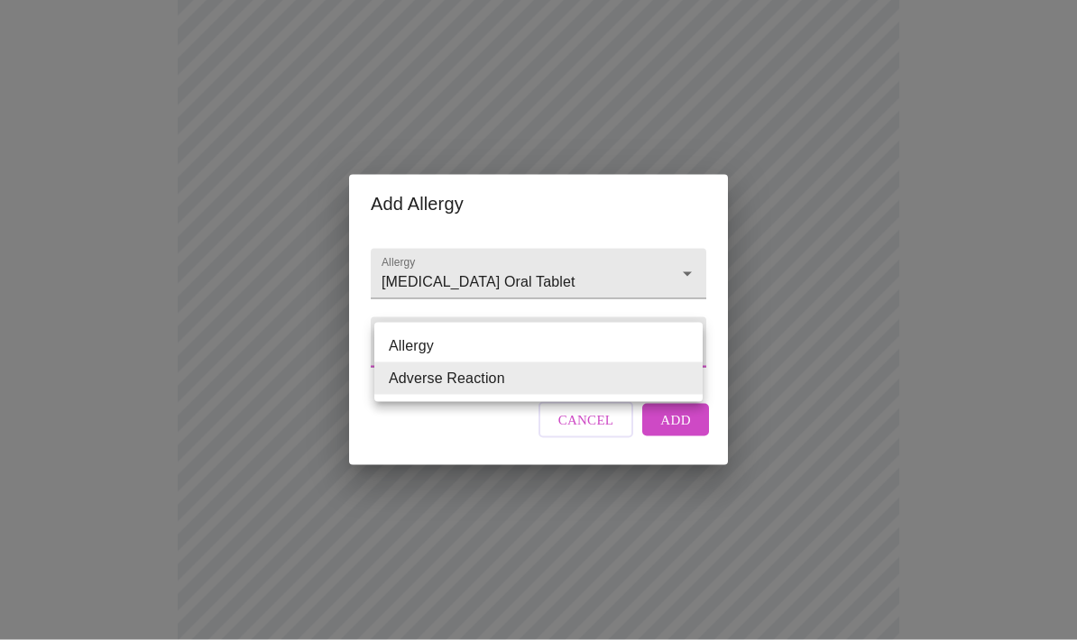
click at [506, 384] on li "Adverse Reaction" at bounding box center [538, 379] width 328 height 32
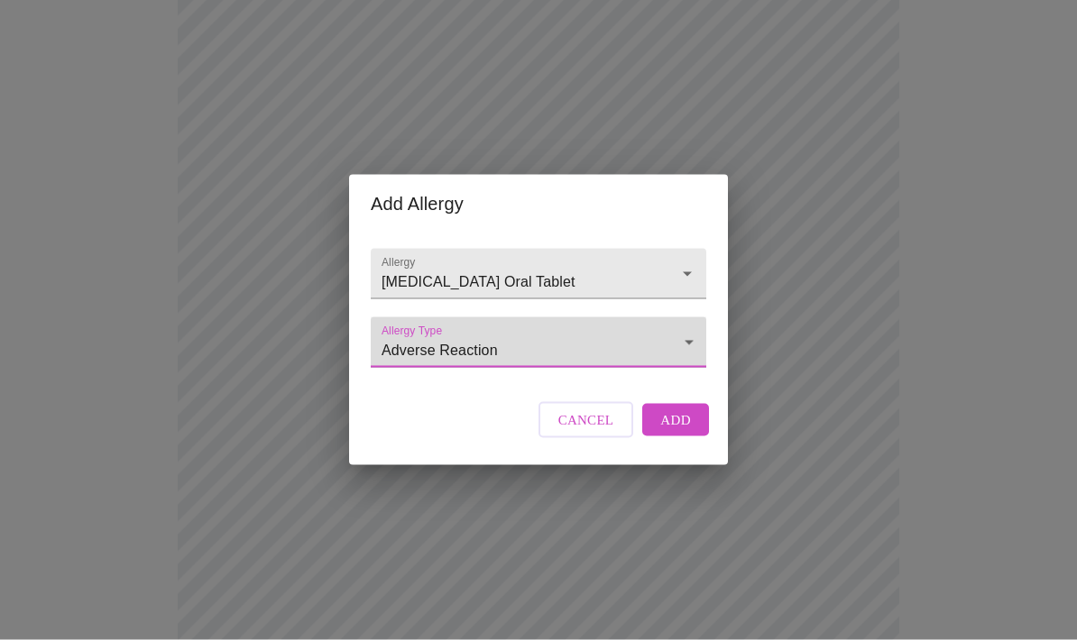
scroll to position [349, 0]
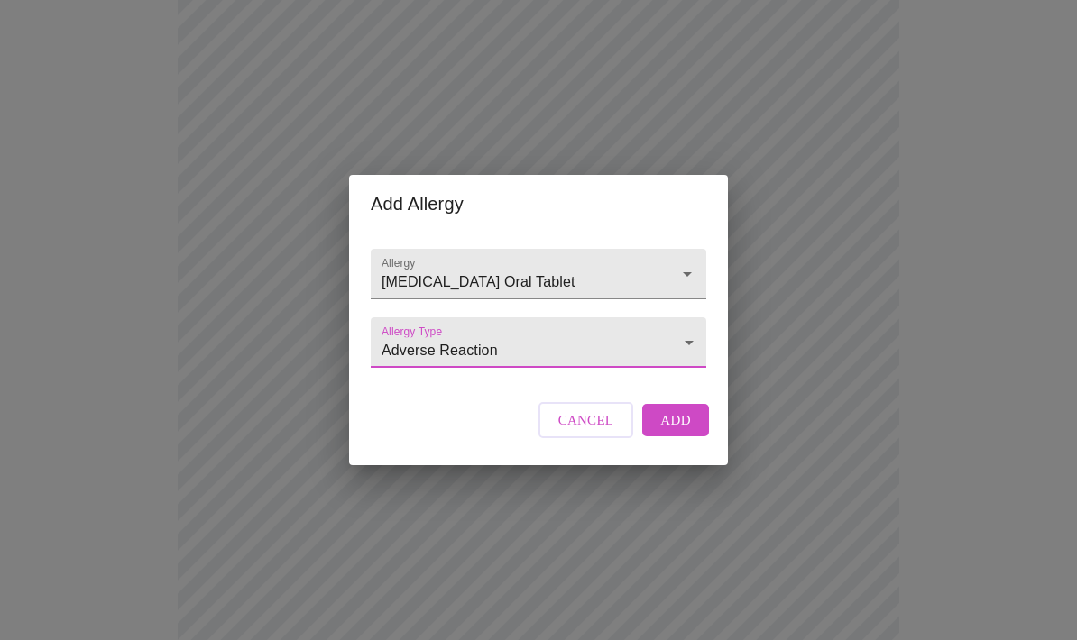
click at [672, 432] on span "Add" at bounding box center [675, 420] width 31 height 23
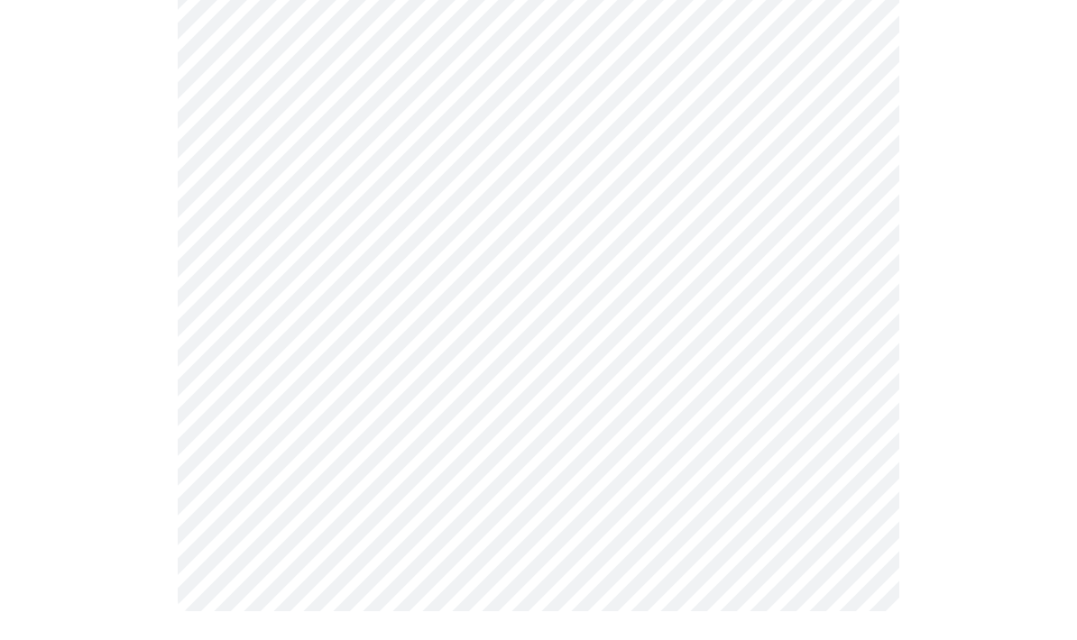
scroll to position [0, 0]
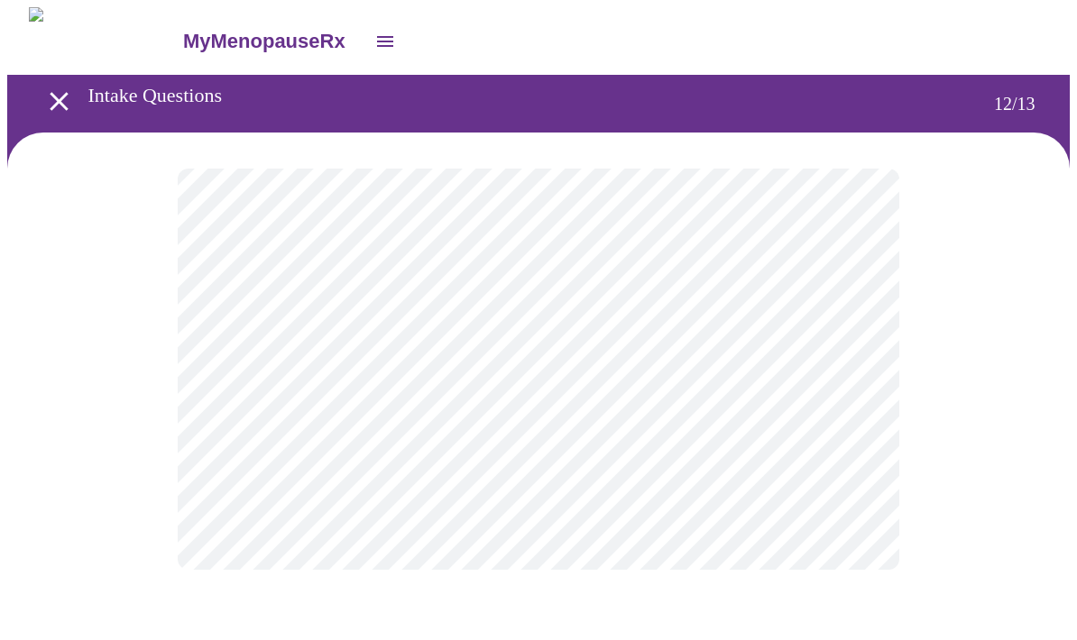
click at [847, 368] on body "MyMenopauseRx Intake Questions 12 / 13" at bounding box center [538, 306] width 1062 height 599
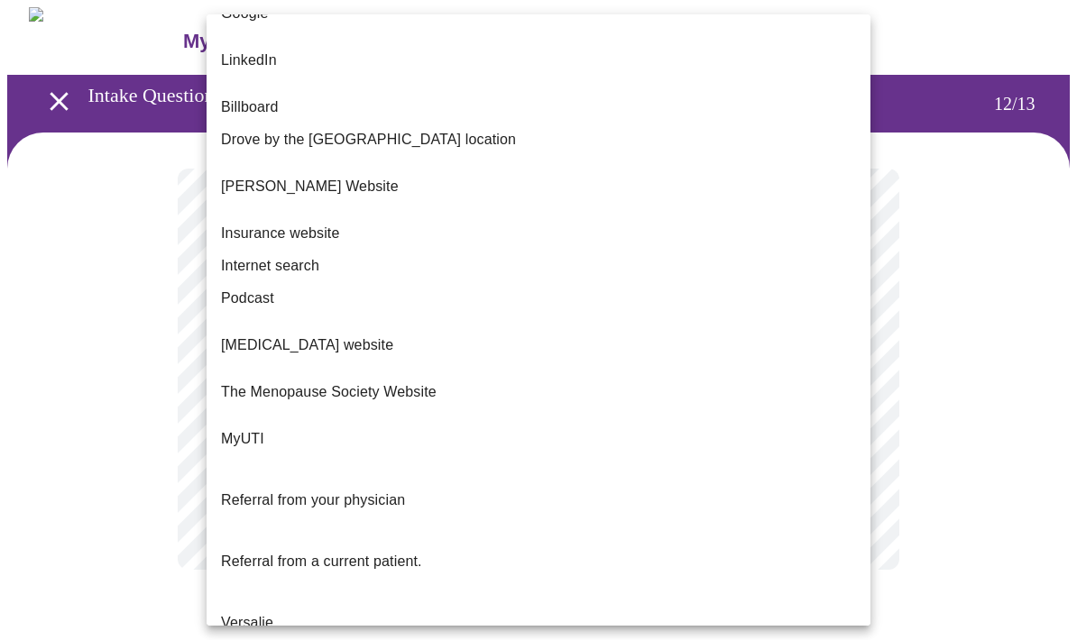
scroll to position [150, 0]
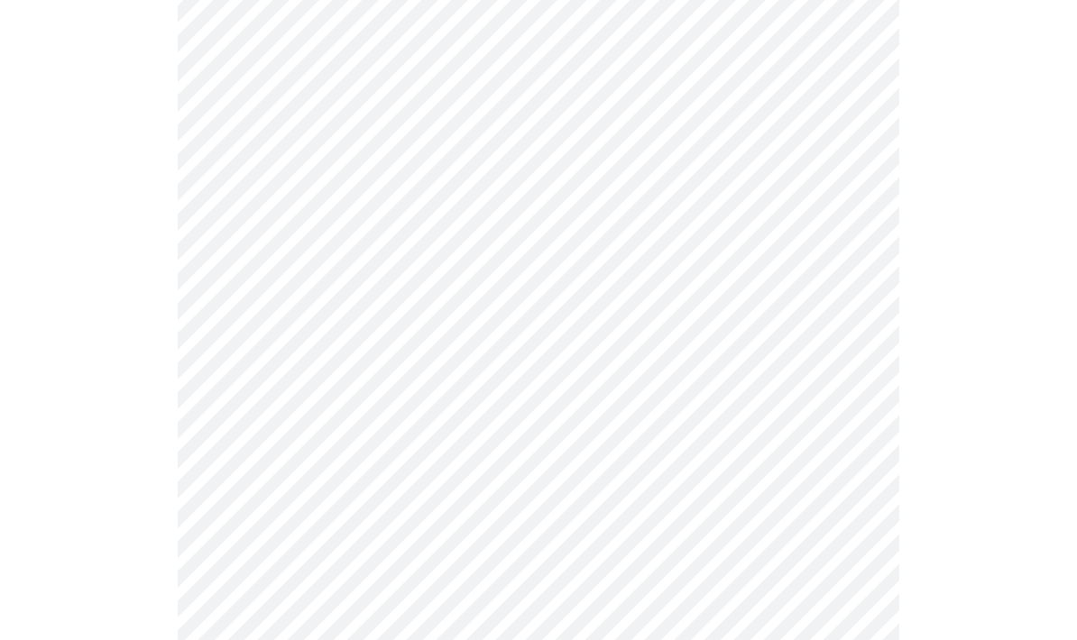
scroll to position [741, 0]
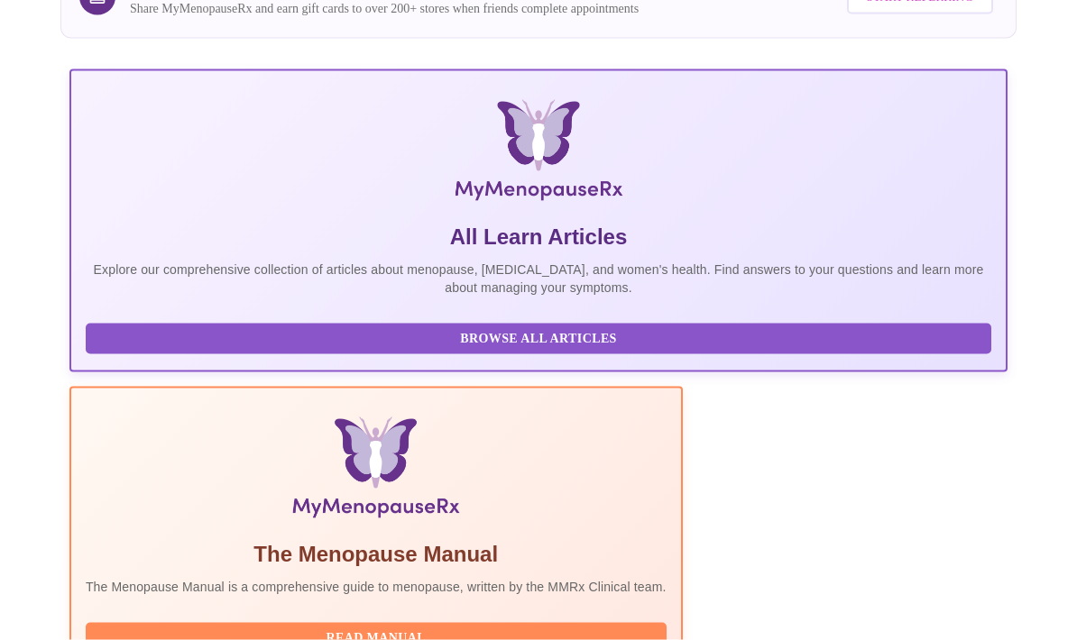
scroll to position [317, 0]
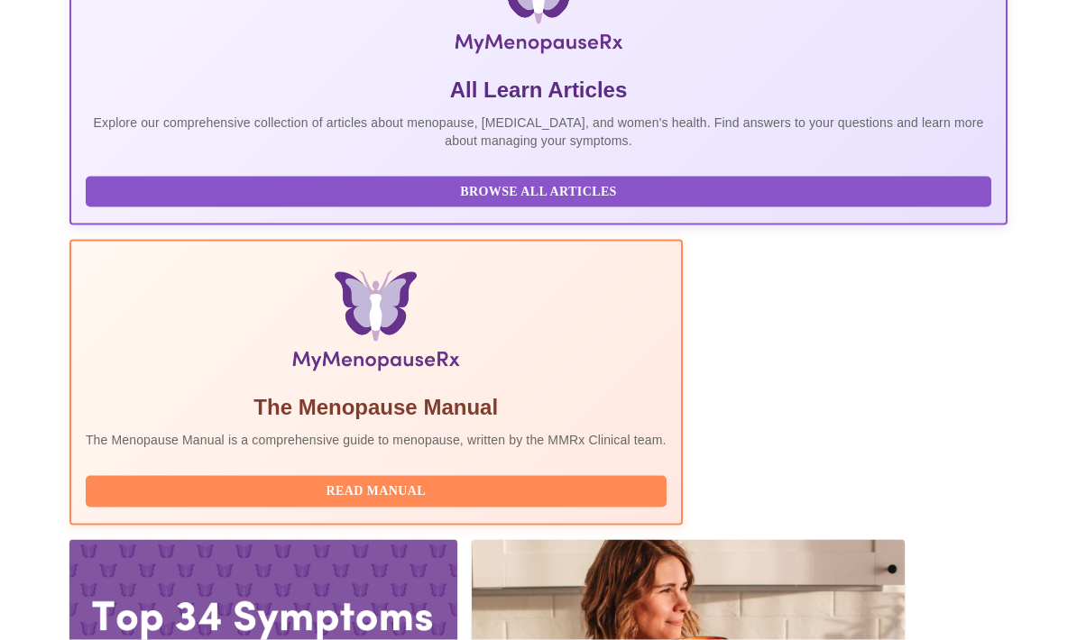
scroll to position [389, 0]
